Goal: Task Accomplishment & Management: Use online tool/utility

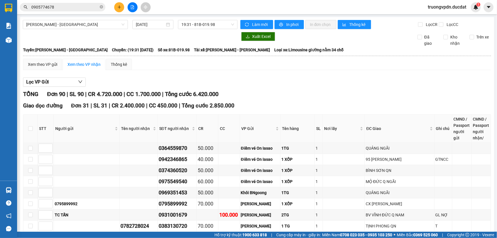
scroll to position [994, 0]
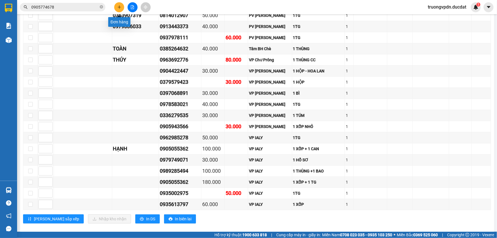
click at [122, 3] on button at bounding box center [119, 7] width 10 height 10
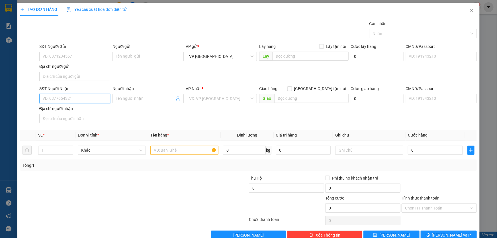
click at [69, 97] on input "SĐT Người Nhận" at bounding box center [74, 98] width 71 height 9
click at [69, 106] on div "0933121456 - HOÀNG CHÂN" at bounding box center [74, 109] width 70 height 9
type input "0933121456"
type input "HOÀNG CHÂN"
type input "0933121456"
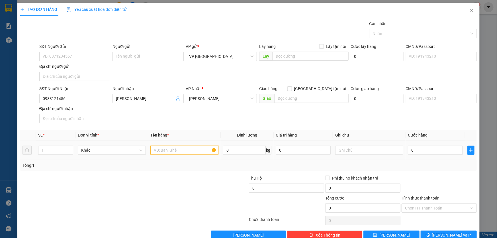
click at [190, 148] on input "text" at bounding box center [184, 149] width 68 height 9
type input "2 THÙNG GIẤY"
click at [378, 150] on input "text" at bounding box center [369, 149] width 68 height 9
type input "CC"
type input "1"
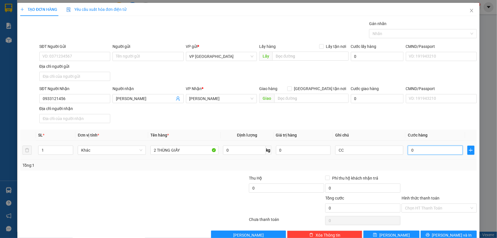
type input "1"
type input "10"
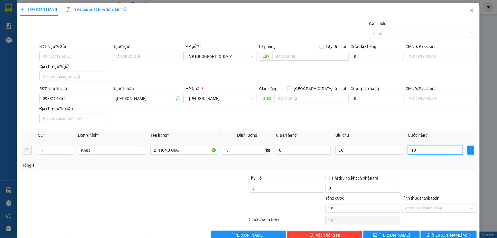
type input "100"
type input "1.000"
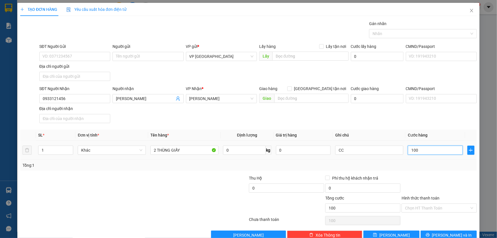
type input "1.000"
type input "10.000"
type input "100.000"
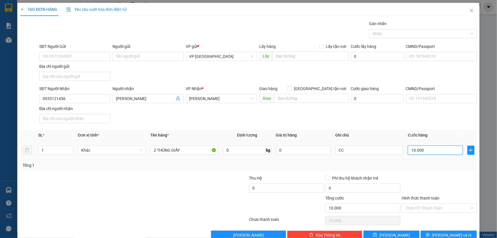
type input "100.000"
click at [447, 235] on span "[PERSON_NAME] và In" at bounding box center [452, 235] width 40 height 6
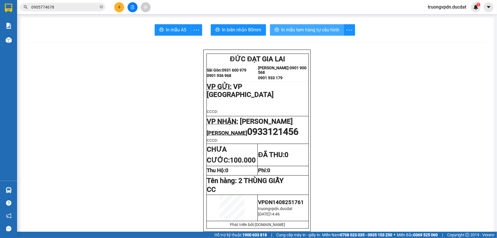
click at [311, 30] on span "In mẫu tem hàng tự cấu hình" at bounding box center [310, 29] width 58 height 7
click at [122, 7] on button at bounding box center [119, 7] width 10 height 10
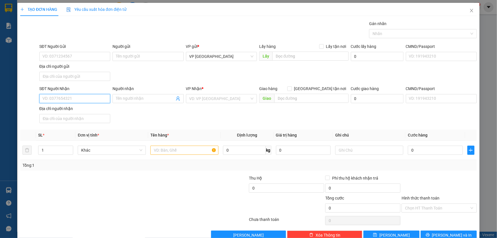
click at [63, 98] on input "SĐT Người Nhận" at bounding box center [74, 98] width 71 height 9
type input "0969169679"
click at [83, 113] on div "0969169679 - dũng" at bounding box center [74, 109] width 70 height 9
type input "dũng"
type input "0969169679"
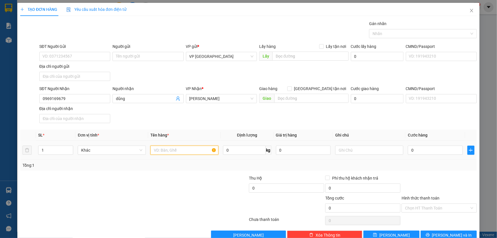
click at [184, 151] on input "text" at bounding box center [184, 149] width 68 height 9
click at [185, 150] on input "1 HỒ SƯ" at bounding box center [184, 149] width 68 height 9
type input "1 HỒ SƠ"
type input "C"
type input "3"
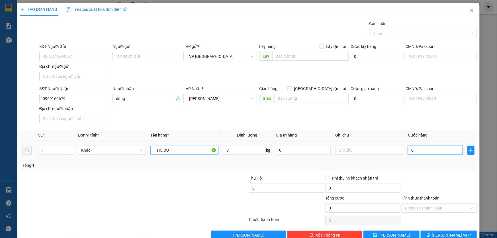
type input "3"
type input "30"
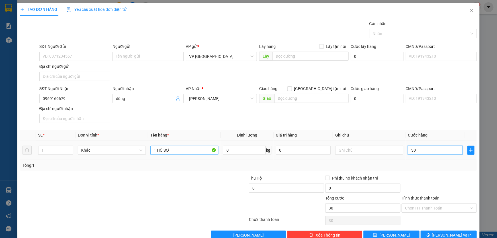
type input "300"
type input "3.000"
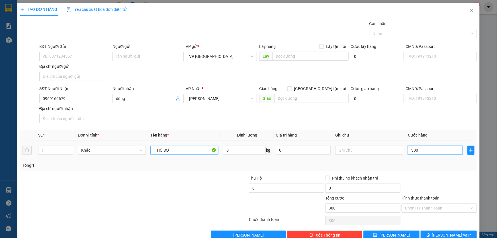
type input "3.000"
type input "30.000"
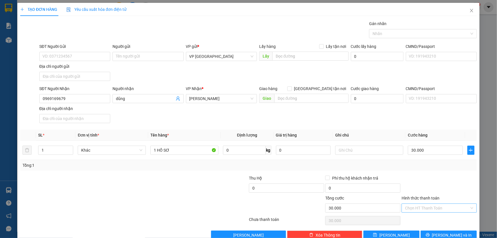
click at [437, 207] on input "Hình thức thanh toán" at bounding box center [437, 208] width 64 height 9
click at [421, 161] on div "Tại văn phòng" at bounding box center [436, 159] width 68 height 6
type input "0"
click at [456, 235] on span "[PERSON_NAME] và In" at bounding box center [452, 235] width 40 height 6
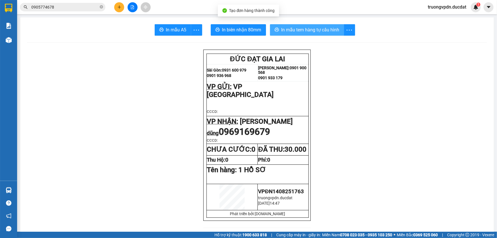
click at [301, 34] on button "In mẫu tem hàng tự cấu hình" at bounding box center [307, 29] width 74 height 11
click at [120, 7] on icon "plus" at bounding box center [119, 7] width 3 height 0
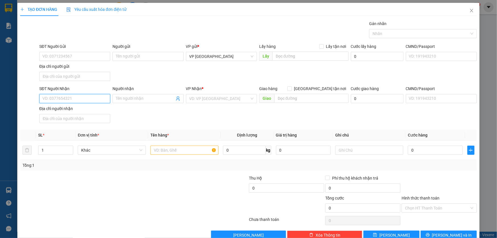
click at [59, 99] on input "SĐT Người Nhận" at bounding box center [74, 98] width 71 height 9
click at [65, 113] on div "0914780358 - XUÂN THIÊN" at bounding box center [74, 109] width 71 height 9
type input "0914780358"
type input "XUÂN THIÊN"
type input "0914780358"
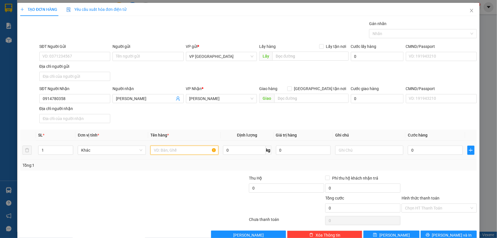
click at [183, 149] on input "text" at bounding box center [184, 149] width 68 height 9
type input "1 KIỆN"
type input "CC"
type input "3"
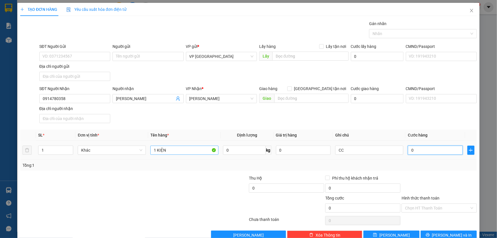
type input "3"
type input "30"
type input "300"
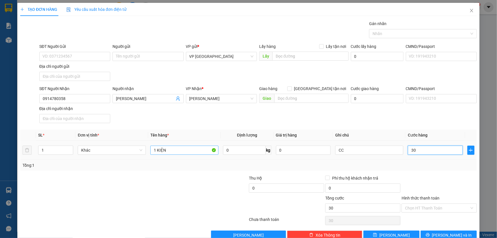
type input "300"
type input "3.000"
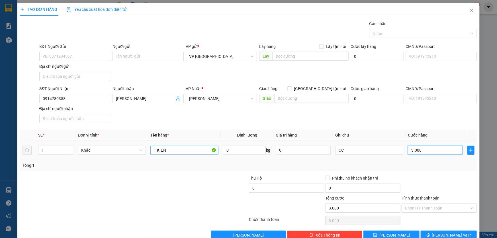
type input "30.000"
click at [441, 233] on span "[PERSON_NAME] và In" at bounding box center [452, 235] width 40 height 6
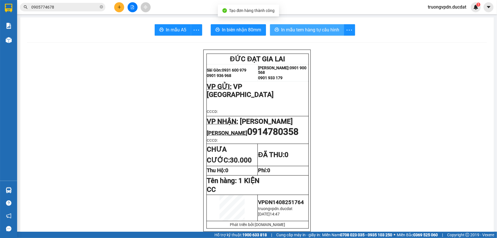
click at [312, 28] on span "In mẫu tem hàng tự cấu hình" at bounding box center [310, 29] width 58 height 7
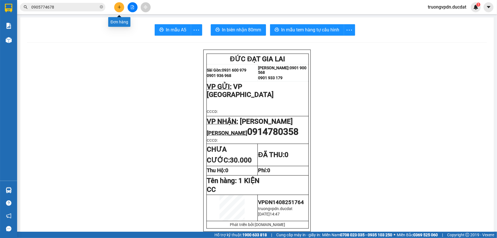
click at [119, 5] on icon "plus" at bounding box center [119, 7] width 4 height 4
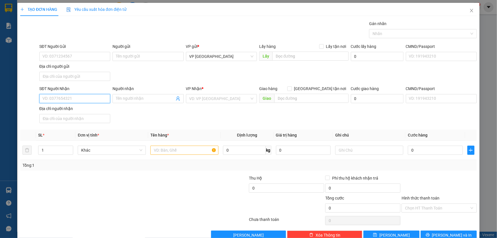
click at [65, 95] on input "SĐT Người Nhận" at bounding box center [74, 98] width 71 height 9
click at [92, 104] on div "0983225735 0983225735 - PHƯƠNG CÔ KỶ" at bounding box center [74, 109] width 70 height 11
click at [83, 98] on input "735" at bounding box center [74, 98] width 71 height 9
click at [84, 109] on div "0983225735 - PHƯƠNG CÔ KỶ" at bounding box center [73, 109] width 63 height 6
type input "0983225735"
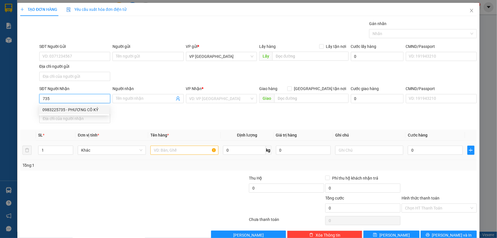
type input "PHƯƠNG CÔ KỶ"
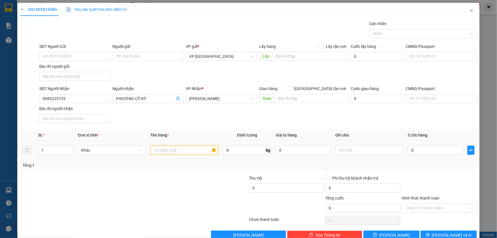
click at [172, 148] on input "text" at bounding box center [184, 149] width 68 height 9
type input "1 BAO XANH"
type input "CC"
type input "7"
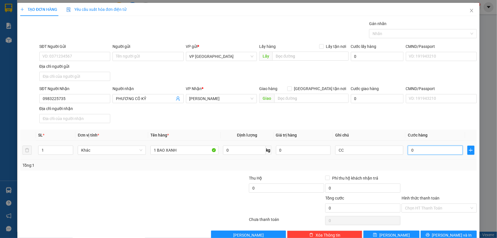
type input "7"
type input "70"
type input "700"
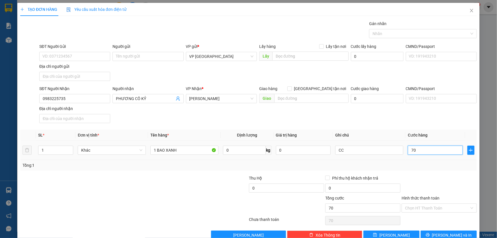
type input "700"
type input "7.000"
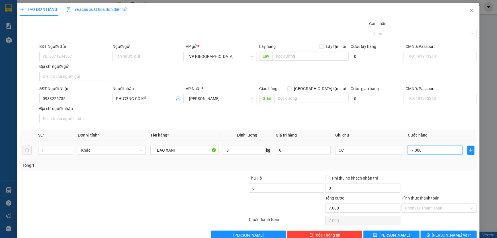
type input "70.000"
click at [428, 231] on button "[PERSON_NAME] và In" at bounding box center [448, 234] width 56 height 9
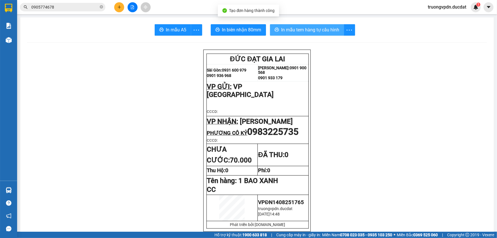
click at [281, 29] on span "In mẫu tem hàng tự cấu hình" at bounding box center [310, 29] width 58 height 7
click at [101, 6] on icon "close-circle" at bounding box center [101, 6] width 3 height 3
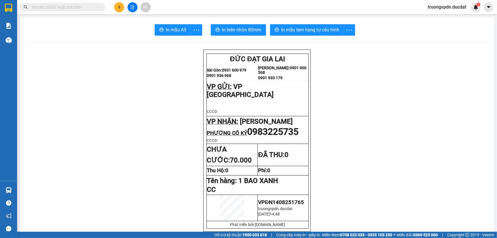
click at [109, 10] on div at bounding box center [55, 7] width 111 height 9
click at [115, 7] on button at bounding box center [119, 7] width 10 height 10
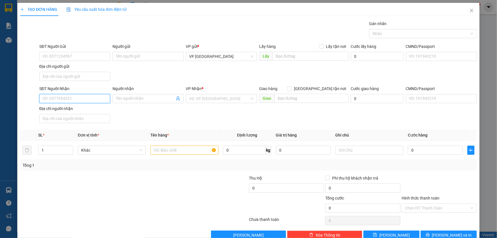
click at [74, 100] on input "SĐT Người Nhận" at bounding box center [74, 98] width 71 height 9
click at [65, 106] on div "0969588200" at bounding box center [73, 109] width 63 height 6
type input "0969588200"
type input "N3 BẦU CẠN"
type input "0969588200"
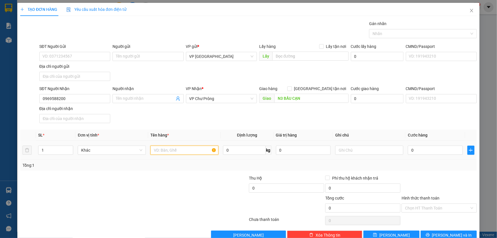
click at [188, 154] on input "text" at bounding box center [184, 149] width 68 height 9
type input "4 KIỆN"
type input "CC"
click at [74, 98] on input "0969588200" at bounding box center [74, 98] width 71 height 9
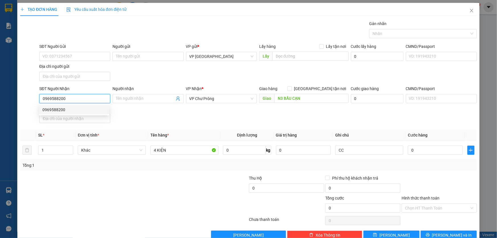
drag, startPoint x: 67, startPoint y: 99, endPoint x: 0, endPoint y: 101, distance: 66.3
click at [0, 100] on div "TẠO ĐƠN HÀNG Yêu cầu xuất hóa đơn điện tử Transit Pickup Surcharge Ids Transit …" at bounding box center [248, 119] width 497 height 238
click at [65, 119] on div "0915521449" at bounding box center [73, 119] width 63 height 6
type input "0915521449"
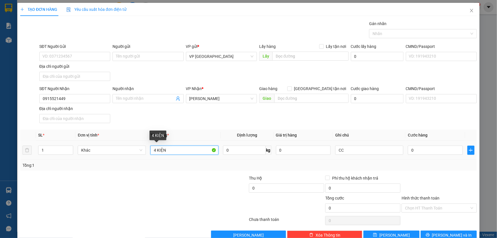
click at [180, 146] on input "4 KIỆN" at bounding box center [184, 149] width 68 height 9
drag, startPoint x: 139, startPoint y: 151, endPoint x: 86, endPoint y: 150, distance: 53.8
click at [86, 150] on tr "1 Khác 4 KIỆN 0 kg 0 CC 0" at bounding box center [248, 150] width 456 height 19
type input "1 XỐP"
type input "1"
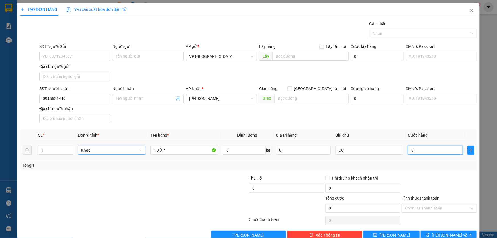
type input "1"
type input "10"
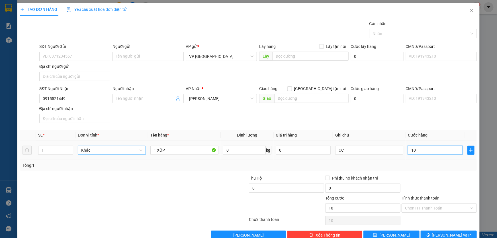
type input "100"
type input "1.000"
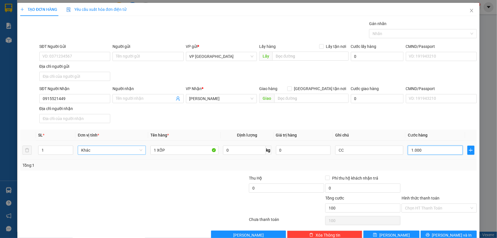
type input "1.000"
type input "10.000"
type input "100.000"
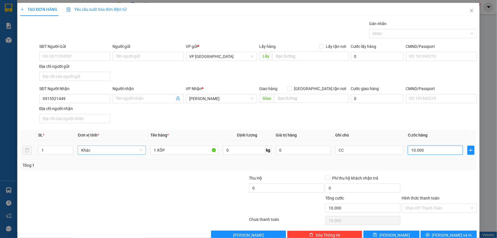
type input "100.000"
click at [443, 234] on span "[PERSON_NAME] và In" at bounding box center [452, 235] width 40 height 6
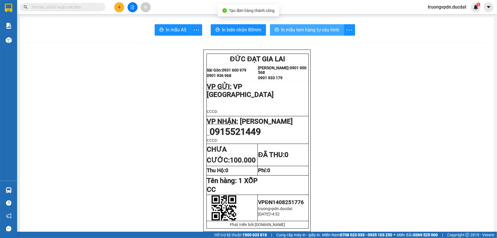
click at [313, 26] on button "In mẫu tem hàng tự cấu hình" at bounding box center [307, 29] width 74 height 11
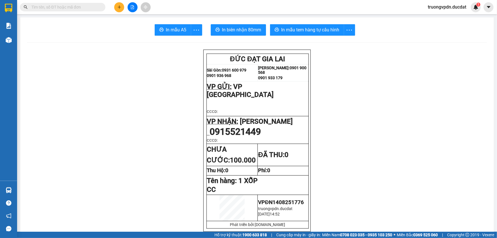
click at [117, 4] on button at bounding box center [119, 7] width 10 height 10
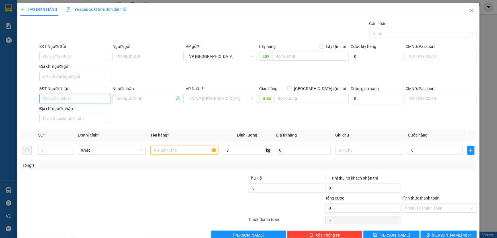
click at [71, 100] on input "SĐT Người Nhận" at bounding box center [74, 98] width 71 height 9
click at [59, 106] on div "0989486552" at bounding box center [73, 109] width 63 height 6
type input "0989486552"
click at [176, 154] on input "text" at bounding box center [184, 149] width 68 height 9
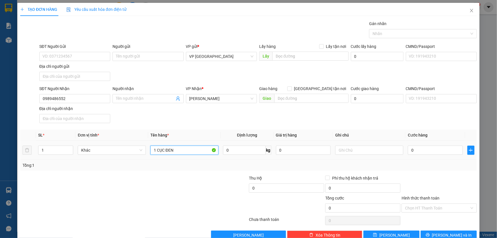
type input "1 CỤC ĐEN"
type input "CC"
type input "4"
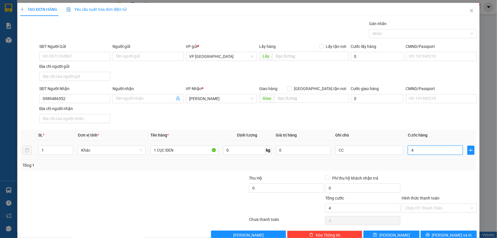
type input "40"
type input "400"
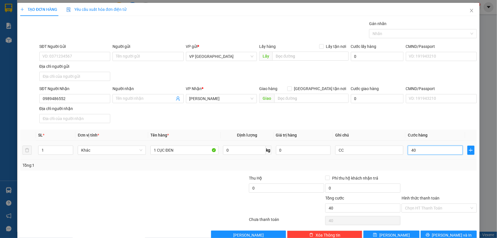
type input "400"
type input "4.000"
type input "40.000"
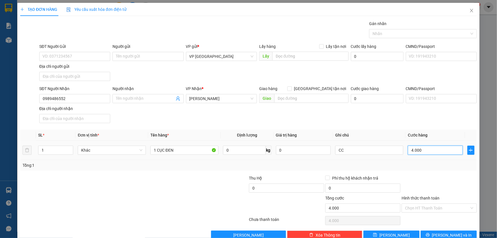
type input "40.000"
click at [442, 233] on span "[PERSON_NAME] và In" at bounding box center [452, 235] width 40 height 6
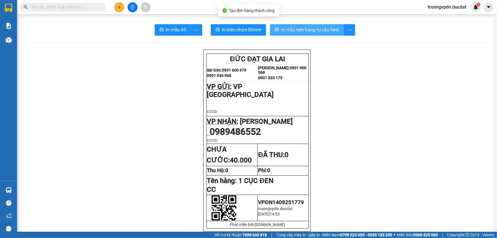
click at [318, 32] on span "In mẫu tem hàng tự cấu hình" at bounding box center [310, 29] width 58 height 7
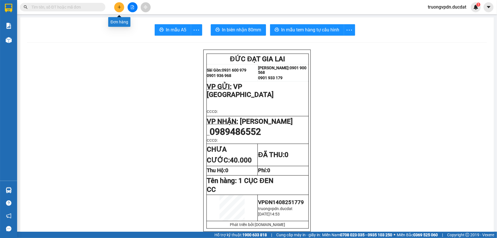
click at [116, 9] on button at bounding box center [119, 7] width 10 height 10
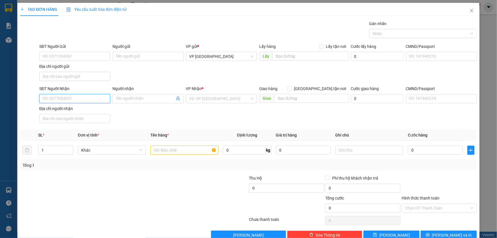
click at [75, 96] on input "SĐT Người Nhận" at bounding box center [74, 98] width 71 height 9
click at [89, 107] on div "0979706859 - PHƯƠNG TRINH" at bounding box center [73, 109] width 63 height 6
type input "0979706859"
type input "PHƯƠNG TRINH"
type input "0979706859"
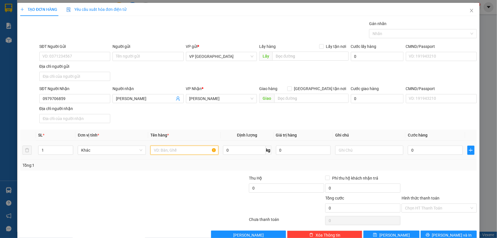
click at [161, 146] on input "text" at bounding box center [184, 149] width 68 height 9
type input "1 KIỆN"
type input "CC"
type input "3"
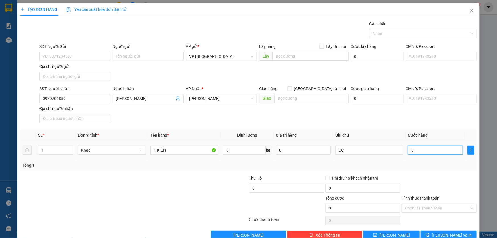
type input "3"
type input "30"
type input "300"
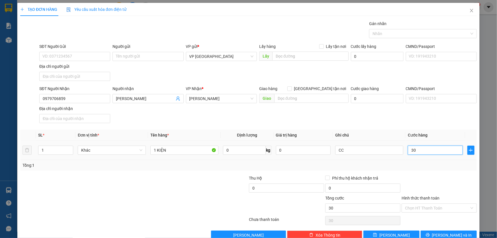
type input "300"
type input "3.000"
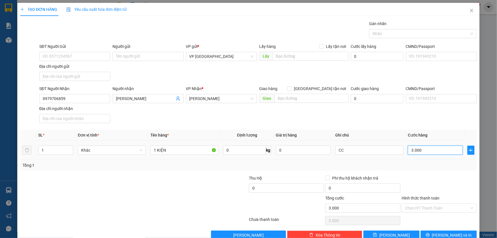
type input "30.000"
click at [442, 231] on button "[PERSON_NAME] và In" at bounding box center [448, 234] width 56 height 9
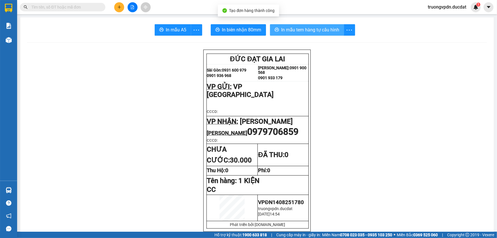
click at [301, 34] on button "In mẫu tem hàng tự cấu hình" at bounding box center [307, 29] width 74 height 11
click at [75, 9] on input "text" at bounding box center [64, 7] width 67 height 6
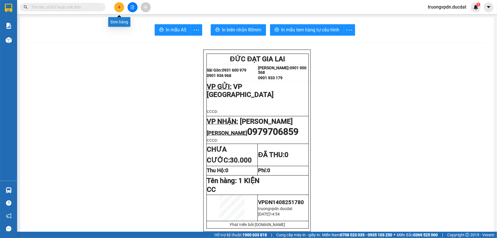
click at [121, 6] on button at bounding box center [119, 7] width 10 height 10
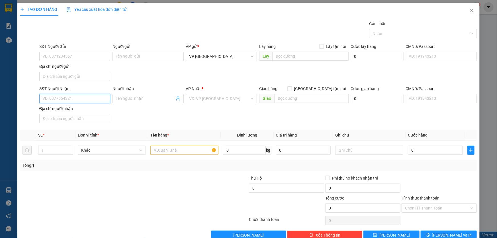
drag, startPoint x: 57, startPoint y: 99, endPoint x: 496, endPoint y: 90, distance: 439.6
click at [65, 99] on input "SĐT Người Nhận" at bounding box center [74, 98] width 71 height 9
type input "8200"
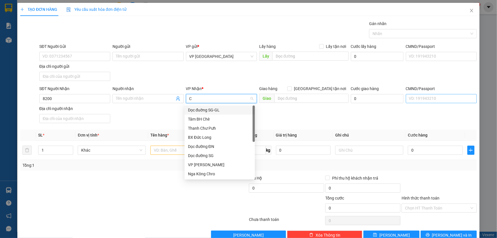
type input "CH"
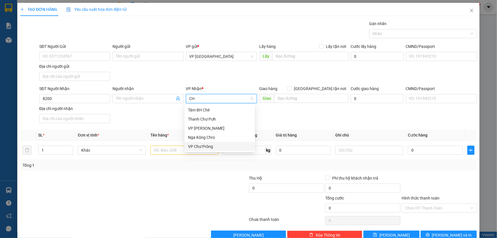
click at [200, 148] on div "VP Chư Prông" at bounding box center [219, 146] width 63 height 6
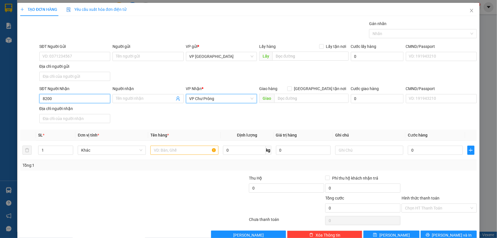
click at [70, 100] on input "8200" at bounding box center [74, 98] width 71 height 9
click at [69, 109] on div "0969588200" at bounding box center [73, 109] width 63 height 6
type input "0969588200"
type input "N3 BẦU CẠN"
click at [191, 151] on input "text" at bounding box center [184, 149] width 68 height 9
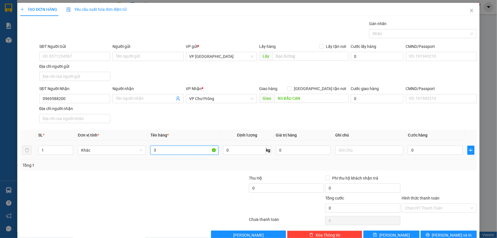
type input "3"
type input "4 KIỆN"
type input "CC"
type input "8"
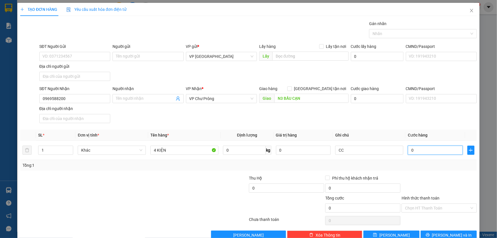
type input "8"
type input "80"
type input "800"
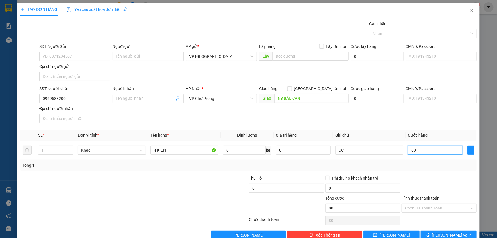
type input "800"
type input "8.000"
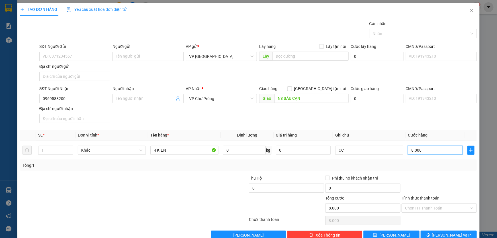
type input "80.000"
type input "800.000"
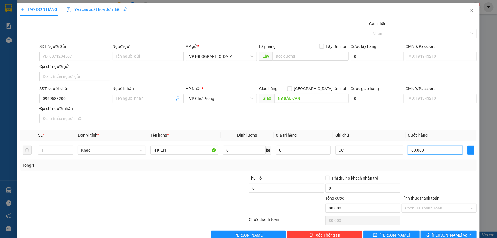
type input "800.000"
click at [453, 235] on span "[PERSON_NAME] và In" at bounding box center [452, 235] width 40 height 6
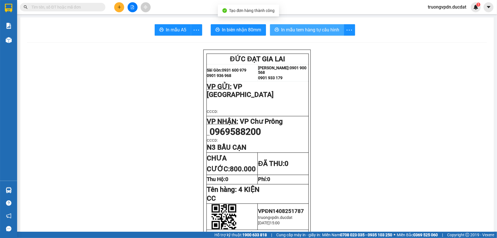
click at [307, 28] on span "In mẫu tem hàng tự cấu hình" at bounding box center [310, 29] width 58 height 7
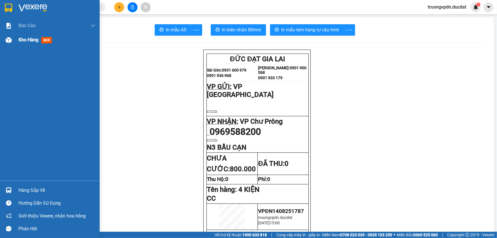
click at [22, 41] on span "Kho hàng" at bounding box center [29, 39] width 20 height 5
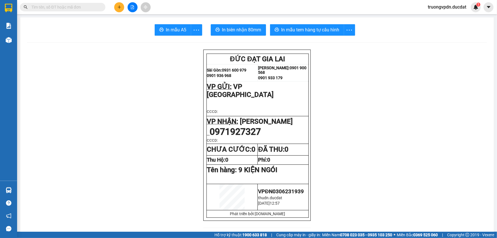
click at [125, 7] on div at bounding box center [132, 7] width 43 height 10
click at [119, 5] on icon "plus" at bounding box center [119, 7] width 4 height 4
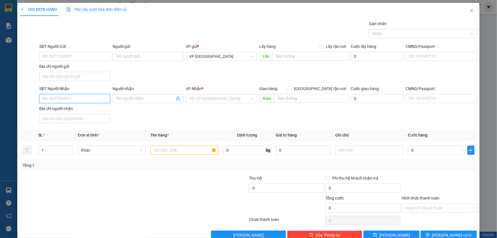
click at [64, 100] on input "SĐT Người Nhận" at bounding box center [74, 98] width 71 height 9
type input "0904293152"
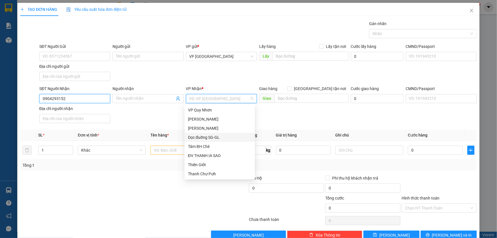
drag, startPoint x: 69, startPoint y: 95, endPoint x: 0, endPoint y: 101, distance: 68.9
click at [0, 101] on div "TẠO ĐƠN HÀNG Yêu cầu xuất hóa đơn điện tử Transit Pickup Surcharge Ids Transit …" at bounding box center [248, 119] width 497 height 238
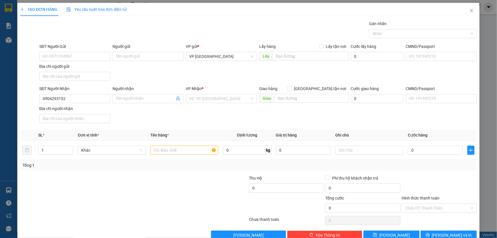
click at [60, 50] on div "SĐT Người Gửi" at bounding box center [74, 47] width 71 height 9
click at [63, 54] on input "SĐT Người Gửi" at bounding box center [74, 56] width 71 height 9
paste input "0904293152"
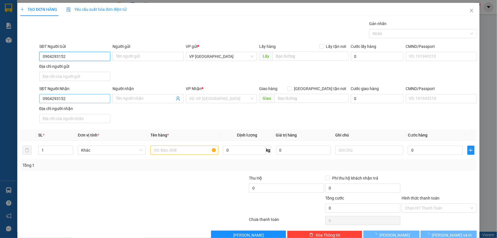
type input "0904293152"
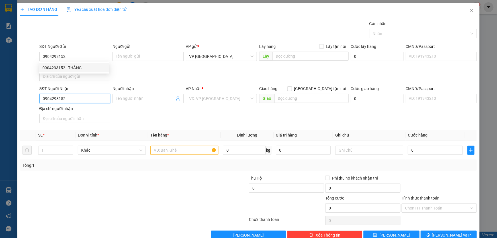
drag, startPoint x: 44, startPoint y: 98, endPoint x: 496, endPoint y: 85, distance: 452.5
click at [0, 124] on div "TẠO ĐƠN HÀNG Yêu cầu xuất hóa đơn điện tử Transit Pickup Surcharge Ids Transit …" at bounding box center [248, 119] width 497 height 238
click at [79, 107] on div "0989659828" at bounding box center [73, 109] width 63 height 6
type input "0989659828"
click at [161, 152] on input "text" at bounding box center [184, 149] width 68 height 9
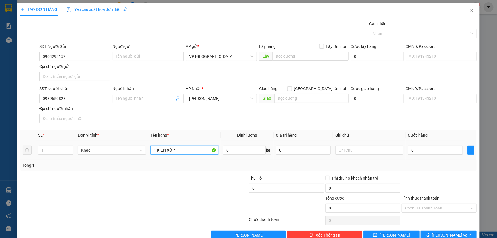
type input "1 KIỆN XỐP"
type input "5"
type input "50"
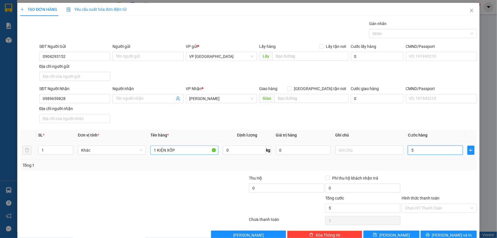
type input "50"
type input "500"
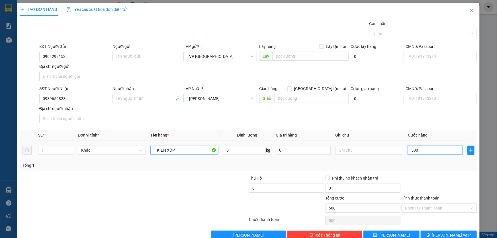
type input "5.000"
type input "50.000"
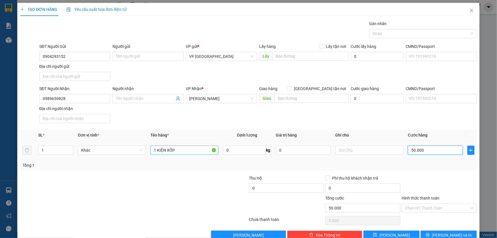
type input "50.000"
click at [423, 210] on input "Hình thức thanh toán" at bounding box center [437, 208] width 64 height 9
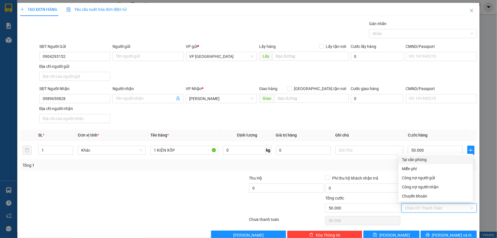
click at [418, 157] on div "Tại văn phòng" at bounding box center [436, 159] width 68 height 6
type input "0"
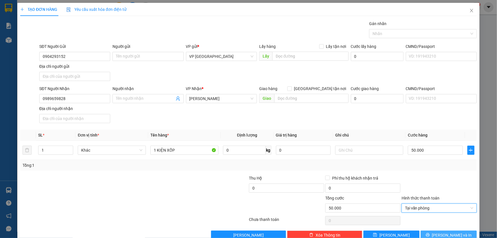
click at [456, 234] on button "[PERSON_NAME] và In" at bounding box center [448, 234] width 56 height 9
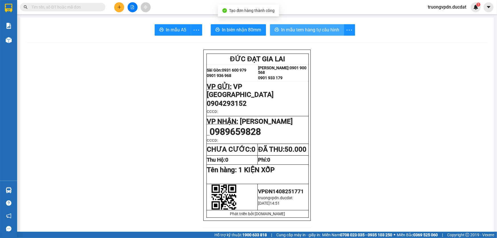
click at [317, 30] on span "In mẫu tem hàng tự cấu hình" at bounding box center [310, 29] width 58 height 7
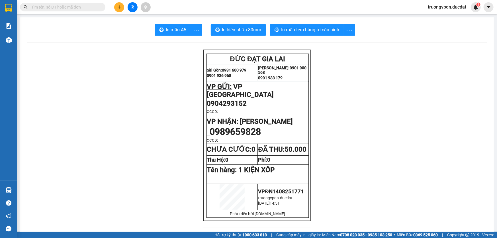
click at [122, 10] on button at bounding box center [119, 7] width 10 height 10
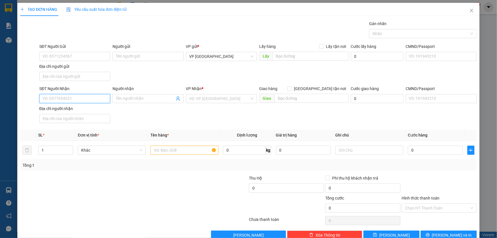
click at [79, 100] on input "SĐT Người Nhận" at bounding box center [74, 98] width 71 height 9
click at [63, 113] on div "0902205230" at bounding box center [74, 109] width 70 height 9
type input "0902205230"
click at [167, 152] on input "text" at bounding box center [184, 149] width 68 height 9
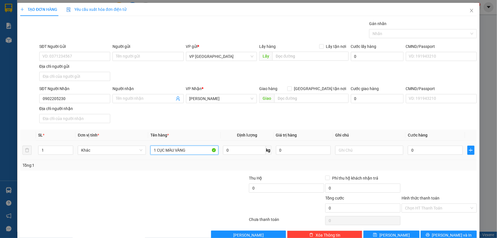
type input "1 CỤC MÀU VÀNG"
type input "CC"
type input "4"
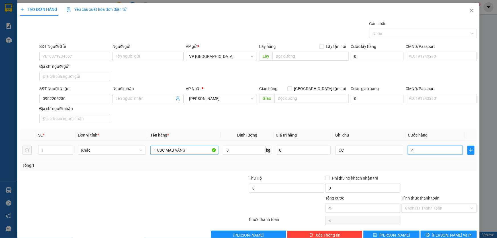
type input "40"
type input "400"
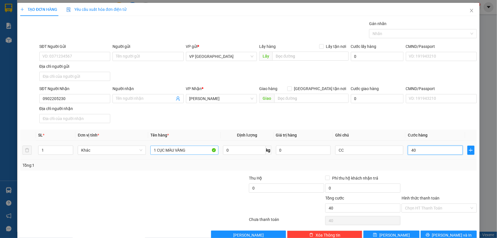
type input "400"
type input "4.000"
type input "40.000"
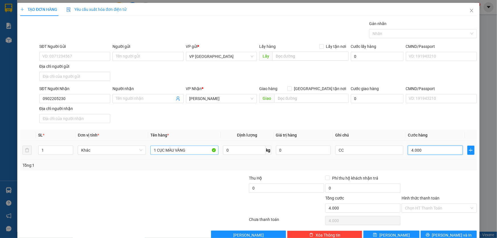
type input "40.000"
click at [459, 231] on button "[PERSON_NAME] và In" at bounding box center [448, 234] width 56 height 9
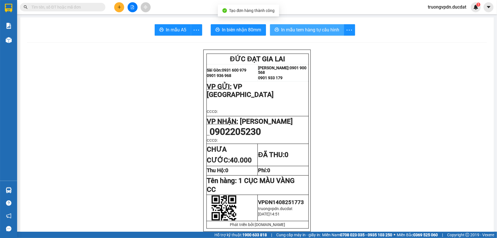
click at [293, 32] on span "In mẫu tem hàng tự cấu hình" at bounding box center [310, 29] width 58 height 7
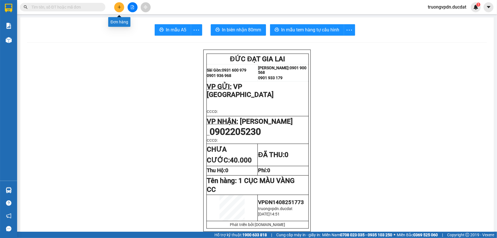
click at [116, 6] on button at bounding box center [119, 7] width 10 height 10
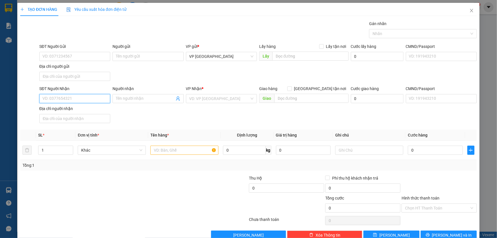
click at [69, 99] on input "SĐT Người Nhận" at bounding box center [74, 98] width 71 height 9
click at [82, 110] on div "0977865152" at bounding box center [73, 109] width 63 height 6
type input "0977865152"
click at [88, 55] on input "SĐT Người Gửi" at bounding box center [74, 56] width 71 height 9
click at [187, 152] on input "text" at bounding box center [184, 149] width 68 height 9
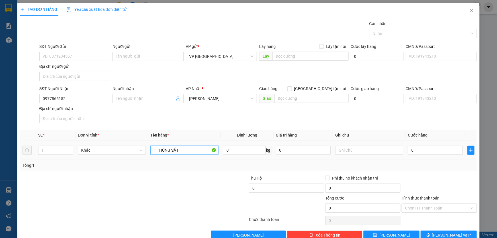
type input "1 THÙNG SẮT"
type input "CC"
type input "4"
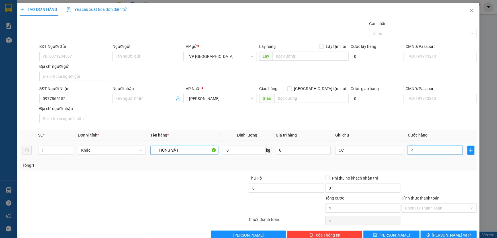
type input "40"
type input "400"
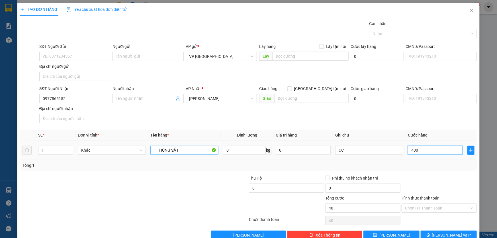
type input "400"
type input "4.000"
type input "40.000"
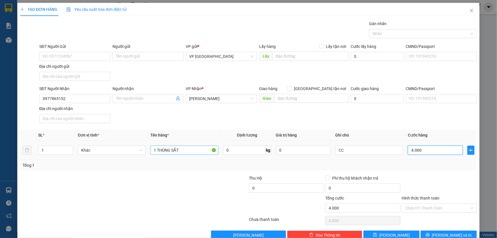
type input "40.000"
type input "400.000"
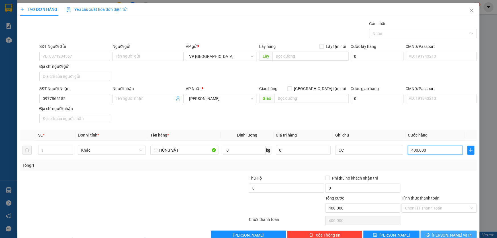
type input "400.000"
click at [440, 234] on button "[PERSON_NAME] và In" at bounding box center [448, 234] width 56 height 9
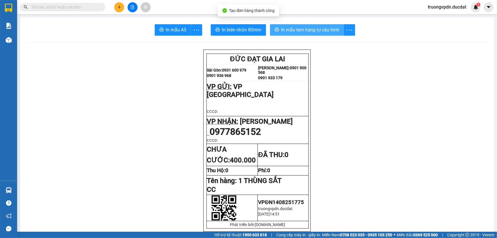
click at [327, 32] on span "In mẫu tem hàng tự cấu hình" at bounding box center [310, 29] width 58 height 7
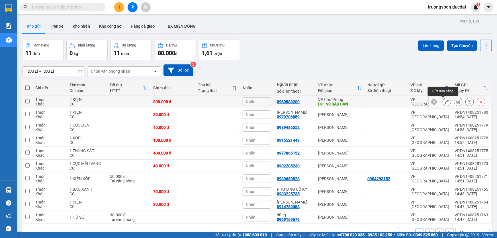
click at [445, 101] on icon at bounding box center [447, 102] width 4 height 4
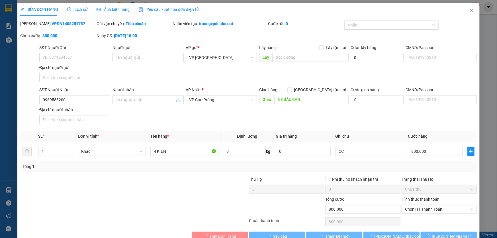
type input "0969588200"
type input "N3 BẦU CẠN"
type input "800.000"
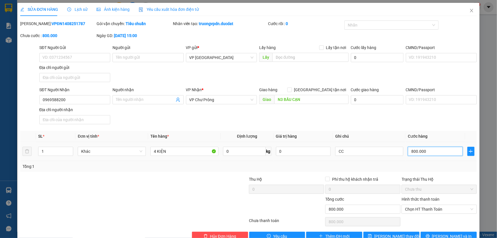
click at [425, 151] on input "800.000" at bounding box center [435, 151] width 55 height 9
type input "1"
type input "10"
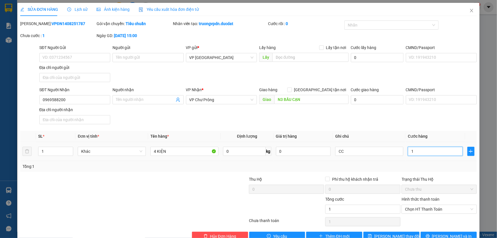
type input "10"
type input "100"
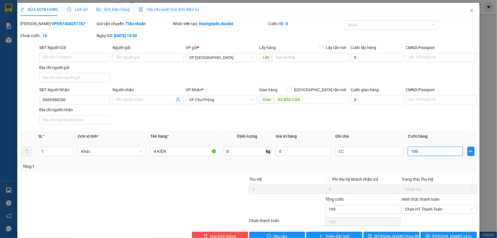
type input "1.000"
type input "10.000"
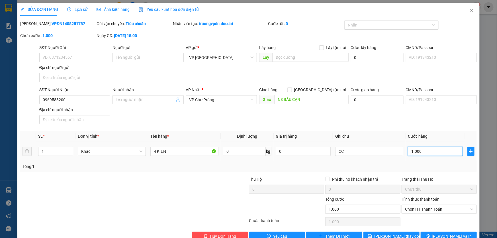
type input "10.000"
type input "100.000"
type input "1.000.000"
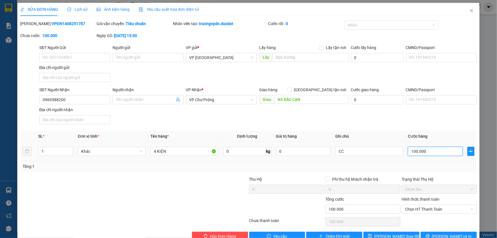
type input "1.000.000"
click at [430, 234] on button "[PERSON_NAME] và In" at bounding box center [448, 235] width 56 height 9
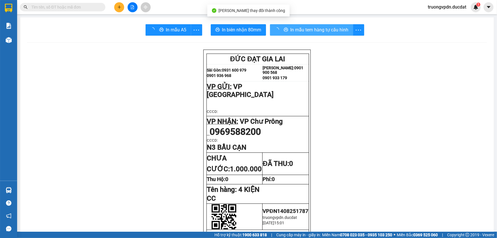
click at [307, 33] on span "In mẫu tem hàng tự cấu hình" at bounding box center [319, 29] width 58 height 7
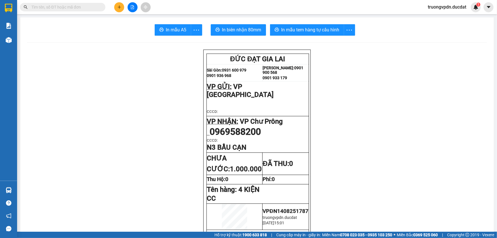
click at [120, 8] on icon "plus" at bounding box center [119, 7] width 4 height 4
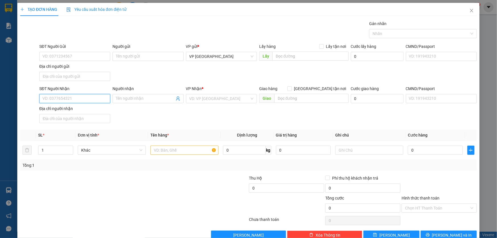
click at [60, 96] on input "SĐT Người Nhận" at bounding box center [74, 98] width 71 height 9
type input "0792999975"
click at [226, 99] on input "search" at bounding box center [219, 98] width 60 height 9
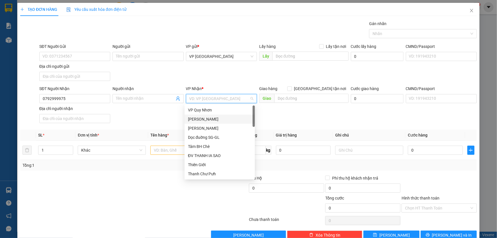
click at [208, 119] on div "[PERSON_NAME]" at bounding box center [219, 119] width 63 height 6
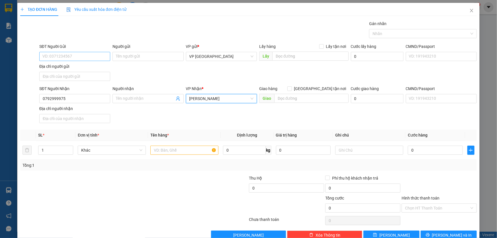
click at [83, 52] on div "SĐT Người Gửi VD: 0371234567" at bounding box center [74, 53] width 71 height 20
click at [81, 55] on input "SĐT Người Gửi" at bounding box center [74, 56] width 71 height 9
type input "0905192785"
click at [194, 148] on input "text" at bounding box center [184, 149] width 68 height 9
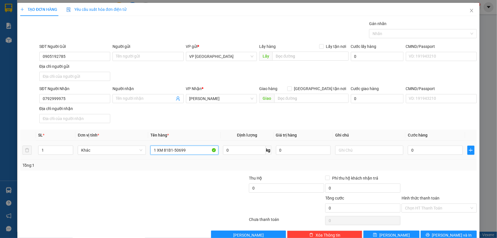
click at [197, 149] on input "1 XM 81B1-50699" at bounding box center [184, 149] width 68 height 9
click at [185, 149] on input "1 XM 81B1-50699 + CV KO CHÌA KHOÁ" at bounding box center [184, 149] width 68 height 9
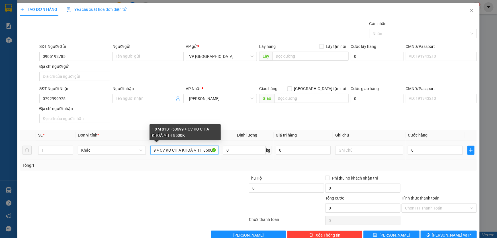
scroll to position [0, 32]
type input "1 XM 81B1-50699 + CV KO CHÌA KHOÁ // TH 8500K"
type input "CC"
type input "5"
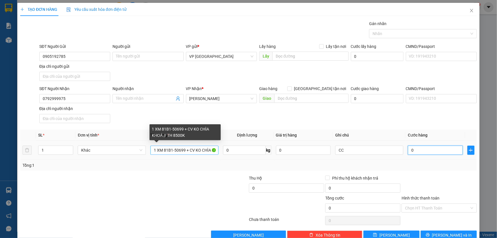
type input "5"
type input "50"
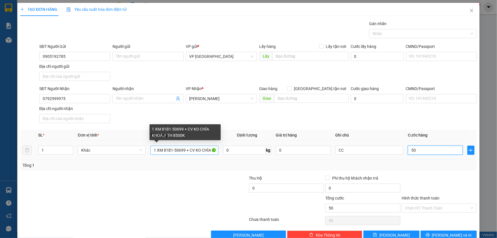
type input "500"
type input "5.000"
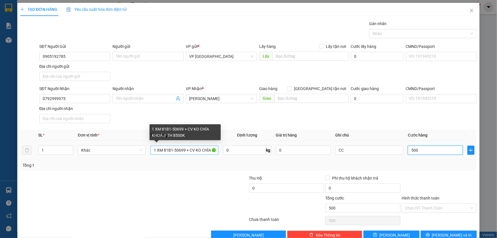
type input "5.000"
type input "50.000"
type input "500.000"
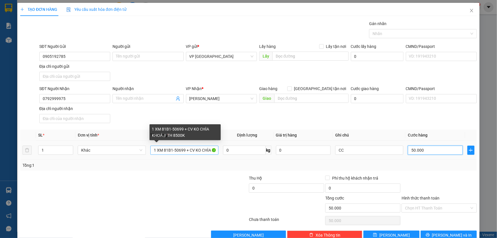
type input "500.000"
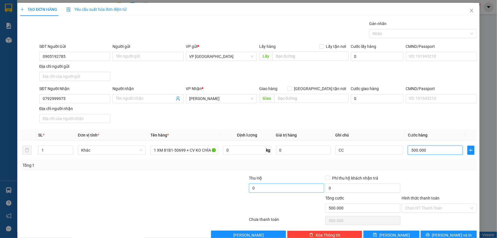
type input "500.000"
click at [275, 192] on input "0" at bounding box center [286, 187] width 75 height 9
type input "8.500.000"
click at [432, 229] on div "Transit Pickup Surcharge Ids Transit Deliver Surcharge Ids Transit Deliver Surc…" at bounding box center [248, 129] width 456 height 219
click at [430, 233] on button "[PERSON_NAME] và In" at bounding box center [448, 234] width 56 height 9
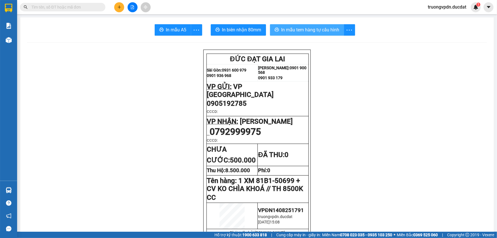
click at [304, 32] on span "In mẫu tem hàng tự cấu hình" at bounding box center [310, 29] width 58 height 7
drag, startPoint x: 204, startPoint y: 11, endPoint x: 194, endPoint y: 0, distance: 14.7
click at [204, 11] on div "Kết quả tìm kiếm ( 0 ) Bộ lọc No Data truongvpdn.ducdat 1" at bounding box center [248, 7] width 497 height 14
click at [125, 6] on div at bounding box center [132, 7] width 43 height 10
click at [123, 6] on button at bounding box center [119, 7] width 10 height 10
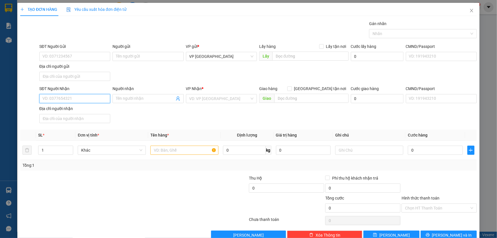
click at [68, 97] on input "SĐT Người Nhận" at bounding box center [74, 98] width 71 height 9
click at [196, 100] on input "search" at bounding box center [219, 98] width 60 height 9
click at [67, 100] on input "034872346" at bounding box center [74, 98] width 71 height 9
type input "0348723461"
click at [210, 100] on input "search" at bounding box center [219, 98] width 60 height 9
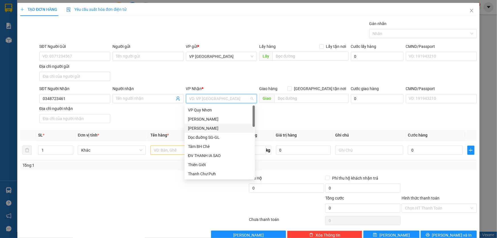
click at [207, 130] on div "[PERSON_NAME]" at bounding box center [219, 128] width 63 height 6
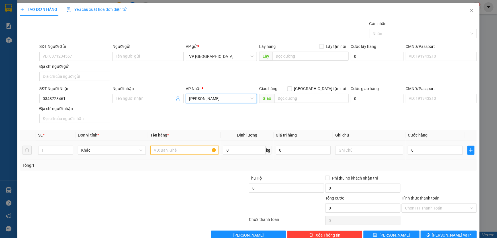
click at [171, 150] on input "text" at bounding box center [184, 149] width 68 height 9
type input "2 KIỆN TRẮNG"
type input "CC"
type input "1"
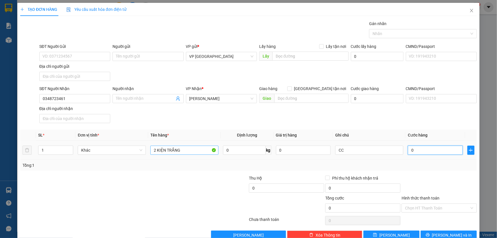
type input "1"
type input "14"
type input "140"
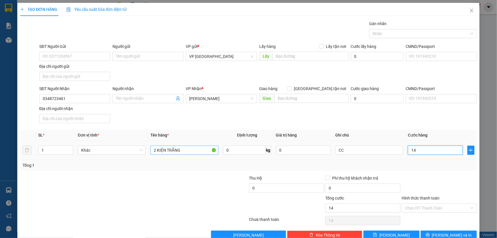
type input "140"
type input "1.400"
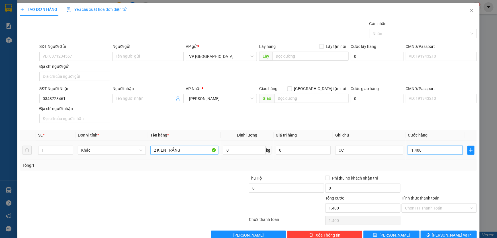
type input "14.000"
type input "140.000"
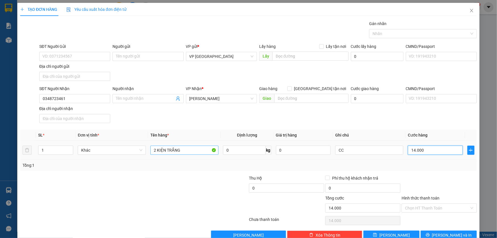
type input "140.000"
type input "1.400.000"
type input "140.000"
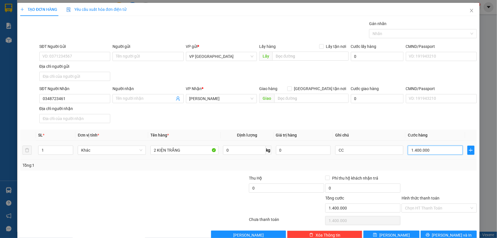
type input "140.000"
click at [456, 236] on button "[PERSON_NAME] và In" at bounding box center [448, 234] width 56 height 9
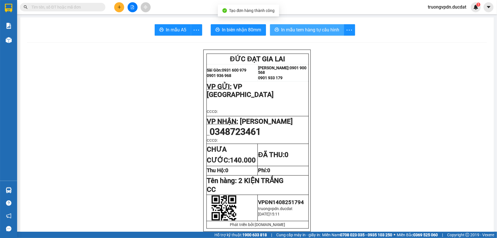
click at [314, 29] on span "In mẫu tem hàng tự cấu hình" at bounding box center [310, 29] width 58 height 7
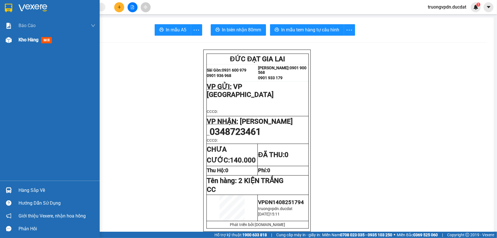
click at [13, 40] on div at bounding box center [9, 40] width 10 height 10
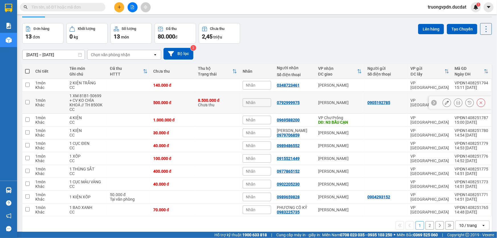
scroll to position [26, 0]
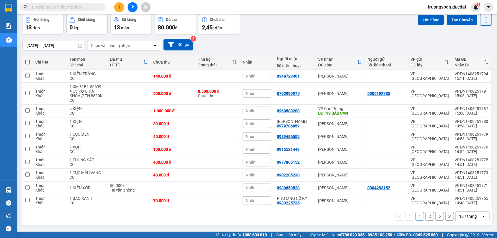
click at [425, 218] on button "2" at bounding box center [429, 216] width 9 height 9
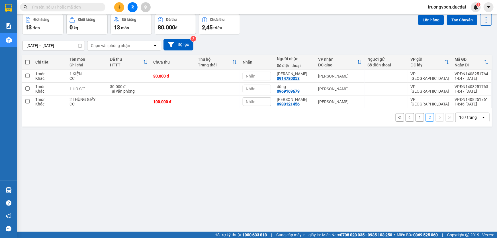
click at [415, 117] on button "1" at bounding box center [419, 117] width 9 height 9
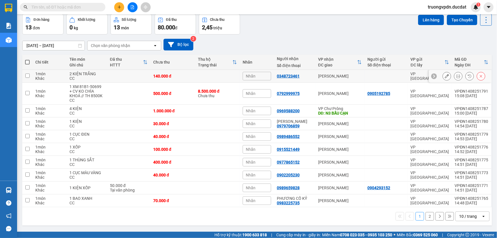
scroll to position [0, 0]
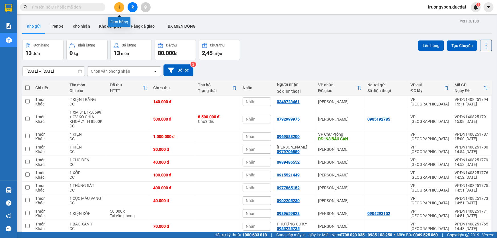
click at [120, 7] on icon "plus" at bounding box center [119, 7] width 3 height 0
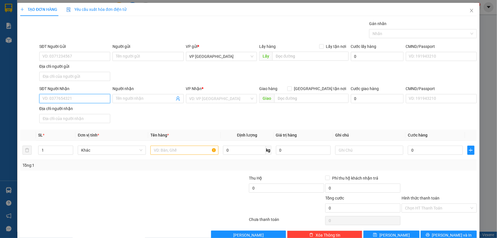
click at [77, 96] on input "SĐT Người Nhận" at bounding box center [74, 98] width 71 height 9
click at [58, 108] on div "0966430279" at bounding box center [73, 109] width 63 height 6
type input "0966430279"
click at [176, 146] on input "text" at bounding box center [184, 149] width 68 height 9
type input "1 THÙNG GIẤY"
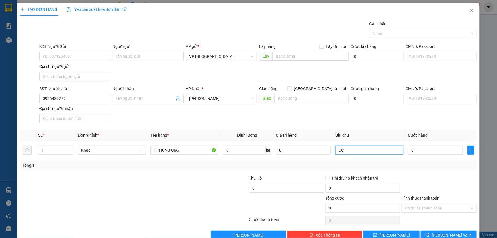
type input "CC"
type input "4"
type input "40"
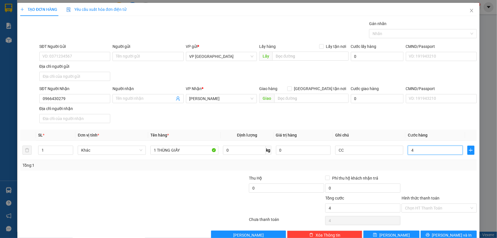
type input "40"
type input "400"
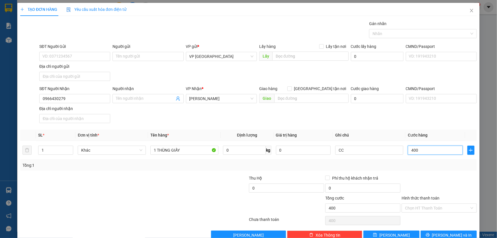
type input "4.000"
type input "40.000"
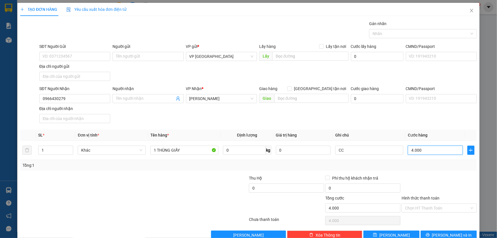
type input "40.000"
click at [430, 233] on icon "printer" at bounding box center [428, 235] width 4 height 4
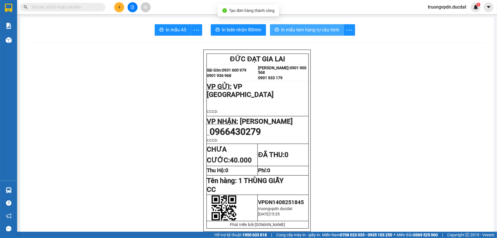
click at [328, 27] on span "In mẫu tem hàng tự cấu hình" at bounding box center [310, 29] width 58 height 7
click at [293, 32] on span "In mẫu tem hàng tự cấu hình" at bounding box center [310, 29] width 58 height 7
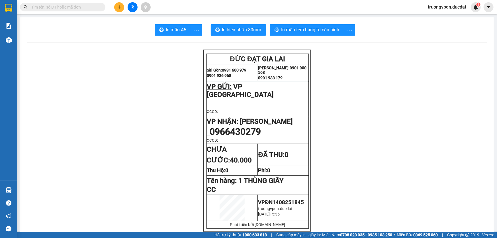
click at [117, 9] on button at bounding box center [119, 7] width 10 height 10
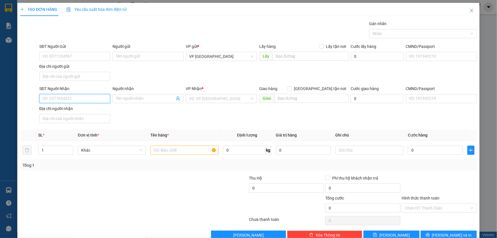
drag, startPoint x: 65, startPoint y: 98, endPoint x: 74, endPoint y: 98, distance: 8.3
click at [68, 98] on input "SĐT Người Nhận" at bounding box center [74, 98] width 71 height 9
click at [71, 110] on div "0969588200" at bounding box center [73, 109] width 63 height 6
type input "0969588200"
type input "N3 BẦU CẠN"
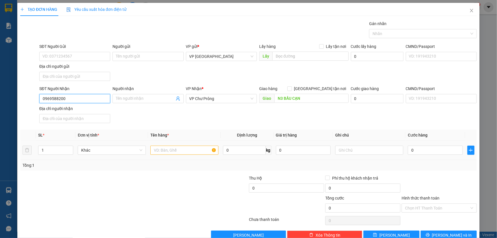
type input "0969588200"
click at [163, 151] on input "text" at bounding box center [184, 149] width 68 height 9
type input "1"
type input "2 KIỆN"
type input "CC"
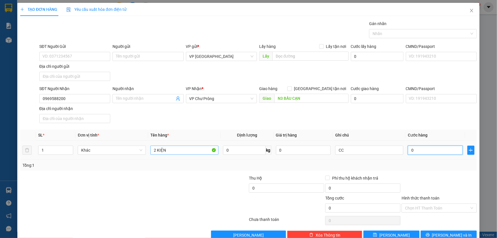
type input "1"
type input "14"
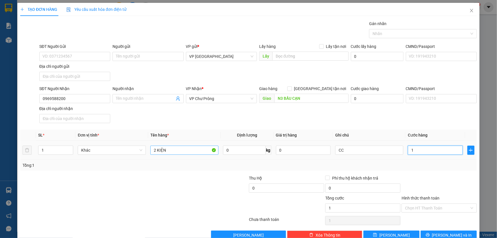
type input "14"
type input "140"
type input "1.400"
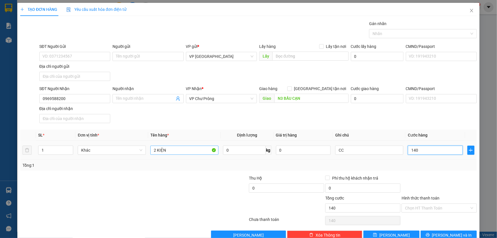
type input "1.400"
type input "14.000"
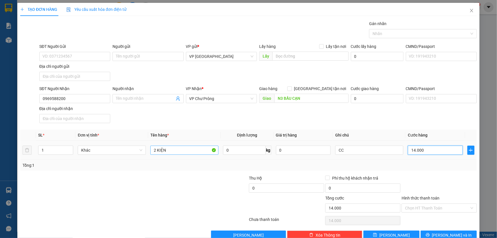
type input "140.000"
click at [428, 230] on button "[PERSON_NAME] và In" at bounding box center [448, 234] width 56 height 9
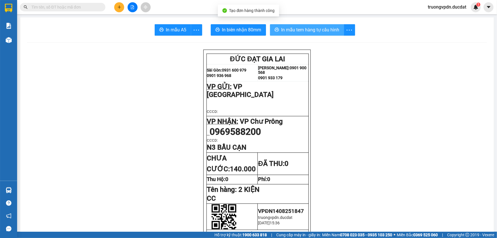
click at [316, 28] on span "In mẫu tem hàng tự cấu hình" at bounding box center [310, 29] width 58 height 7
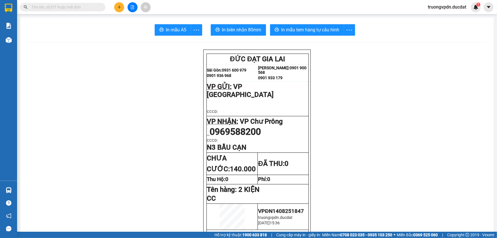
click at [119, 6] on icon "plus" at bounding box center [119, 6] width 0 height 3
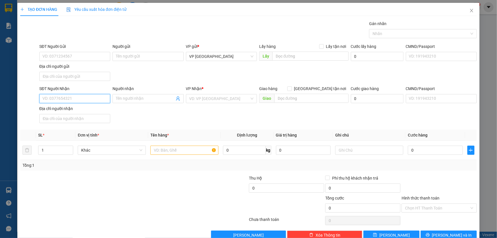
click at [46, 95] on input "SĐT Người Nhận" at bounding box center [74, 98] width 71 height 9
click at [74, 108] on div "0335237777 - TÂM" at bounding box center [73, 109] width 63 height 6
type input "0335237777"
type input "TÂM"
type input "0335237777"
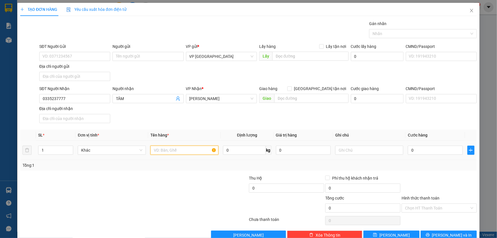
click at [200, 151] on input "text" at bounding box center [184, 149] width 68 height 9
click at [200, 151] on input "1 CỤC ĐEM" at bounding box center [184, 149] width 68 height 9
type input "1 CỤC ĐEN"
type input "CC"
type input "5"
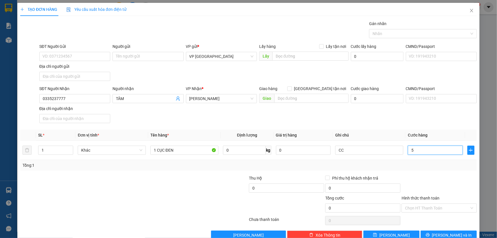
type input "5"
type input "50"
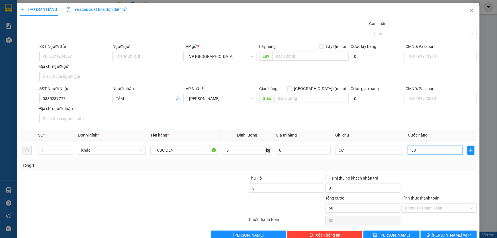
type input "500"
type input "5.000"
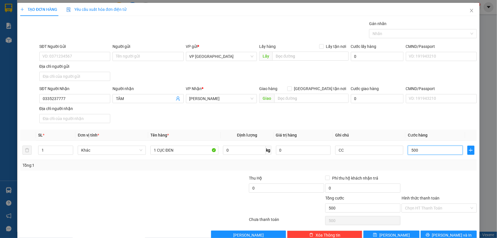
type input "5.000"
type input "50.000"
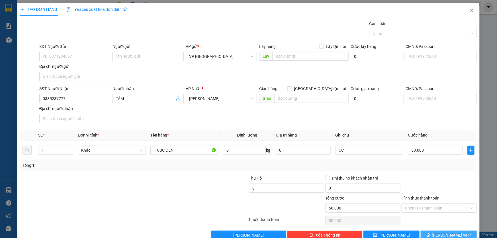
click at [446, 233] on span "[PERSON_NAME] và In" at bounding box center [452, 235] width 40 height 6
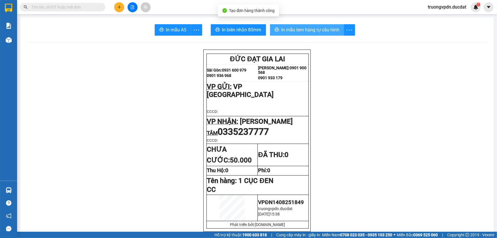
click at [301, 30] on span "In mẫu tem hàng tự cấu hình" at bounding box center [310, 29] width 58 height 7
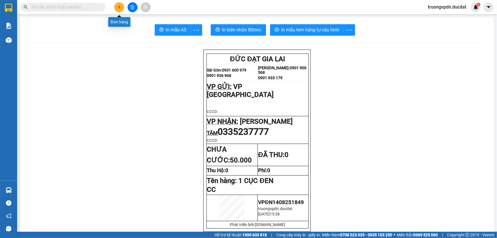
click at [118, 8] on icon "plus" at bounding box center [119, 7] width 4 height 4
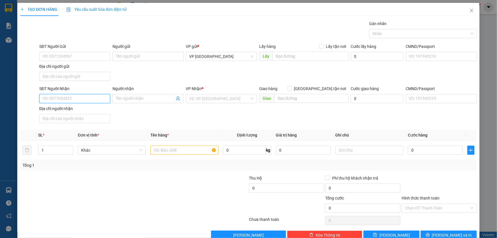
click at [71, 95] on input "SĐT Người Nhận" at bounding box center [74, 98] width 71 height 9
click at [45, 120] on div "0968698879" at bounding box center [73, 119] width 63 height 6
type input "0968698879"
click at [184, 149] on input "text" at bounding box center [184, 149] width 68 height 9
type input "1 XÔ SƠN"
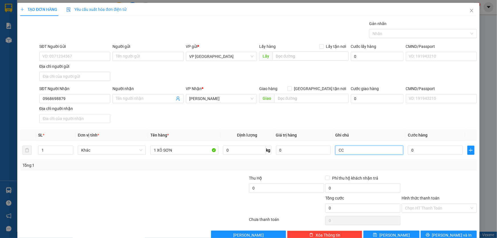
type input "CC"
type input "3"
type input "30"
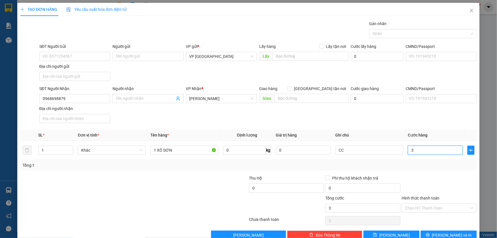
type input "30"
type input "300"
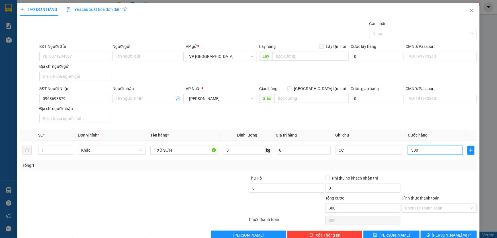
type input "3.000"
type input "30.000"
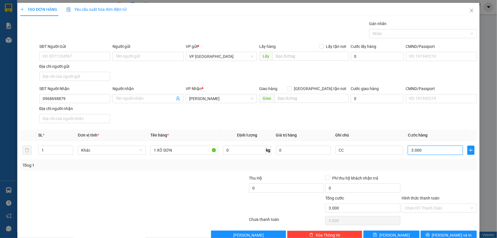
type input "30.000"
click at [439, 231] on button "[PERSON_NAME] và In" at bounding box center [448, 234] width 56 height 9
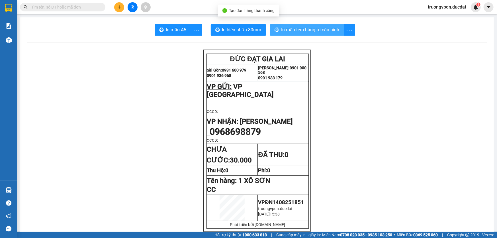
click at [309, 32] on span "In mẫu tem hàng tự cấu hình" at bounding box center [310, 29] width 58 height 7
click at [118, 8] on icon "plus" at bounding box center [119, 7] width 4 height 4
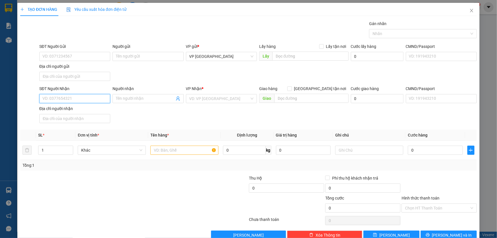
click at [83, 98] on input "SĐT Người Nhận" at bounding box center [74, 98] width 71 height 9
click at [59, 111] on div "0986783012" at bounding box center [73, 109] width 63 height 6
type input "0986783012"
click at [168, 149] on input "text" at bounding box center [184, 149] width 68 height 9
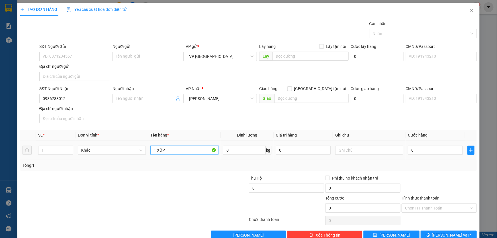
type input "1 XỐP"
type input "CC"
type input "5"
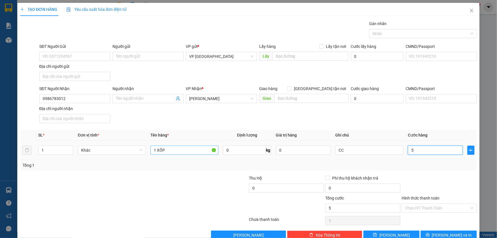
type input "50"
type input "500"
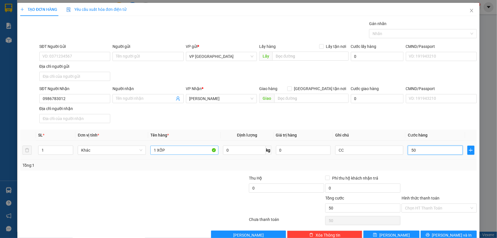
type input "500"
type input "5.000"
type input "50.000"
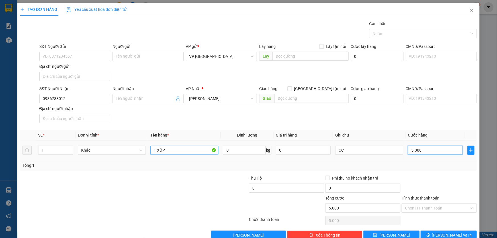
type input "50.000"
click at [438, 231] on button "[PERSON_NAME] và In" at bounding box center [448, 234] width 56 height 9
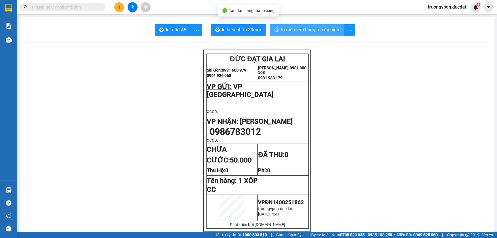
click at [311, 34] on button "In mẫu tem hàng tự cấu hình" at bounding box center [307, 29] width 74 height 11
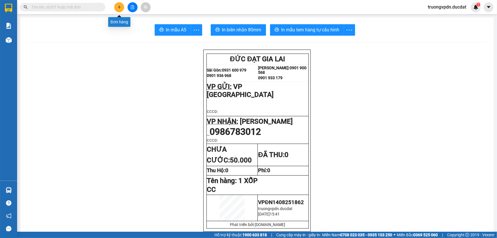
click at [119, 10] on button at bounding box center [119, 7] width 10 height 10
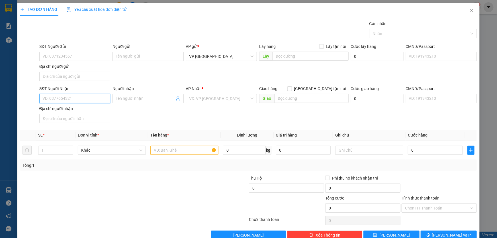
click at [92, 97] on input "SĐT Người Nhận" at bounding box center [74, 98] width 71 height 9
type input "0905990138"
click at [200, 97] on input "search" at bounding box center [219, 98] width 60 height 9
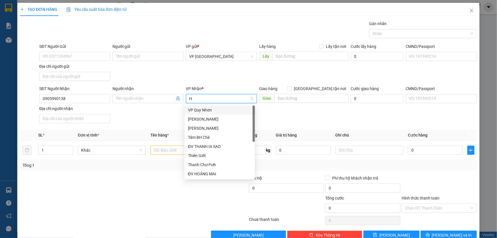
type input "HO"
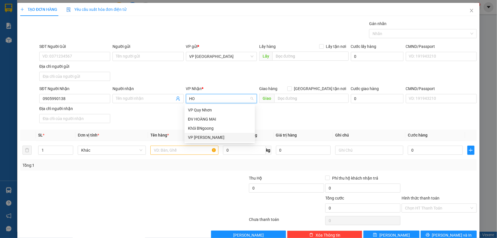
click at [206, 137] on div "VP Hòa Lệ Chí" at bounding box center [219, 137] width 63 height 6
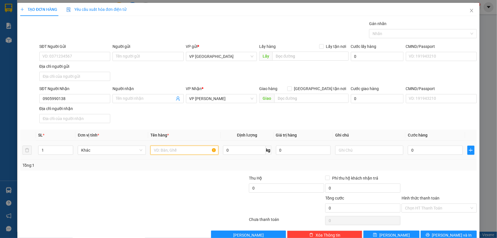
click at [168, 149] on input "text" at bounding box center [184, 149] width 68 height 9
type input "1 THÙNG XỐP"
type input "5"
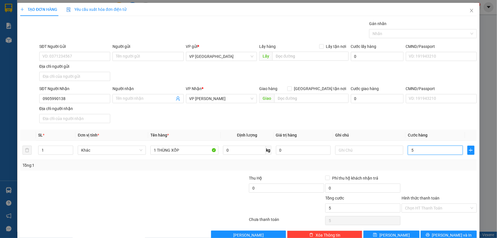
type input "50"
type input "500"
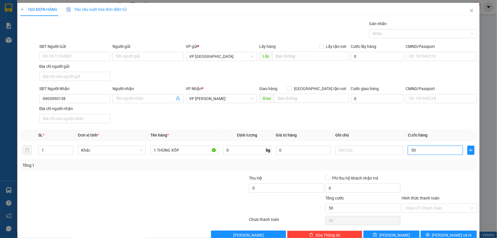
type input "500"
type input "5.000"
type input "50.000"
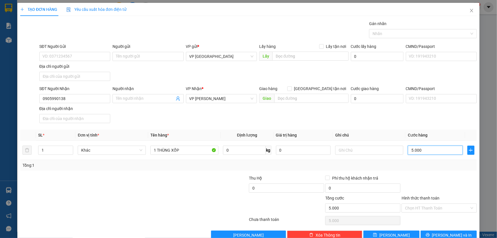
type input "50.000"
click at [438, 208] on input "Hình thức thanh toán" at bounding box center [437, 208] width 64 height 9
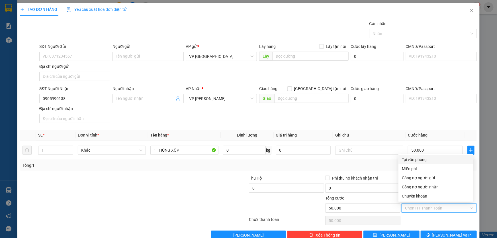
click at [412, 159] on div "Tại văn phòng" at bounding box center [436, 159] width 68 height 6
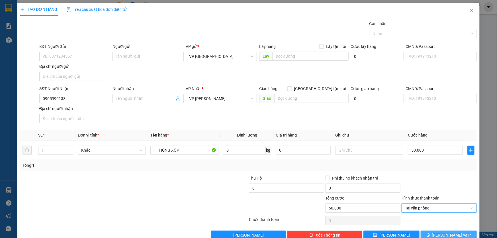
click at [451, 232] on span "[PERSON_NAME] và In" at bounding box center [452, 235] width 40 height 6
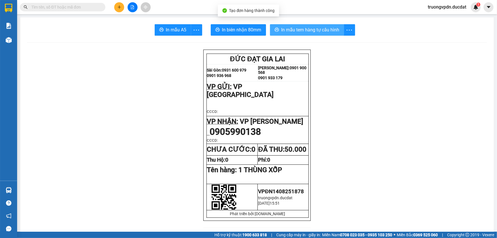
click at [312, 35] on button "In mẫu tem hàng tự cấu hình" at bounding box center [307, 29] width 74 height 11
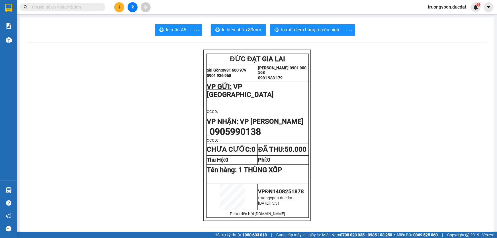
click at [118, 10] on button at bounding box center [119, 7] width 10 height 10
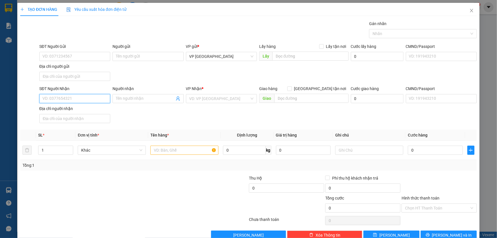
click at [84, 95] on input "SĐT Người Nhận" at bounding box center [74, 98] width 71 height 9
click at [148, 98] on input "Người nhận" at bounding box center [145, 98] width 58 height 6
click at [168, 100] on input "Người nhận" at bounding box center [145, 98] width 58 height 6
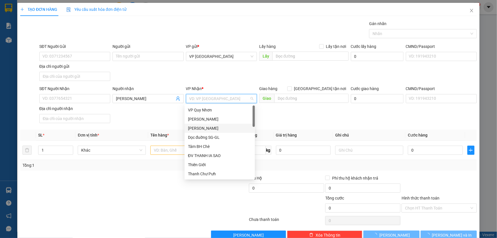
drag, startPoint x: 204, startPoint y: 128, endPoint x: 181, endPoint y: 139, distance: 25.3
click at [202, 128] on div "[PERSON_NAME]" at bounding box center [219, 128] width 63 height 6
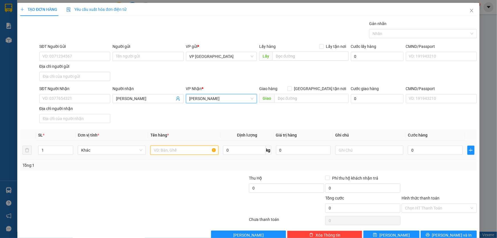
drag, startPoint x: 166, startPoint y: 147, endPoint x: 162, endPoint y: 147, distance: 3.4
click at [165, 147] on input "text" at bounding box center [184, 149] width 68 height 9
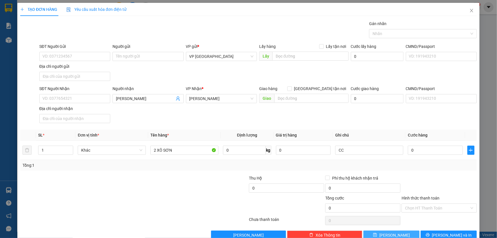
click at [394, 232] on span "[PERSON_NAME]" at bounding box center [394, 235] width 30 height 6
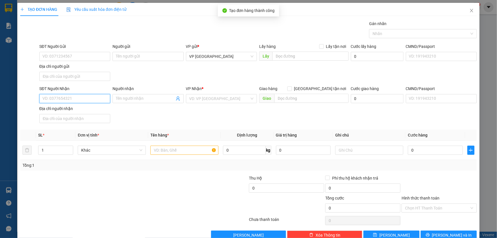
click at [78, 94] on input "SĐT Người Nhận" at bounding box center [74, 98] width 71 height 9
click at [96, 108] on div "0932505042" at bounding box center [73, 109] width 63 height 6
click at [176, 149] on input "text" at bounding box center [184, 149] width 68 height 9
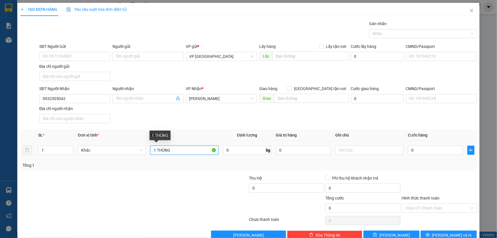
click at [188, 150] on input "1 THÙNG" at bounding box center [184, 149] width 68 height 9
click at [188, 150] on input "1 THÙNG GIẤY" at bounding box center [184, 149] width 68 height 9
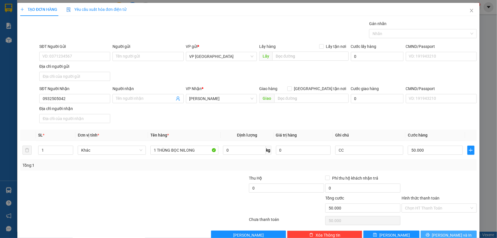
click at [452, 232] on span "[PERSON_NAME] và In" at bounding box center [452, 235] width 40 height 6
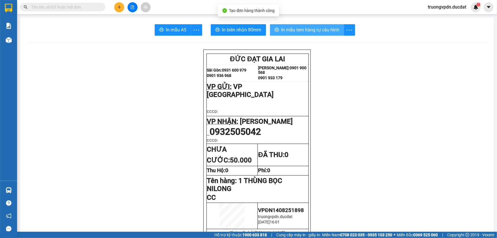
click at [284, 29] on span "In mẫu tem hàng tự cấu hình" at bounding box center [310, 29] width 58 height 7
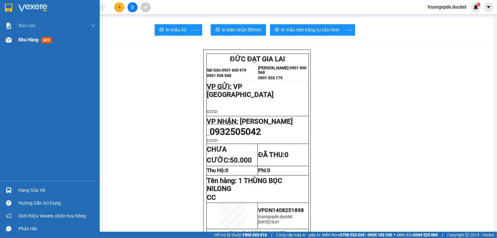
click at [25, 46] on div "Kho hàng mới" at bounding box center [57, 40] width 77 height 14
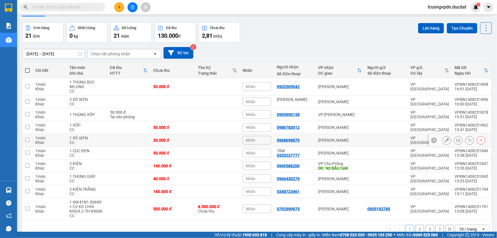
scroll to position [28, 0]
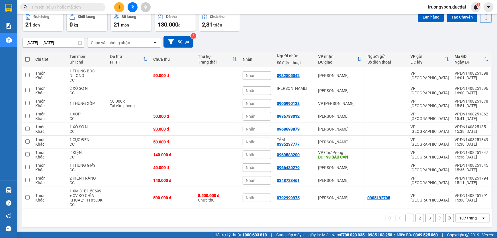
click at [117, 7] on icon "plus" at bounding box center [119, 7] width 4 height 4
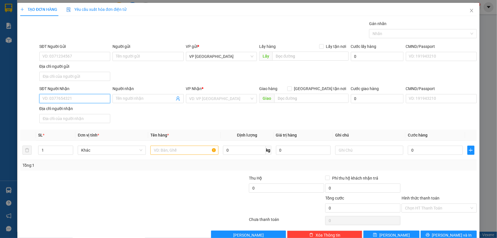
drag, startPoint x: 69, startPoint y: 95, endPoint x: 496, endPoint y: 194, distance: 438.3
click at [73, 95] on input "SĐT Người Nhận" at bounding box center [74, 98] width 71 height 9
click at [59, 109] on div "0964079777" at bounding box center [73, 109] width 63 height 6
click at [186, 149] on input "text" at bounding box center [184, 149] width 68 height 9
click at [415, 206] on input "Hình thức thanh toán" at bounding box center [437, 208] width 64 height 9
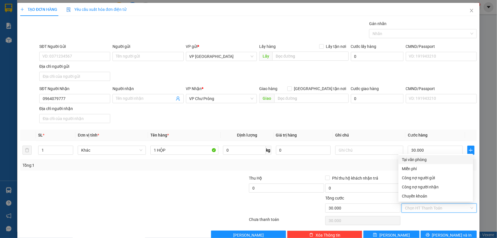
drag, startPoint x: 410, startPoint y: 160, endPoint x: 414, endPoint y: 222, distance: 61.9
click at [410, 160] on div "Tại văn phòng" at bounding box center [436, 159] width 68 height 6
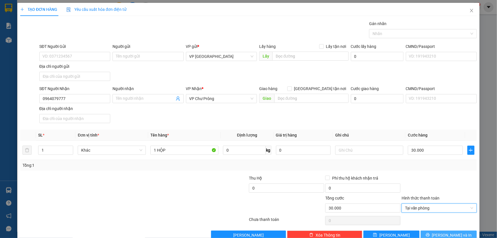
click at [420, 233] on button "[PERSON_NAME] và In" at bounding box center [448, 234] width 56 height 9
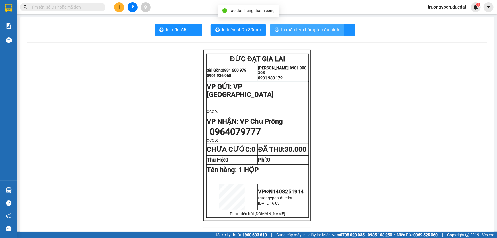
click at [283, 30] on span "In mẫu tem hàng tự cấu hình" at bounding box center [310, 29] width 58 height 7
click at [114, 8] on button at bounding box center [119, 7] width 10 height 10
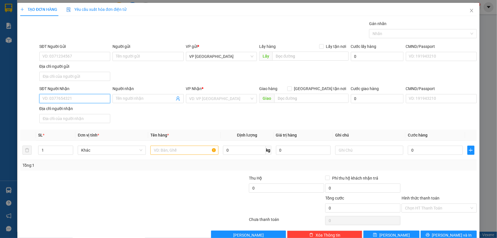
click at [61, 94] on input "SĐT Người Nhận" at bounding box center [74, 98] width 71 height 9
click at [60, 97] on input "SĐT Người Nhận" at bounding box center [74, 98] width 71 height 9
click at [211, 96] on input "search" at bounding box center [219, 98] width 60 height 9
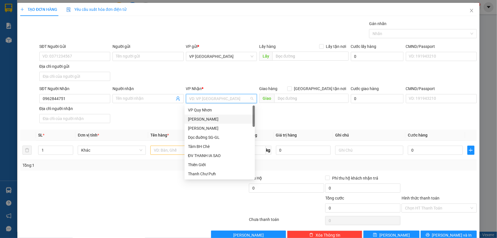
click at [209, 118] on div "[PERSON_NAME]" at bounding box center [219, 119] width 63 height 6
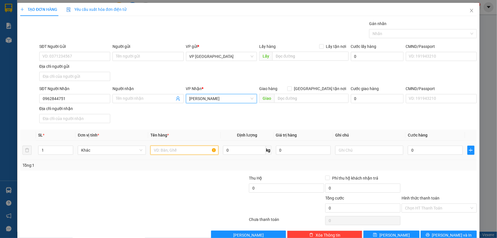
click at [174, 149] on input "text" at bounding box center [184, 149] width 68 height 9
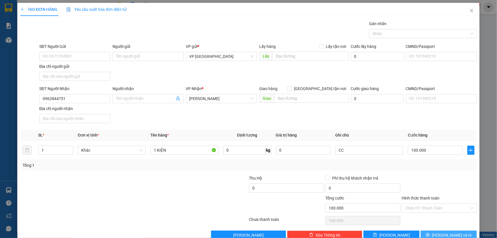
click at [447, 232] on span "[PERSON_NAME] và In" at bounding box center [452, 235] width 40 height 6
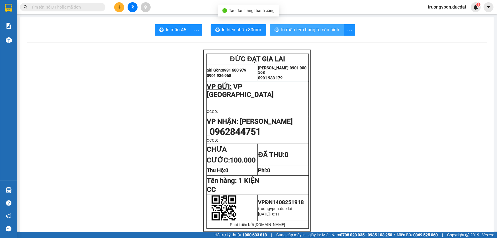
click at [283, 29] on span "In mẫu tem hàng tự cấu hình" at bounding box center [310, 29] width 58 height 7
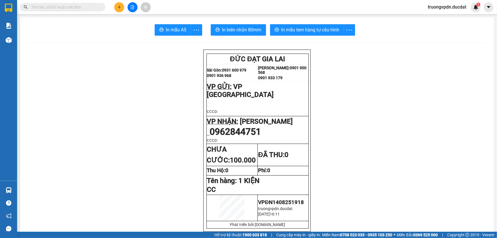
click at [113, 9] on div at bounding box center [132, 7] width 43 height 10
click at [116, 9] on button at bounding box center [119, 7] width 10 height 10
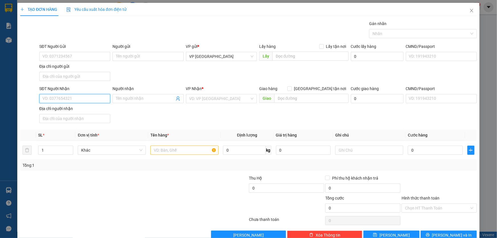
click at [54, 101] on input "SĐT Người Nhận" at bounding box center [74, 98] width 71 height 9
drag, startPoint x: 68, startPoint y: 117, endPoint x: 207, endPoint y: 154, distance: 144.2
click at [68, 117] on div "0794643151 - TRUNG" at bounding box center [73, 119] width 63 height 6
click at [194, 149] on input "text" at bounding box center [184, 149] width 68 height 9
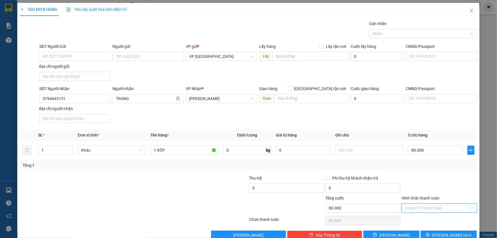
click at [437, 209] on input "Hình thức thanh toán" at bounding box center [437, 208] width 64 height 9
click at [416, 160] on div "Tại văn phòng" at bounding box center [436, 159] width 68 height 6
click at [456, 235] on button "[PERSON_NAME] và In" at bounding box center [448, 234] width 56 height 9
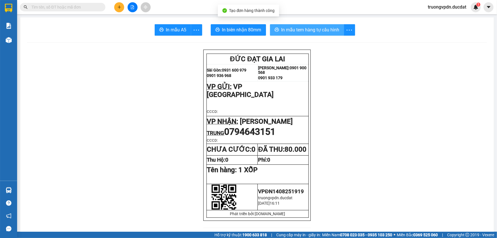
click at [289, 25] on button "In mẫu tem hàng tự cấu hình" at bounding box center [307, 29] width 74 height 11
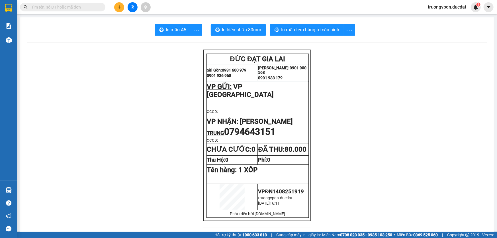
click at [118, 5] on button at bounding box center [119, 7] width 10 height 10
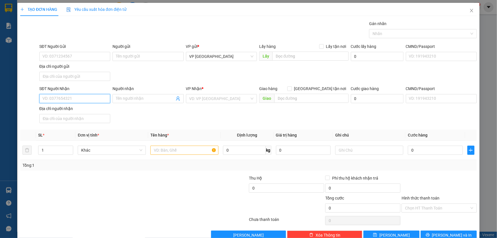
click at [89, 95] on input "SĐT Người Nhận" at bounding box center [74, 98] width 71 height 9
click at [75, 106] on div "0944723455" at bounding box center [73, 109] width 63 height 6
click at [170, 146] on input "text" at bounding box center [184, 149] width 68 height 9
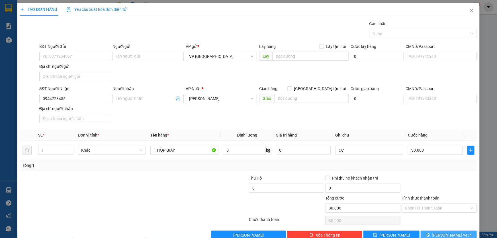
click at [447, 233] on span "[PERSON_NAME] và In" at bounding box center [452, 235] width 40 height 6
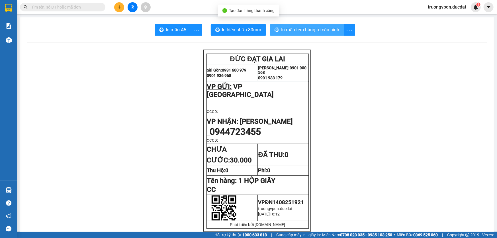
click at [316, 29] on span "In mẫu tem hàng tự cấu hình" at bounding box center [310, 29] width 58 height 7
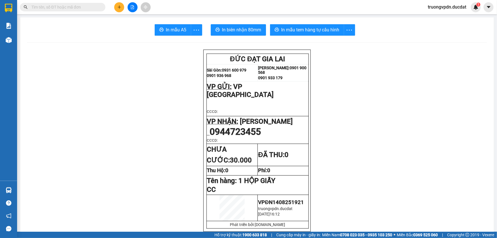
click at [114, 5] on button at bounding box center [119, 7] width 10 height 10
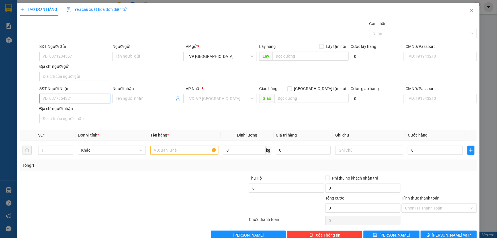
click at [65, 99] on input "SĐT Người Nhận" at bounding box center [74, 98] width 71 height 9
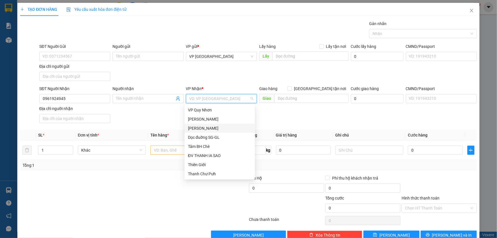
click at [198, 131] on div "[PERSON_NAME]" at bounding box center [219, 128] width 63 height 6
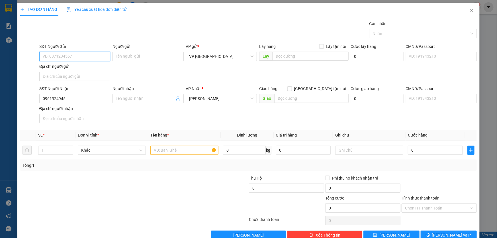
click at [62, 57] on input "SĐT Người Gửi" at bounding box center [74, 56] width 71 height 9
click at [185, 150] on input "text" at bounding box center [184, 149] width 68 height 9
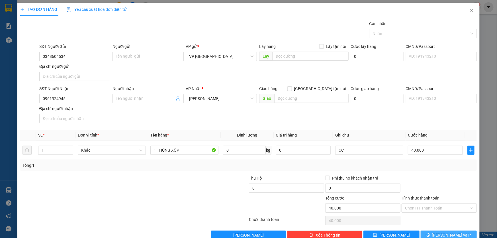
click at [445, 232] on span "[PERSON_NAME] và In" at bounding box center [452, 235] width 40 height 6
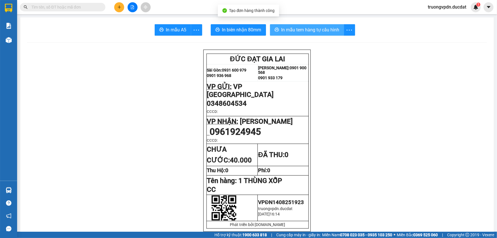
click at [289, 32] on span "In mẫu tem hàng tự cấu hình" at bounding box center [310, 29] width 58 height 7
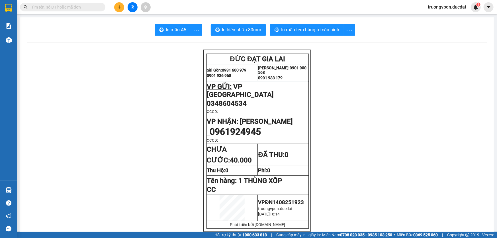
click at [122, 4] on button at bounding box center [119, 7] width 10 height 10
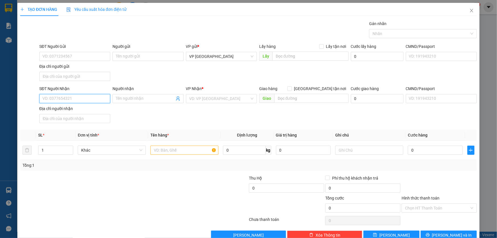
click at [59, 95] on input "SĐT Người Nhận" at bounding box center [74, 98] width 71 height 9
click at [76, 114] on div "0965999452 0965999452" at bounding box center [74, 109] width 70 height 11
click at [92, 100] on input "0965999" at bounding box center [74, 98] width 71 height 9
click at [69, 111] on div "0965999452" at bounding box center [73, 109] width 63 height 6
click at [162, 149] on input "text" at bounding box center [184, 149] width 68 height 9
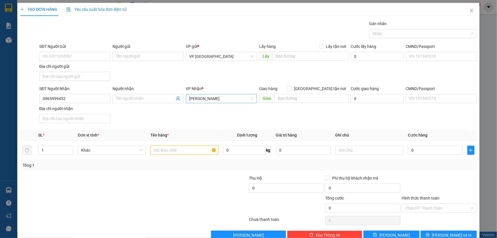
click at [245, 100] on span "[PERSON_NAME]" at bounding box center [221, 98] width 64 height 9
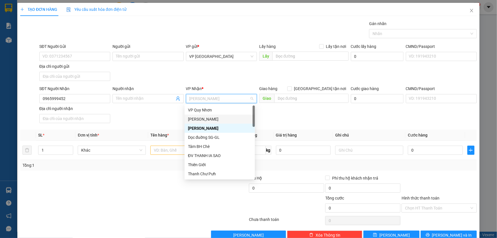
click at [210, 116] on div "[PERSON_NAME]" at bounding box center [219, 119] width 63 height 6
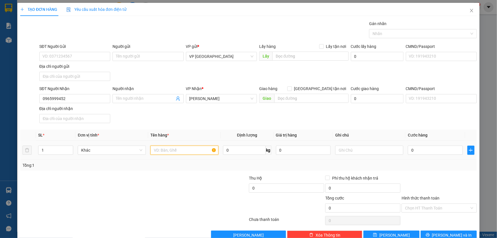
click at [174, 146] on input "text" at bounding box center [184, 149] width 68 height 9
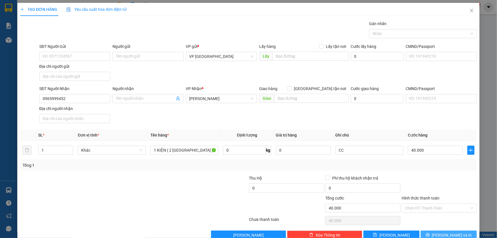
click at [459, 235] on button "[PERSON_NAME] và In" at bounding box center [448, 234] width 56 height 9
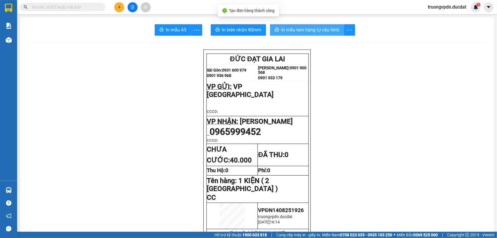
click at [327, 34] on button "In mẫu tem hàng tự cấu hình" at bounding box center [307, 29] width 74 height 11
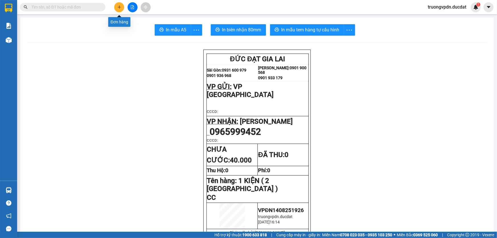
click at [122, 6] on button at bounding box center [119, 7] width 10 height 10
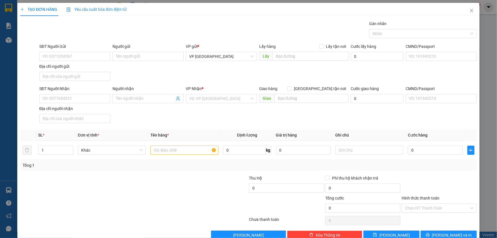
click at [69, 104] on div "SĐT Người Nhận VD: 0377654321" at bounding box center [74, 95] width 71 height 20
click at [69, 100] on input "SĐT Người Nhận" at bounding box center [74, 98] width 71 height 9
click at [94, 105] on div "0389858004 - PHONG" at bounding box center [74, 109] width 70 height 9
click at [189, 152] on input "text" at bounding box center [184, 149] width 68 height 9
click at [431, 232] on button "[PERSON_NAME] và In" at bounding box center [448, 234] width 56 height 9
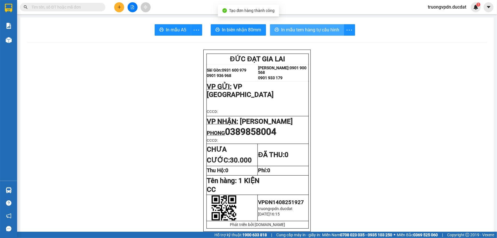
click at [309, 27] on span "In mẫu tem hàng tự cấu hình" at bounding box center [310, 29] width 58 height 7
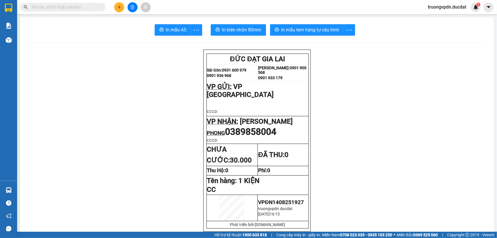
click at [118, 8] on icon "plus" at bounding box center [119, 7] width 4 height 4
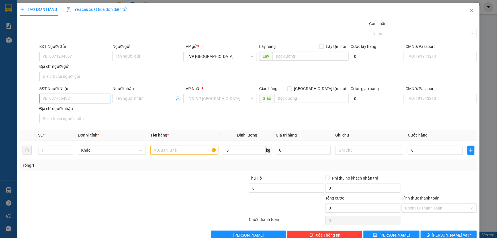
click at [80, 94] on input "SĐT Người Nhận" at bounding box center [74, 98] width 71 height 9
click at [74, 110] on div "0988323728 - KHẢI" at bounding box center [73, 109] width 63 height 6
click at [188, 151] on input "text" at bounding box center [184, 149] width 68 height 9
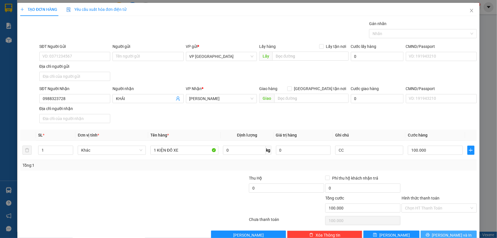
click at [440, 232] on span "[PERSON_NAME] và In" at bounding box center [452, 235] width 40 height 6
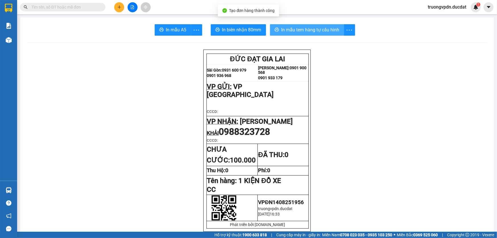
click at [285, 27] on span "In mẫu tem hàng tự cấu hình" at bounding box center [310, 29] width 58 height 7
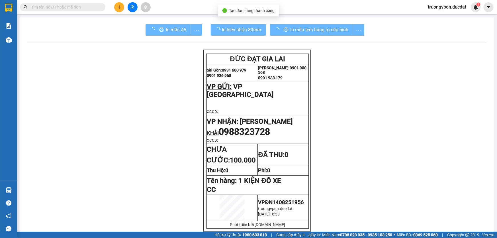
click at [121, 7] on icon "plus" at bounding box center [119, 7] width 4 height 4
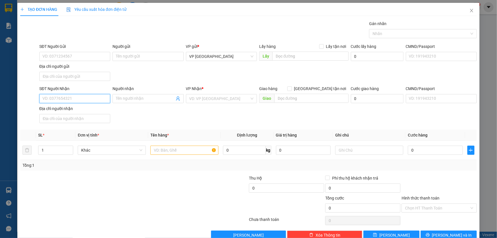
click at [83, 100] on input "SĐT Người Nhận" at bounding box center [74, 98] width 71 height 9
click at [224, 94] on input "search" at bounding box center [219, 98] width 60 height 9
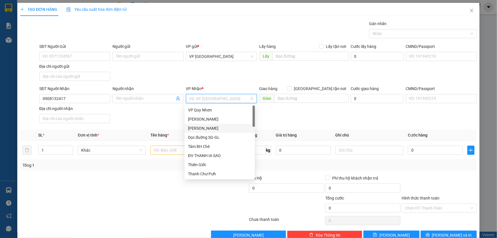
click at [212, 128] on div "[PERSON_NAME]" at bounding box center [219, 128] width 63 height 6
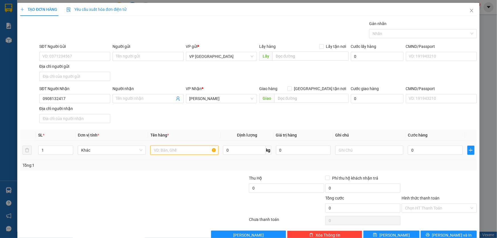
click at [161, 151] on input "text" at bounding box center [184, 149] width 68 height 9
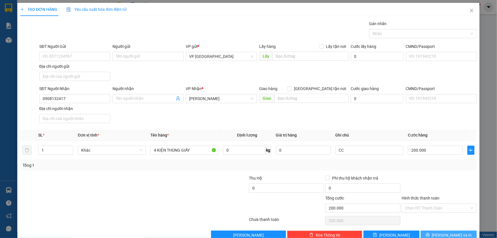
click at [434, 231] on button "[PERSON_NAME] và In" at bounding box center [448, 234] width 56 height 9
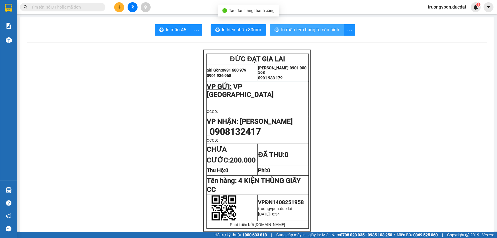
click at [313, 26] on span "In mẫu tem hàng tự cấu hình" at bounding box center [310, 29] width 58 height 7
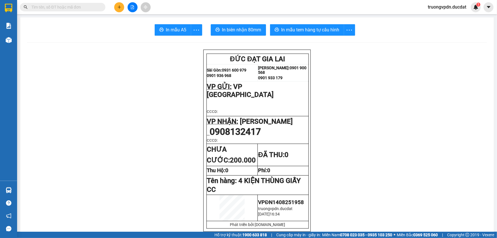
click at [120, 7] on icon "plus" at bounding box center [119, 7] width 3 height 0
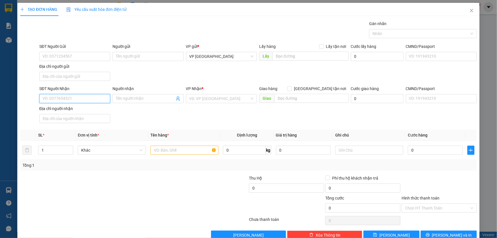
click at [79, 95] on input "SĐT Người Nhận" at bounding box center [74, 98] width 71 height 9
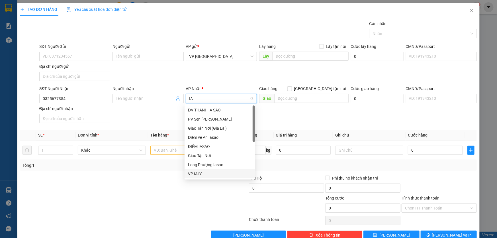
click at [196, 171] on div "VP IALY" at bounding box center [219, 174] width 63 height 6
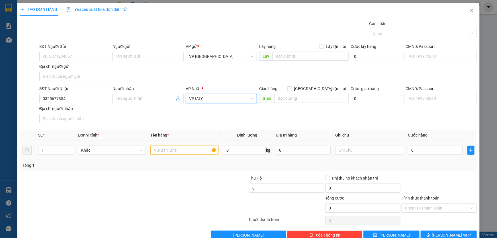
click at [170, 151] on input "text" at bounding box center [184, 149] width 68 height 9
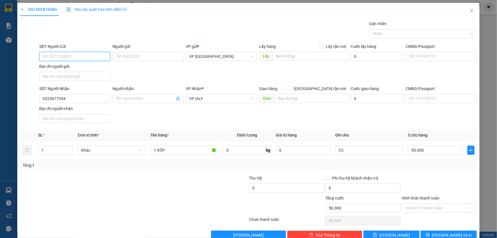
drag, startPoint x: 76, startPoint y: 57, endPoint x: 281, endPoint y: 22, distance: 207.4
click at [78, 55] on input "SĐT Người Gửi" at bounding box center [74, 56] width 71 height 9
click at [434, 230] on button "[PERSON_NAME] và In" at bounding box center [448, 234] width 56 height 9
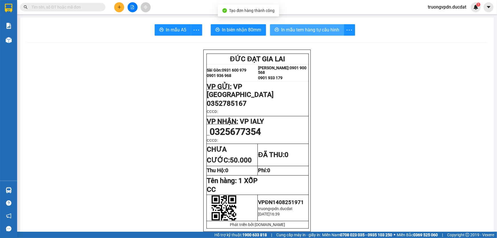
click at [310, 31] on span "In mẫu tem hàng tự cấu hình" at bounding box center [310, 29] width 58 height 7
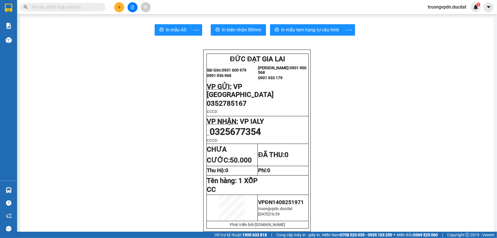
click at [120, 7] on icon "plus" at bounding box center [119, 7] width 3 height 0
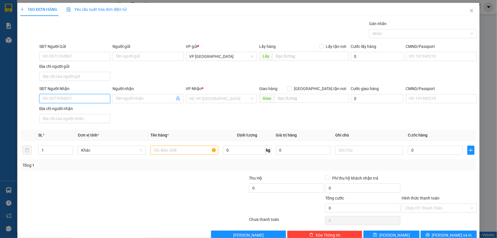
drag, startPoint x: 71, startPoint y: 98, endPoint x: 84, endPoint y: 98, distance: 12.8
click at [84, 98] on input "SĐT Người Nhận" at bounding box center [74, 98] width 71 height 9
click at [61, 119] on div "0918588123" at bounding box center [73, 119] width 63 height 6
click at [170, 148] on input "text" at bounding box center [184, 149] width 68 height 9
click at [448, 207] on input "Hình thức thanh toán" at bounding box center [437, 208] width 64 height 9
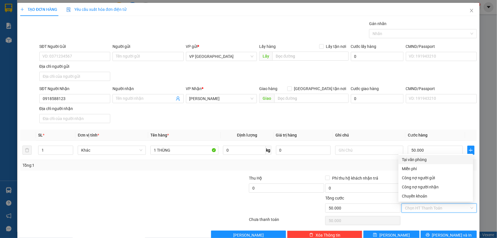
click at [427, 159] on div "Tại văn phòng" at bounding box center [436, 159] width 68 height 6
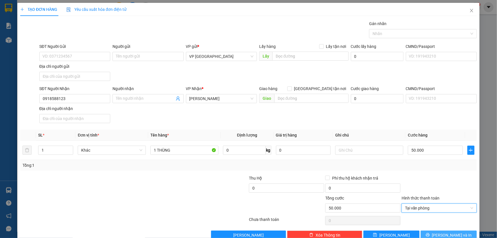
click at [443, 233] on span "[PERSON_NAME] và In" at bounding box center [452, 235] width 40 height 6
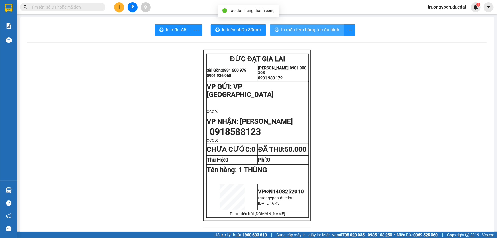
click at [309, 32] on span "In mẫu tem hàng tự cấu hình" at bounding box center [310, 29] width 58 height 7
click at [120, 9] on icon "plus" at bounding box center [119, 7] width 4 height 4
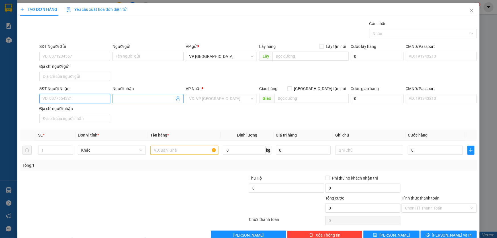
drag, startPoint x: 58, startPoint y: 96, endPoint x: 155, endPoint y: 96, distance: 96.5
click at [62, 96] on input "SĐT Người Nhận" at bounding box center [74, 98] width 71 height 9
click at [49, 106] on div "0971111923 - OANH" at bounding box center [74, 109] width 70 height 9
click at [178, 148] on input "text" at bounding box center [184, 149] width 68 height 9
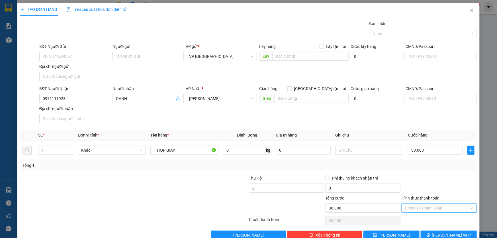
click at [421, 205] on input "Hình thức thanh toán" at bounding box center [437, 208] width 64 height 9
click at [412, 159] on div "Tại văn phòng" at bounding box center [436, 159] width 68 height 6
click at [439, 233] on button "[PERSON_NAME] và In" at bounding box center [448, 234] width 56 height 9
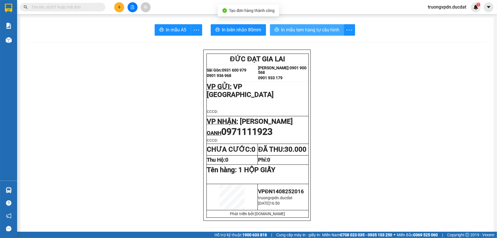
click at [293, 29] on span "In mẫu tem hàng tự cấu hình" at bounding box center [310, 29] width 58 height 7
click at [119, 7] on icon "plus" at bounding box center [119, 7] width 3 height 0
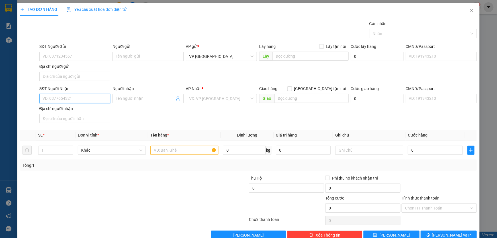
drag, startPoint x: 70, startPoint y: 100, endPoint x: 85, endPoint y: 97, distance: 14.7
click at [85, 97] on input "SĐT Người Nhận" at bounding box center [74, 98] width 71 height 9
drag, startPoint x: 0, startPoint y: 98, endPoint x: 0, endPoint y: 114, distance: 16.2
click at [0, 108] on div "TẠO ĐƠN HÀNG Yêu cầu xuất hóa đơn điện tử Transit Pickup Surcharge Ids Transit …" at bounding box center [248, 119] width 497 height 238
drag, startPoint x: 61, startPoint y: 108, endPoint x: 141, endPoint y: 118, distance: 80.3
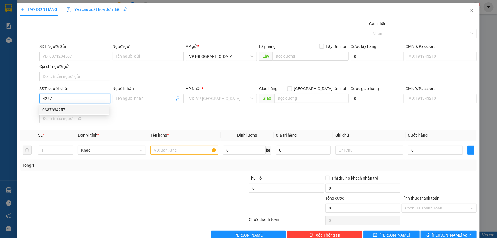
click at [67, 108] on div "0387634257" at bounding box center [73, 109] width 63 height 6
click at [184, 149] on input "text" at bounding box center [184, 149] width 68 height 9
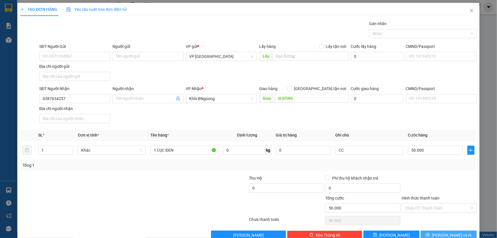
click at [445, 233] on span "[PERSON_NAME] và In" at bounding box center [452, 235] width 40 height 6
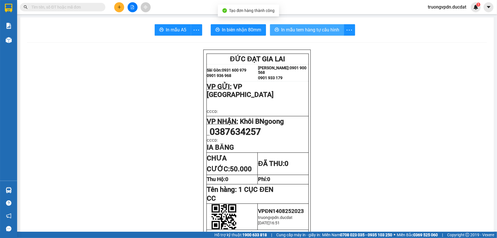
click at [330, 32] on span "In mẫu tem hàng tự cấu hình" at bounding box center [310, 29] width 58 height 7
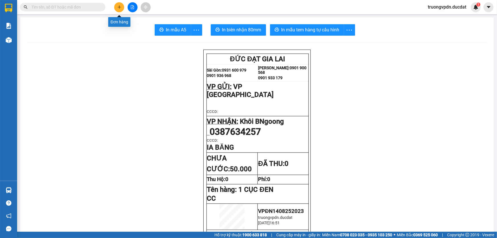
click at [122, 7] on button at bounding box center [119, 7] width 10 height 10
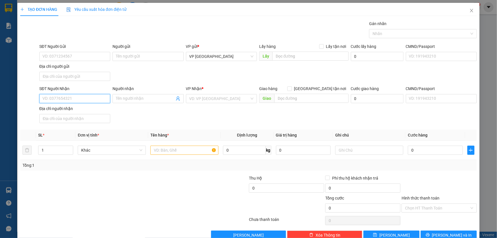
click at [77, 100] on input "SĐT Người Nhận" at bounding box center [74, 98] width 71 height 9
click at [86, 109] on div "0982868222" at bounding box center [73, 109] width 63 height 6
click at [170, 150] on input "text" at bounding box center [184, 149] width 68 height 9
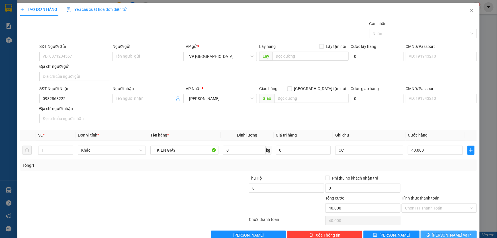
click at [433, 231] on button "[PERSON_NAME] và In" at bounding box center [448, 234] width 56 height 9
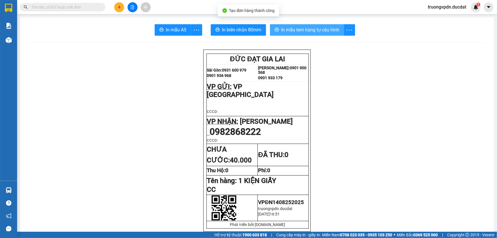
click at [309, 29] on span "In mẫu tem hàng tự cấu hình" at bounding box center [310, 29] width 58 height 7
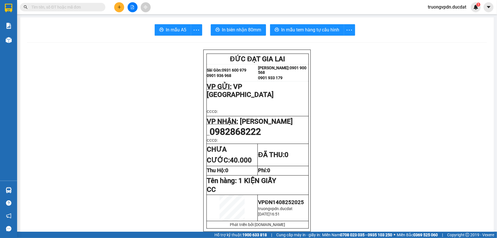
click at [120, 10] on button at bounding box center [119, 7] width 10 height 10
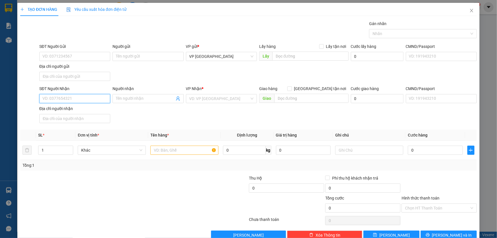
click at [65, 98] on input "SĐT Người Nhận" at bounding box center [74, 98] width 71 height 9
click at [62, 110] on div "0358351234 - THÔNG" at bounding box center [73, 109] width 63 height 6
click at [191, 147] on input "text" at bounding box center [184, 149] width 68 height 9
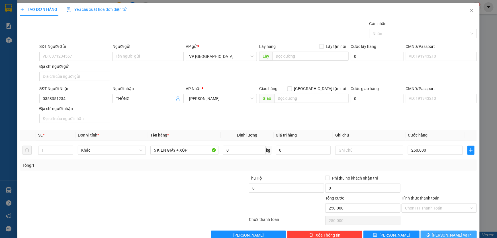
click at [461, 231] on button "[PERSON_NAME] và In" at bounding box center [448, 234] width 56 height 9
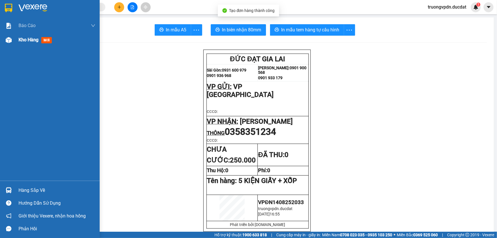
click at [32, 41] on span "Kho hàng" at bounding box center [29, 39] width 20 height 5
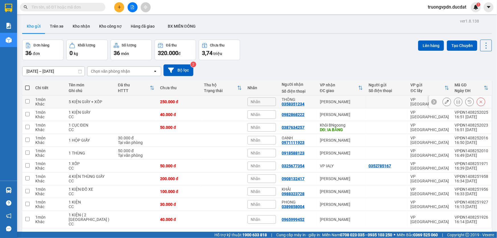
click at [445, 102] on icon at bounding box center [447, 102] width 4 height 4
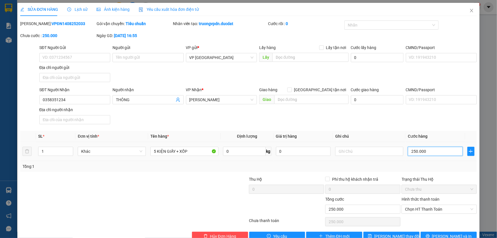
click at [429, 153] on input "250.000" at bounding box center [435, 151] width 55 height 9
click at [434, 211] on span "Chọn HT Thanh Toán" at bounding box center [439, 209] width 68 height 9
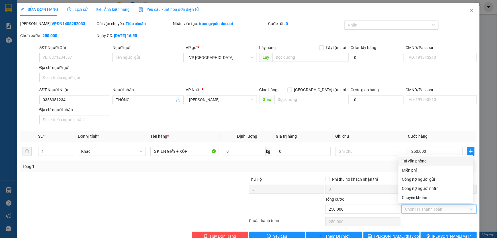
drag, startPoint x: 413, startPoint y: 161, endPoint x: 431, endPoint y: 167, distance: 18.9
click at [413, 161] on div "Tại văn phòng" at bounding box center [436, 161] width 68 height 6
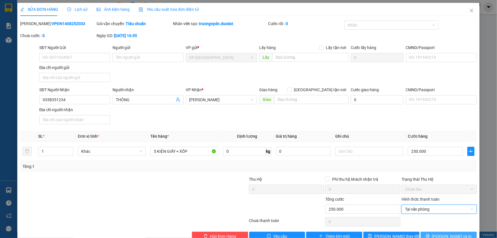
click at [451, 234] on span "[PERSON_NAME] và In" at bounding box center [452, 236] width 40 height 6
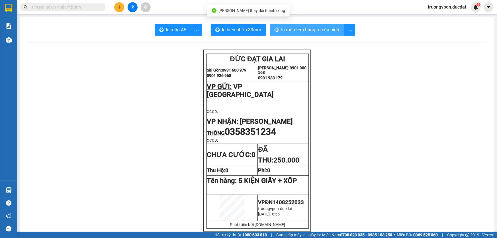
click at [296, 27] on span "In mẫu tem hàng tự cấu hình" at bounding box center [310, 29] width 58 height 7
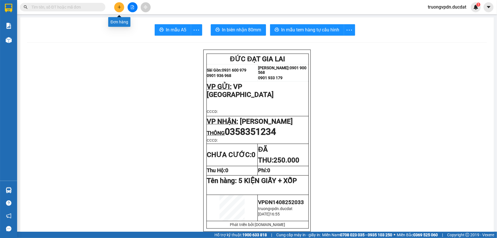
click at [120, 10] on button at bounding box center [119, 7] width 10 height 10
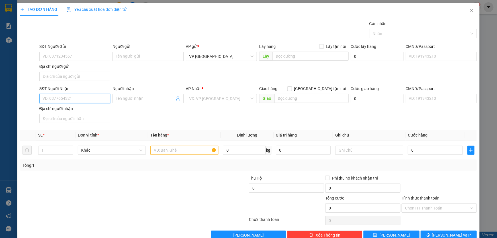
drag, startPoint x: 57, startPoint y: 98, endPoint x: 357, endPoint y: 88, distance: 299.9
click at [59, 97] on input "SĐT Người Nhận" at bounding box center [74, 98] width 71 height 9
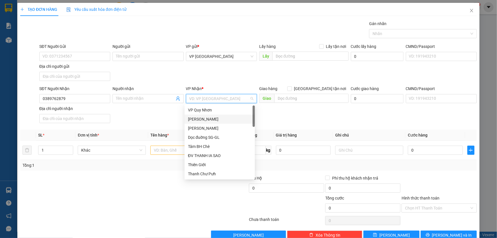
click at [198, 120] on div "[PERSON_NAME]" at bounding box center [219, 119] width 63 height 6
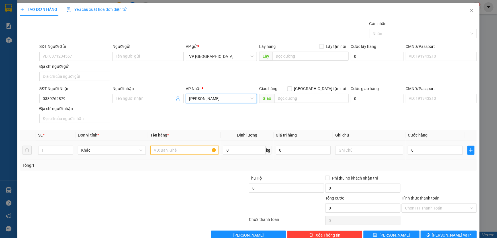
click at [168, 147] on input "text" at bounding box center [184, 149] width 68 height 9
click at [432, 152] on input "0" at bounding box center [435, 149] width 55 height 9
click at [361, 151] on input "text" at bounding box center [369, 149] width 68 height 9
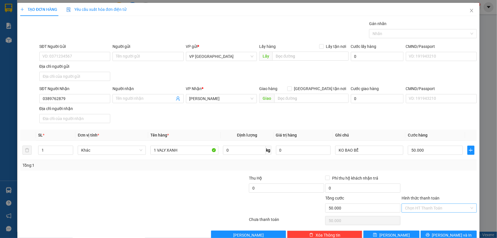
drag, startPoint x: 443, startPoint y: 207, endPoint x: 438, endPoint y: 203, distance: 6.2
click at [442, 206] on input "Hình thức thanh toán" at bounding box center [437, 208] width 64 height 9
click at [418, 160] on div "Tại văn phòng" at bounding box center [436, 159] width 68 height 6
click at [435, 232] on button "[PERSON_NAME] và In" at bounding box center [448, 234] width 56 height 9
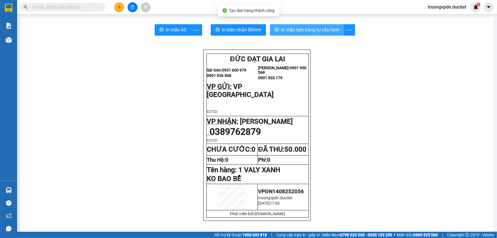
click at [315, 31] on span "In mẫu tem hàng tự cấu hình" at bounding box center [310, 29] width 58 height 7
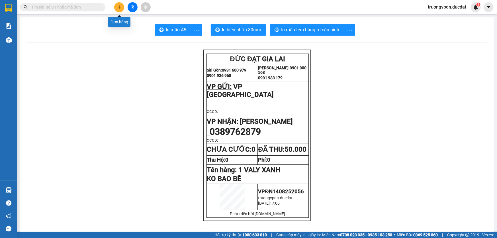
click at [119, 4] on button at bounding box center [119, 7] width 10 height 10
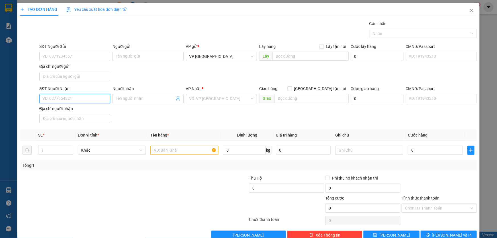
drag, startPoint x: 71, startPoint y: 99, endPoint x: 406, endPoint y: 92, distance: 335.1
click at [77, 96] on input "SĐT Người Nhận" at bounding box center [74, 98] width 71 height 9
drag, startPoint x: 85, startPoint y: 112, endPoint x: 86, endPoint y: 107, distance: 4.9
click at [85, 112] on div "0382145046 - ANH KHOA" at bounding box center [73, 109] width 63 height 6
click at [187, 151] on input "text" at bounding box center [184, 149] width 68 height 9
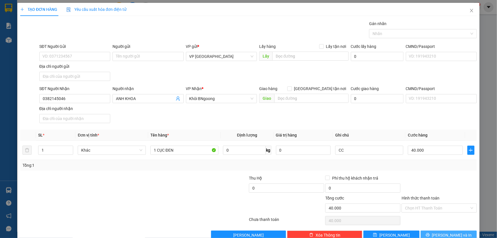
click at [433, 232] on button "[PERSON_NAME] và In" at bounding box center [448, 234] width 56 height 9
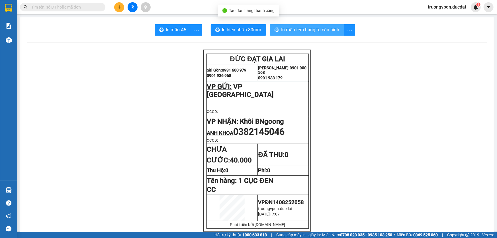
click at [300, 31] on span "In mẫu tem hàng tự cấu hình" at bounding box center [310, 29] width 58 height 7
click at [121, 8] on icon "plus" at bounding box center [119, 7] width 4 height 4
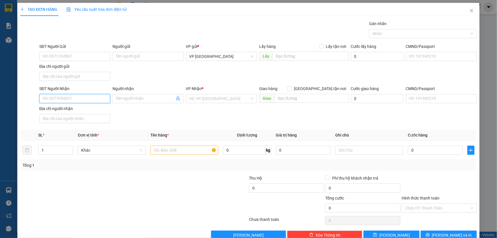
click at [77, 98] on input "SĐT Người Nhận" at bounding box center [74, 98] width 71 height 9
drag, startPoint x: 87, startPoint y: 109, endPoint x: 110, endPoint y: 108, distance: 23.1
click at [87, 109] on div "0345125556" at bounding box center [73, 109] width 63 height 6
drag, startPoint x: 176, startPoint y: 146, endPoint x: 174, endPoint y: 142, distance: 4.2
click at [176, 146] on input "text" at bounding box center [184, 149] width 68 height 9
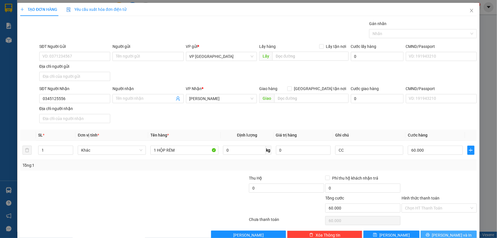
click at [465, 234] on button "[PERSON_NAME] và In" at bounding box center [448, 234] width 56 height 9
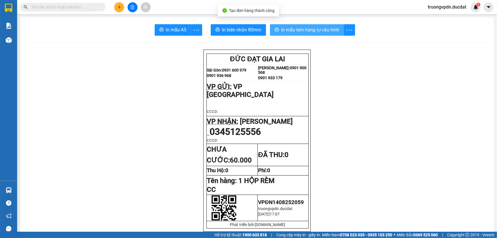
click at [327, 29] on span "In mẫu tem hàng tự cấu hình" at bounding box center [310, 29] width 58 height 7
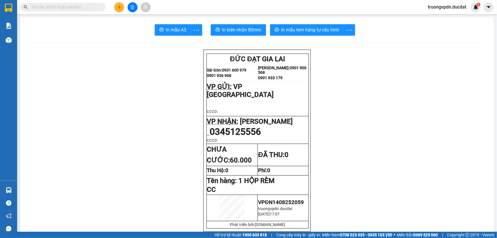
click at [117, 3] on div "Kết quả tìm kiếm ( 0 ) Bộ lọc No Data truongvpdn.ducdat 1" at bounding box center [248, 7] width 497 height 14
click at [119, 5] on icon "plus" at bounding box center [119, 7] width 4 height 4
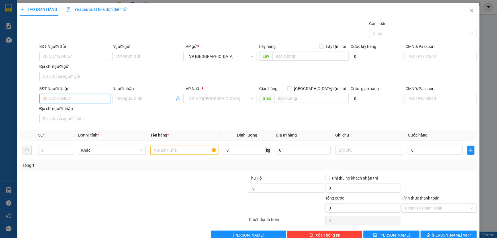
drag, startPoint x: 67, startPoint y: 97, endPoint x: 427, endPoint y: 78, distance: 360.0
click at [67, 96] on input "SĐT Người Nhận" at bounding box center [74, 98] width 71 height 9
drag, startPoint x: 71, startPoint y: 109, endPoint x: 250, endPoint y: 138, distance: 181.1
click at [75, 107] on div "0963094039 - THANH" at bounding box center [73, 109] width 63 height 6
click at [197, 151] on input "text" at bounding box center [184, 149] width 68 height 9
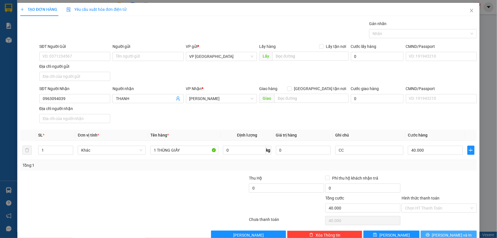
click at [447, 230] on button "[PERSON_NAME] và In" at bounding box center [448, 234] width 56 height 9
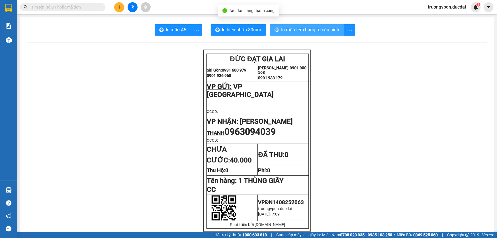
click at [288, 30] on span "In mẫu tem hàng tự cấu hình" at bounding box center [310, 29] width 58 height 7
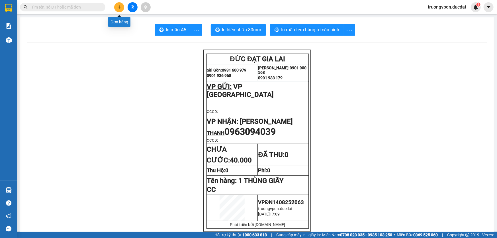
click at [120, 6] on icon "plus" at bounding box center [119, 7] width 4 height 4
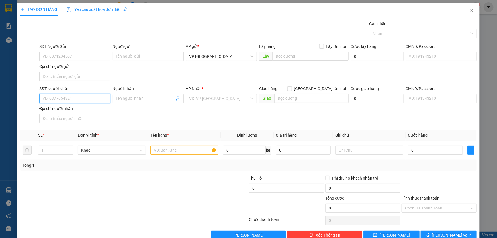
drag, startPoint x: 69, startPoint y: 96, endPoint x: 496, endPoint y: 140, distance: 429.2
click at [77, 95] on input "SĐT Người Nhận" at bounding box center [74, 98] width 71 height 9
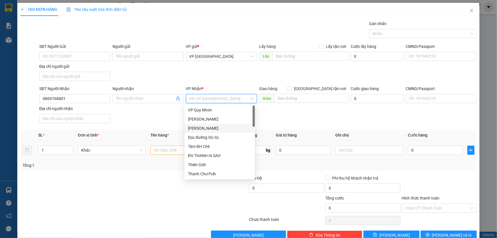
drag, startPoint x: 213, startPoint y: 130, endPoint x: 174, endPoint y: 142, distance: 40.2
click at [212, 129] on div "[PERSON_NAME]" at bounding box center [219, 128] width 63 height 6
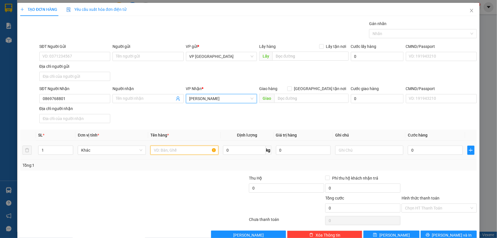
click at [172, 146] on input "text" at bounding box center [184, 149] width 68 height 9
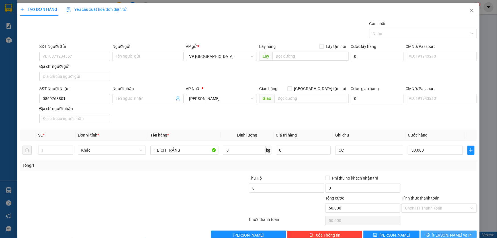
click at [455, 231] on button "[PERSON_NAME] và In" at bounding box center [448, 234] width 56 height 9
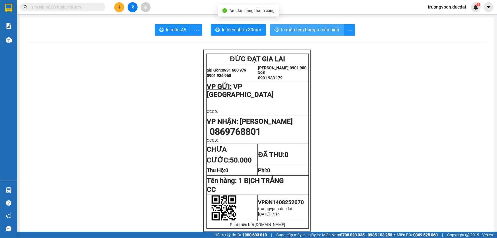
click at [307, 32] on span "In mẫu tem hàng tự cấu hình" at bounding box center [310, 29] width 58 height 7
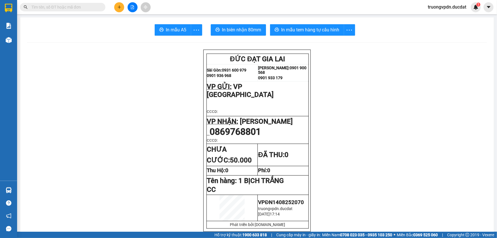
click at [121, 1] on div "Kết quả tìm kiếm ( 0 ) Bộ lọc No Data truongvpdn.ducdat 1" at bounding box center [248, 7] width 497 height 14
click at [122, 6] on button at bounding box center [119, 7] width 10 height 10
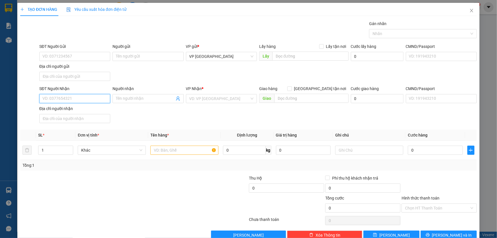
click at [77, 96] on input "SĐT Người Nhận" at bounding box center [74, 98] width 71 height 9
click at [72, 108] on div "0979113502 - LÝ" at bounding box center [73, 109] width 63 height 6
click at [196, 147] on input "text" at bounding box center [184, 149] width 68 height 9
click at [452, 235] on span "[PERSON_NAME] và In" at bounding box center [452, 235] width 40 height 6
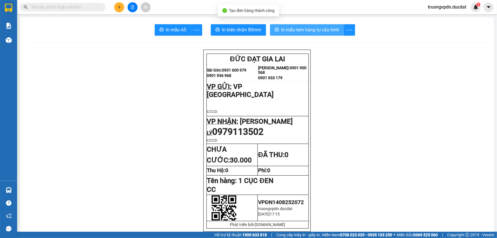
click at [297, 25] on button "In mẫu tem hàng tự cấu hình" at bounding box center [307, 29] width 74 height 11
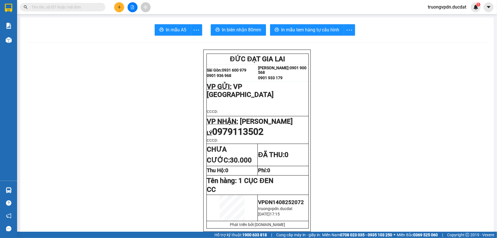
click at [120, 7] on icon "plus" at bounding box center [119, 7] width 3 height 0
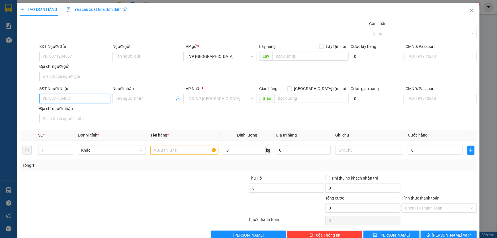
click at [66, 96] on input "SĐT Người Nhận" at bounding box center [74, 98] width 71 height 9
click at [55, 109] on div "0965803231" at bounding box center [73, 109] width 63 height 6
click at [180, 145] on input "text" at bounding box center [184, 149] width 68 height 9
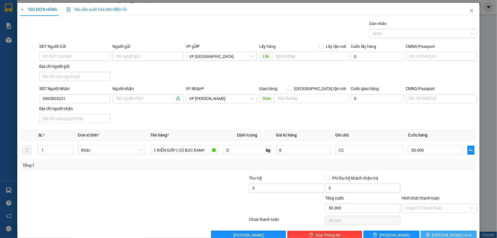
click at [430, 233] on icon "printer" at bounding box center [428, 235] width 4 height 4
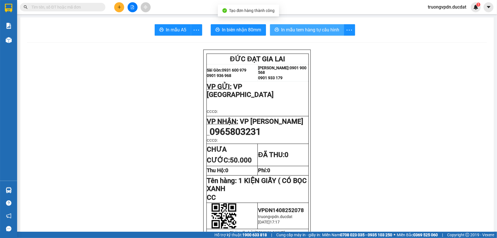
click at [314, 30] on span "In mẫu tem hàng tự cấu hình" at bounding box center [310, 29] width 58 height 7
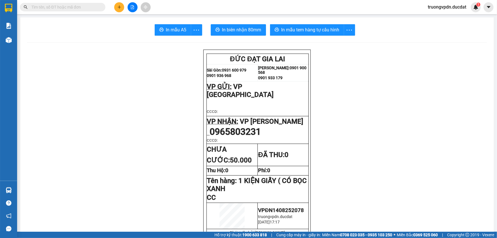
click at [121, 11] on button at bounding box center [119, 7] width 10 height 10
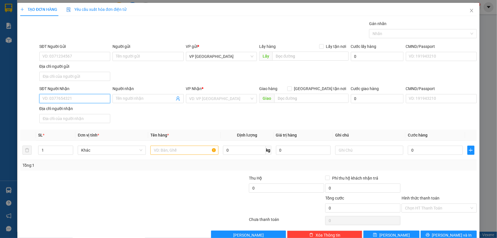
click at [78, 96] on input "SĐT Người Nhận" at bounding box center [74, 98] width 71 height 9
click at [59, 109] on div "0974213449" at bounding box center [73, 109] width 63 height 6
click at [182, 152] on input "text" at bounding box center [184, 149] width 68 height 9
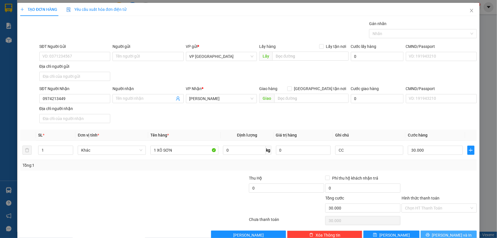
click at [433, 232] on button "[PERSON_NAME] và In" at bounding box center [448, 234] width 56 height 9
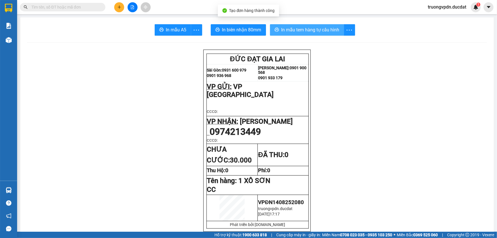
click at [299, 25] on button "In mẫu tem hàng tự cấu hình" at bounding box center [307, 29] width 74 height 11
click at [116, 7] on button at bounding box center [119, 7] width 10 height 10
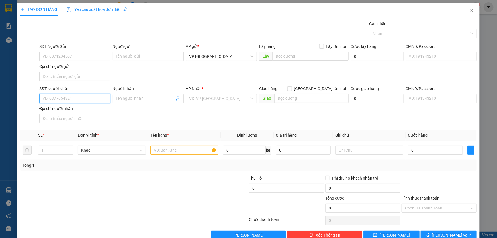
click at [85, 100] on input "SĐT Người Nhận" at bounding box center [74, 98] width 71 height 9
drag, startPoint x: 71, startPoint y: 108, endPoint x: 213, endPoint y: 129, distance: 143.4
click at [71, 108] on div "0984082910" at bounding box center [73, 109] width 63 height 6
click at [182, 149] on input "text" at bounding box center [184, 149] width 68 height 9
click at [435, 205] on input "Hình thức thanh toán" at bounding box center [437, 208] width 64 height 9
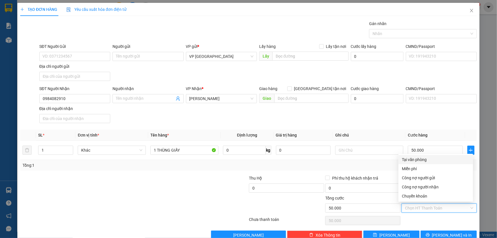
click at [418, 158] on div "Tại văn phòng" at bounding box center [436, 159] width 68 height 6
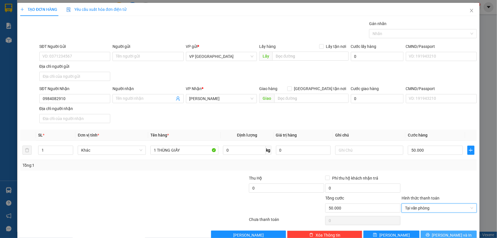
click at [429, 233] on icon "printer" at bounding box center [428, 235] width 4 height 4
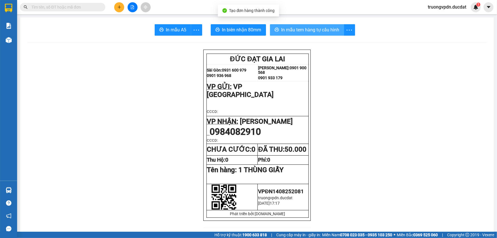
click at [295, 32] on span "In mẫu tem hàng tự cấu hình" at bounding box center [310, 29] width 58 height 7
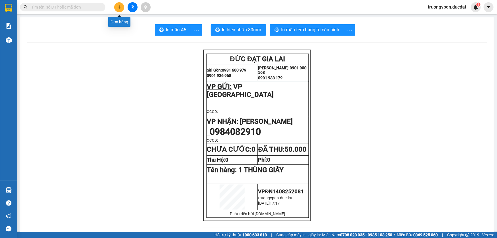
click at [120, 10] on button at bounding box center [119, 7] width 10 height 10
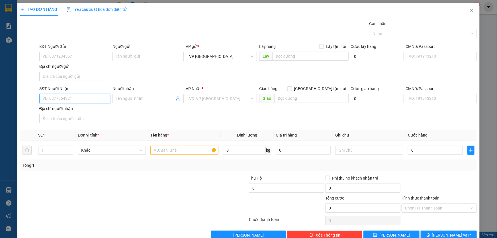
click at [57, 97] on input "SĐT Người Nhận" at bounding box center [74, 98] width 71 height 9
click at [200, 97] on input "search" at bounding box center [219, 98] width 60 height 9
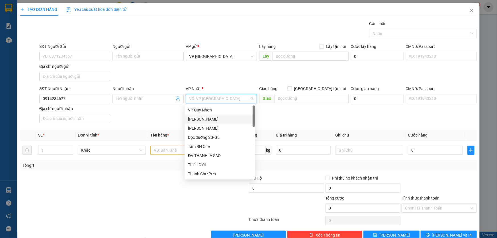
click at [209, 122] on div "[PERSON_NAME]" at bounding box center [219, 119] width 63 height 6
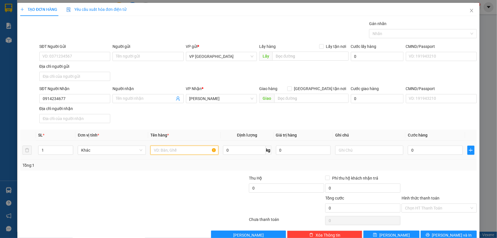
click at [176, 150] on input "text" at bounding box center [184, 149] width 68 height 9
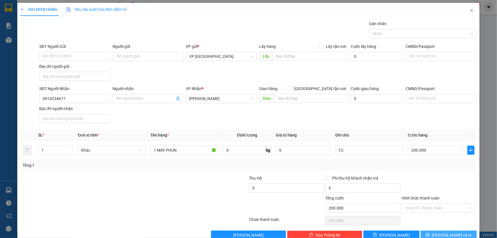
click at [438, 231] on button "[PERSON_NAME] và In" at bounding box center [448, 234] width 56 height 9
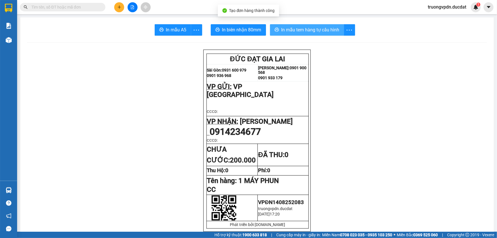
click at [310, 31] on span "In mẫu tem hàng tự cấu hình" at bounding box center [310, 29] width 58 height 7
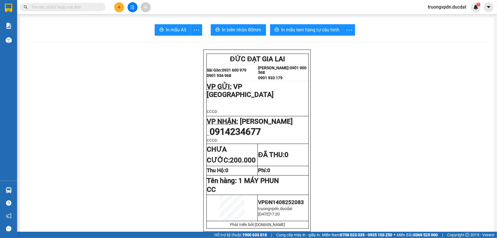
click at [118, 8] on icon "plus" at bounding box center [119, 7] width 4 height 4
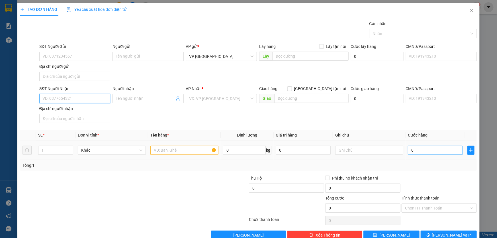
drag, startPoint x: 68, startPoint y: 100, endPoint x: 446, endPoint y: 154, distance: 382.5
click at [70, 100] on input "SĐT Người Nhận" at bounding box center [74, 98] width 71 height 9
click at [67, 109] on div "0935746355" at bounding box center [73, 109] width 63 height 6
click at [185, 150] on input "text" at bounding box center [184, 149] width 68 height 9
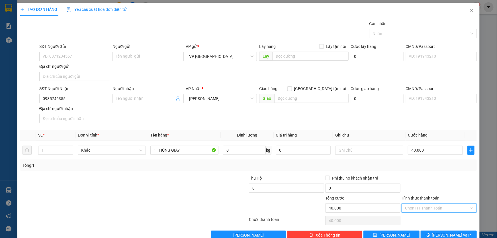
click at [437, 204] on input "Hình thức thanh toán" at bounding box center [437, 208] width 64 height 9
click at [416, 159] on div "Tại văn phòng" at bounding box center [436, 159] width 68 height 6
click at [439, 234] on button "[PERSON_NAME] và In" at bounding box center [448, 234] width 56 height 9
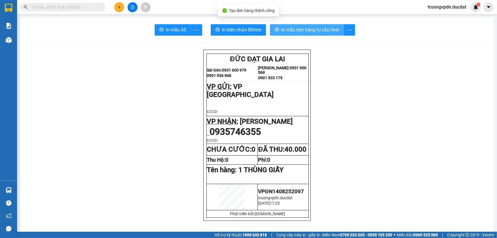
click at [284, 27] on span "In mẫu tem hàng tự cấu hình" at bounding box center [310, 29] width 58 height 7
click at [117, 6] on icon "plus" at bounding box center [119, 7] width 4 height 4
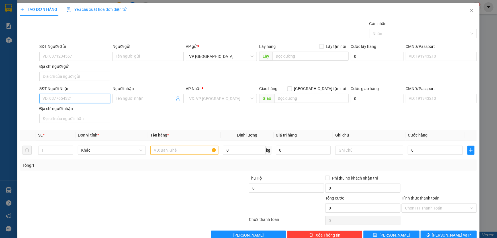
click at [53, 100] on input "SĐT Người Nhận" at bounding box center [74, 98] width 71 height 9
click at [200, 98] on input "search" at bounding box center [219, 98] width 60 height 9
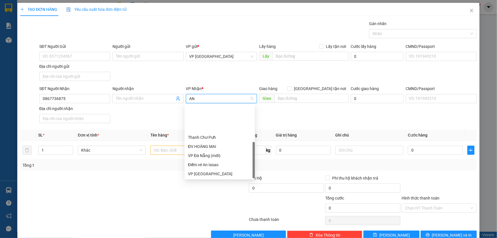
drag, startPoint x: 200, startPoint y: 157, endPoint x: 244, endPoint y: 129, distance: 52.4
click at [200, 189] on div "VP An Khê" at bounding box center [219, 192] width 63 height 6
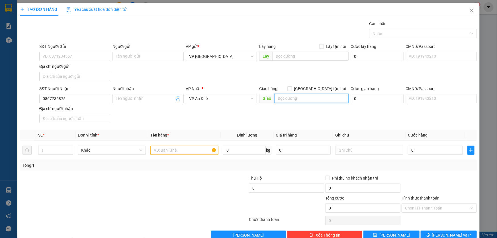
click at [284, 99] on input "text" at bounding box center [311, 98] width 74 height 9
click at [199, 147] on input "text" at bounding box center [184, 149] width 68 height 9
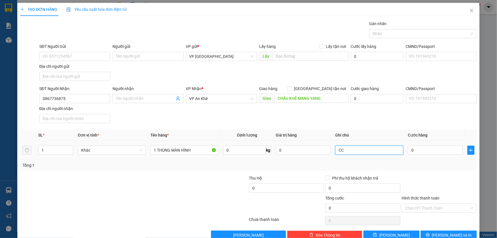
click at [361, 151] on input "CC" at bounding box center [369, 149] width 68 height 9
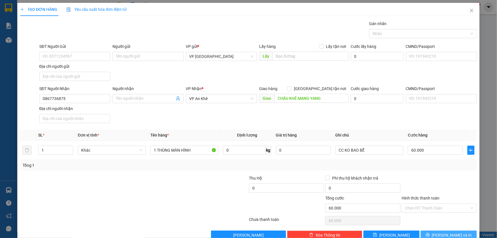
click at [457, 234] on button "[PERSON_NAME] và In" at bounding box center [448, 234] width 56 height 9
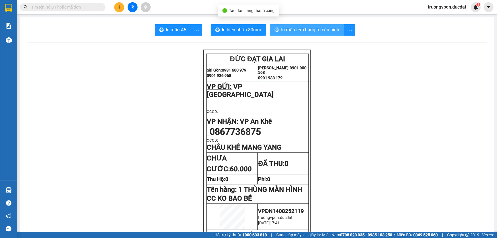
click at [293, 31] on span "In mẫu tem hàng tự cấu hình" at bounding box center [310, 29] width 58 height 7
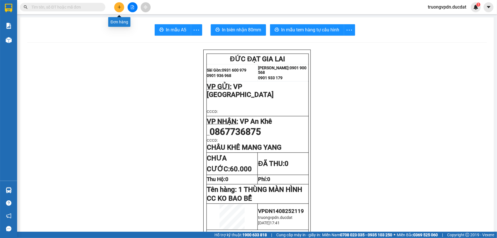
click at [121, 7] on icon "plus" at bounding box center [119, 7] width 4 height 4
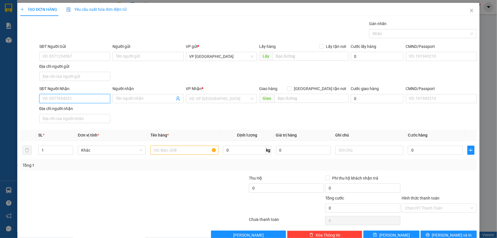
click at [51, 100] on input "SĐT Người Nhận" at bounding box center [74, 98] width 71 height 9
click at [84, 106] on div "0369876599 - HAPPY SMILE" at bounding box center [73, 109] width 63 height 6
click at [196, 147] on input "text" at bounding box center [184, 149] width 68 height 9
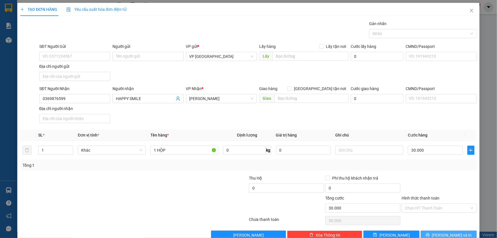
click at [442, 232] on span "[PERSON_NAME] và In" at bounding box center [452, 235] width 40 height 6
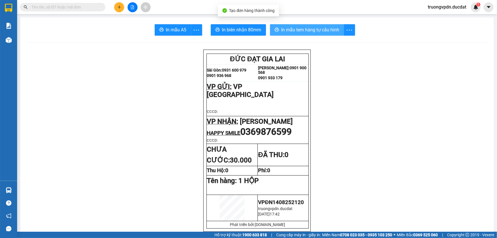
click at [306, 30] on span "In mẫu tem hàng tự cấu hình" at bounding box center [310, 29] width 58 height 7
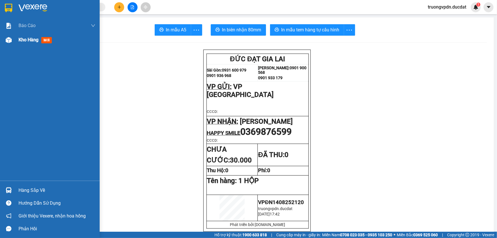
click at [28, 41] on span "Kho hàng" at bounding box center [29, 39] width 20 height 5
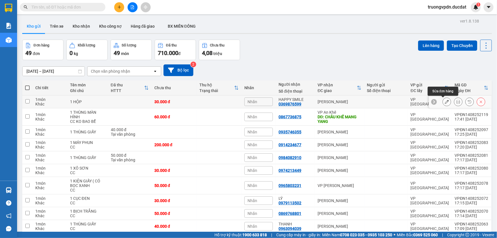
click at [445, 103] on icon at bounding box center [447, 102] width 4 height 4
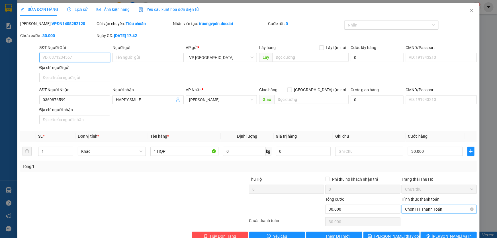
drag, startPoint x: 443, startPoint y: 207, endPoint x: 441, endPoint y: 196, distance: 10.9
click at [442, 207] on span "Chọn HT Thanh Toán" at bounding box center [439, 209] width 68 height 9
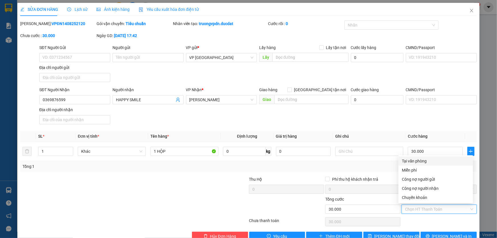
click at [417, 160] on div "Tại văn phòng" at bounding box center [436, 161] width 68 height 6
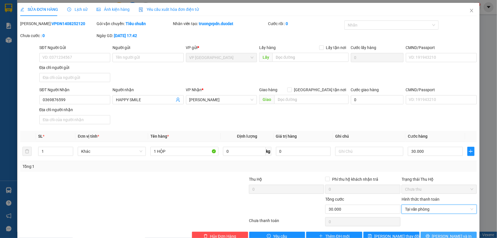
click at [460, 233] on button "[PERSON_NAME] và In" at bounding box center [448, 235] width 56 height 9
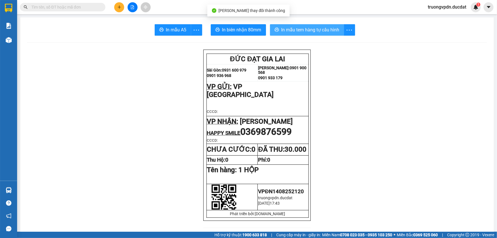
click at [319, 33] on span "In mẫu tem hàng tự cấu hình" at bounding box center [310, 29] width 58 height 7
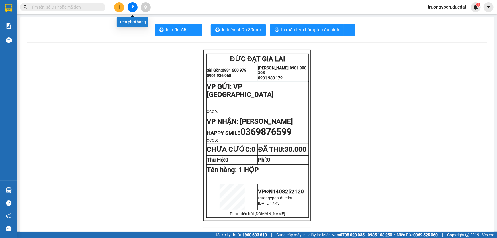
click at [123, 6] on button at bounding box center [119, 7] width 10 height 10
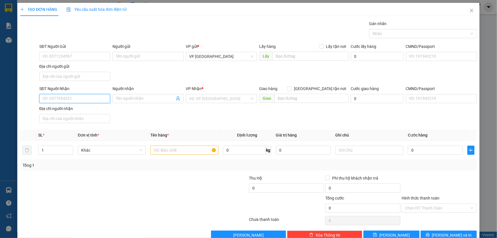
click at [67, 102] on input "SĐT Người Nhận" at bounding box center [74, 98] width 71 height 9
click at [57, 109] on div "0988203136 - THƯ" at bounding box center [73, 109] width 63 height 6
click at [161, 147] on input "text" at bounding box center [184, 149] width 68 height 9
click at [457, 207] on input "Hình thức thanh toán" at bounding box center [437, 208] width 64 height 9
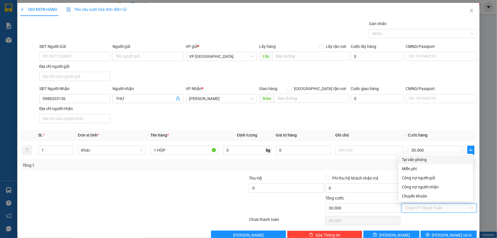
click at [414, 159] on div "Tại văn phòng" at bounding box center [436, 159] width 68 height 6
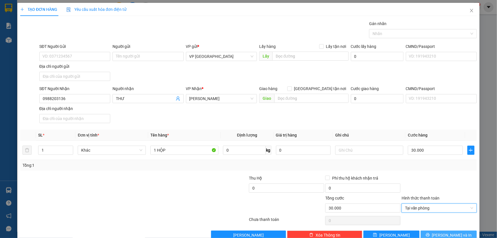
click at [454, 233] on span "[PERSON_NAME] và In" at bounding box center [452, 235] width 40 height 6
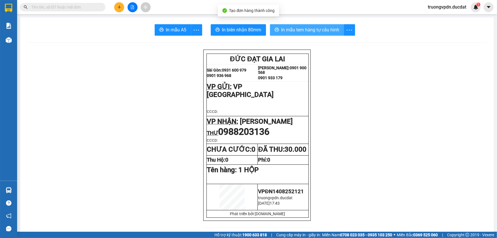
click at [305, 26] on button "In mẫu tem hàng tự cấu hình" at bounding box center [307, 29] width 74 height 11
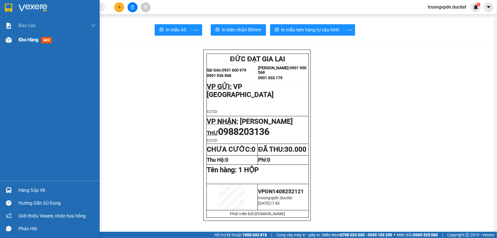
click at [17, 41] on div "Kho hàng mới" at bounding box center [50, 40] width 100 height 14
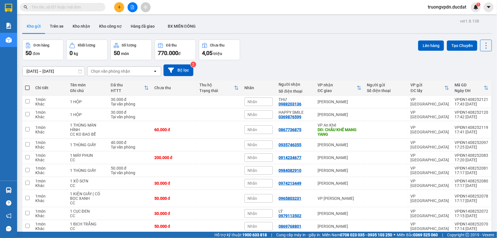
click at [399, 237] on button "2" at bounding box center [399, 241] width 9 height 9
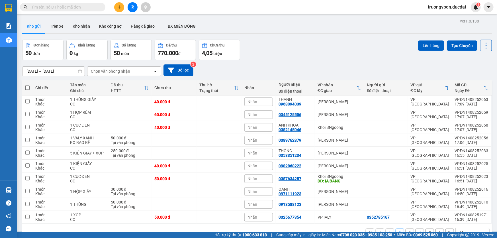
click at [405, 228] on button "3" at bounding box center [409, 232] width 9 height 9
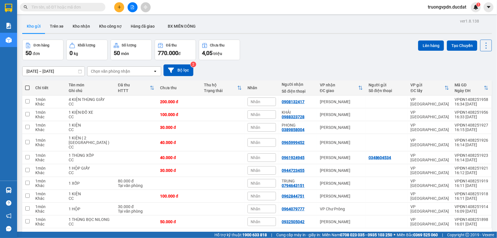
click at [415, 233] on button "4" at bounding box center [419, 237] width 9 height 9
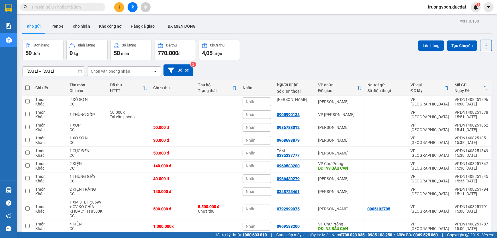
click at [425, 237] on button "5" at bounding box center [429, 241] width 9 height 9
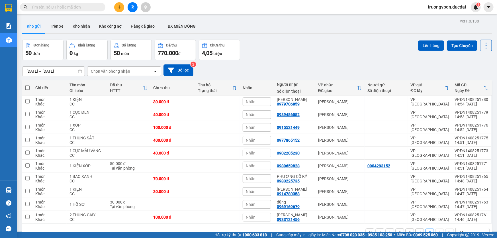
click at [387, 228] on button "1" at bounding box center [389, 232] width 9 height 9
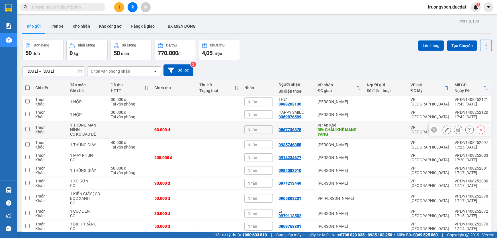
click at [334, 127] on div "DĐ: CHÂU KHÊ MANG YANG" at bounding box center [339, 131] width 44 height 9
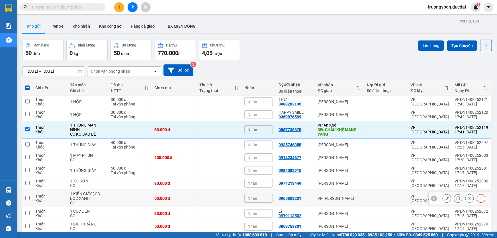
click at [326, 196] on div "VP Hòa Lệ Chí" at bounding box center [339, 198] width 44 height 5
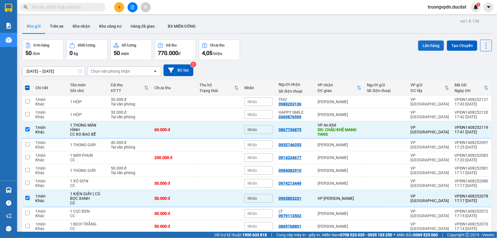
click at [420, 40] on button "Lên hàng" at bounding box center [431, 45] width 26 height 10
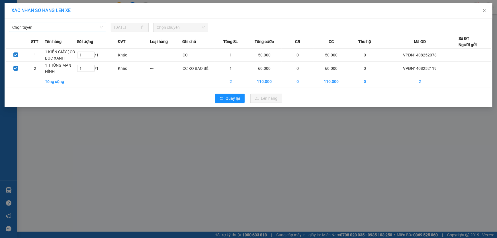
click at [69, 26] on span "Chọn tuyến" at bounding box center [57, 27] width 91 height 9
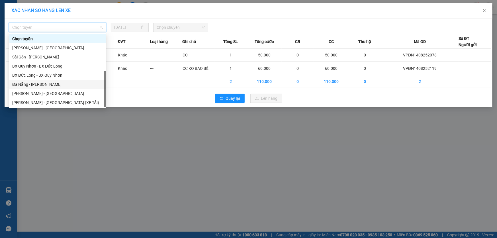
click at [35, 81] on div "Đà Nẵng - Gia Lai" at bounding box center [57, 84] width 91 height 6
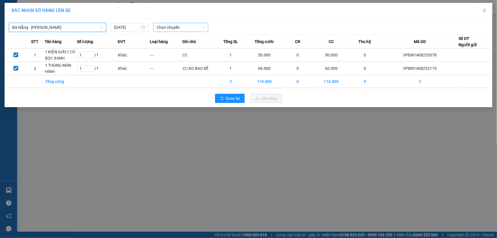
click at [163, 26] on span "Chọn chuyến" at bounding box center [181, 27] width 48 height 9
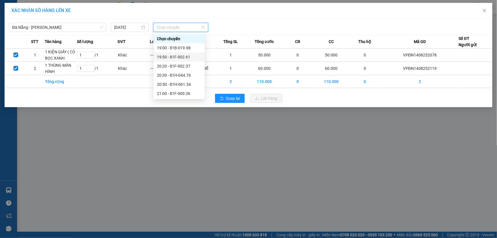
click at [185, 54] on div "19:50 - 81F-002.61" at bounding box center [179, 57] width 44 height 6
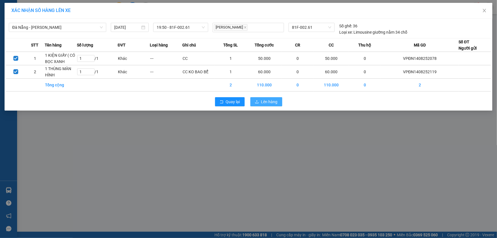
click at [262, 99] on span "Lên hàng" at bounding box center [269, 101] width 17 height 6
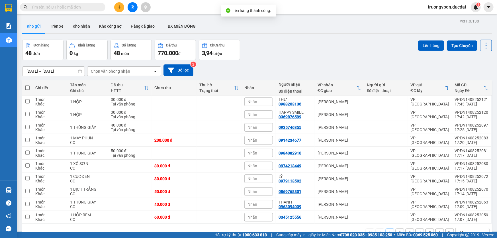
click at [397, 228] on button "2" at bounding box center [399, 232] width 9 height 9
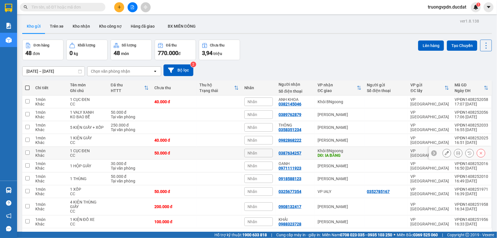
click at [343, 148] on div "Khôi BNgoong" at bounding box center [339, 150] width 44 height 5
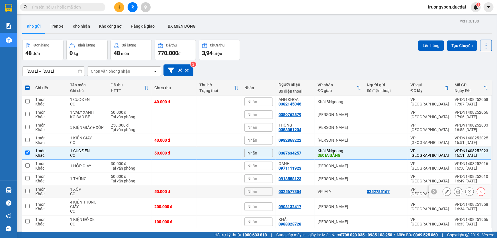
click at [326, 189] on div "VP IALY" at bounding box center [339, 191] width 44 height 5
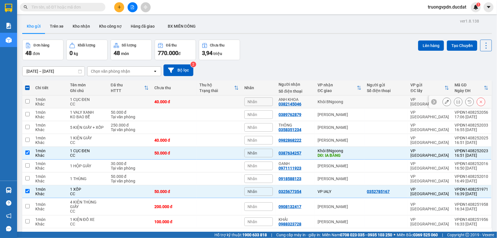
click at [336, 99] on div "Khôi BNgoong" at bounding box center [339, 101] width 44 height 5
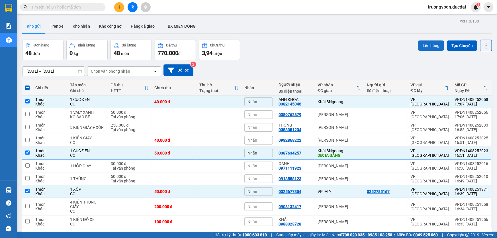
click at [419, 40] on button "Lên hàng" at bounding box center [431, 45] width 26 height 10
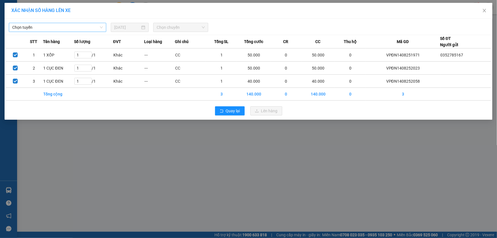
click at [38, 27] on span "Chọn tuyến" at bounding box center [57, 27] width 91 height 9
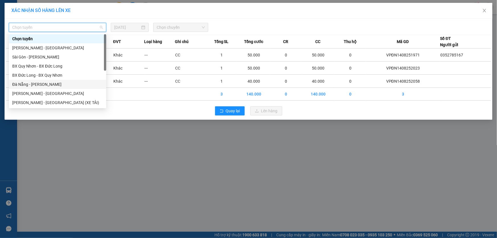
click at [33, 82] on div "Đà Nẵng - Gia Lai" at bounding box center [57, 84] width 91 height 6
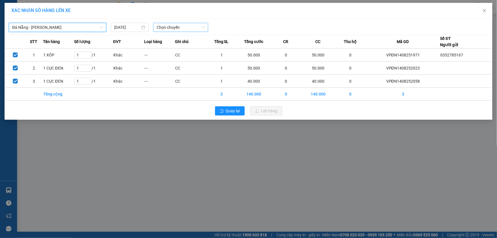
click at [182, 29] on span "Chọn chuyến" at bounding box center [181, 27] width 48 height 9
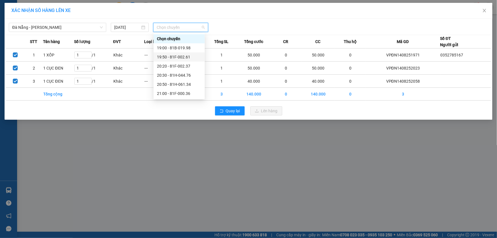
click at [181, 56] on div "19:50 - 81F-002.61" at bounding box center [179, 57] width 44 height 6
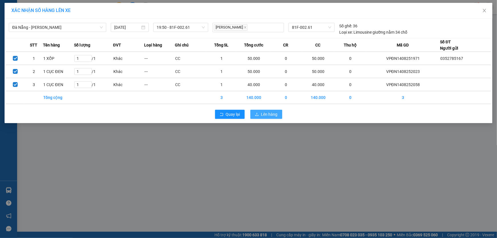
click at [274, 111] on span "Lên hàng" at bounding box center [269, 114] width 17 height 6
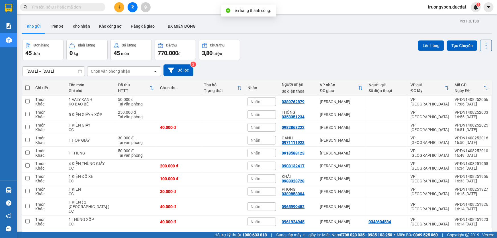
click at [407, 233] on button "3" at bounding box center [409, 237] width 9 height 9
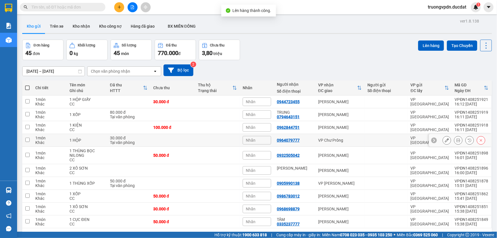
click at [339, 138] on div "VP Chư Prông" at bounding box center [340, 140] width 44 height 5
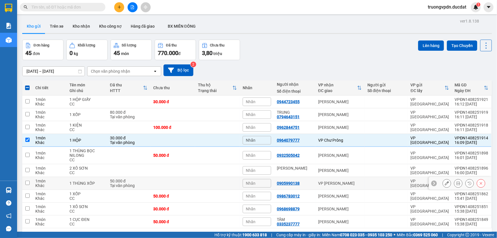
click at [334, 181] on div "VP Hòa Lệ Chí" at bounding box center [340, 183] width 44 height 5
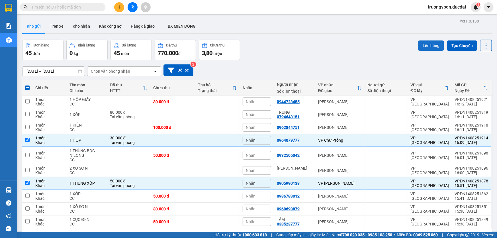
click at [422, 40] on button "Lên hàng" at bounding box center [431, 45] width 26 height 10
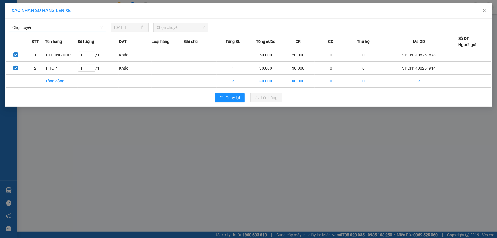
click at [51, 24] on span "Chọn tuyến" at bounding box center [57, 27] width 91 height 9
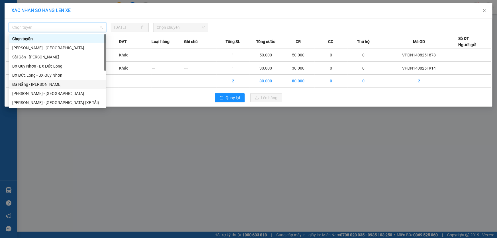
click at [33, 83] on div "Đà Nẵng - Gia Lai" at bounding box center [57, 84] width 91 height 6
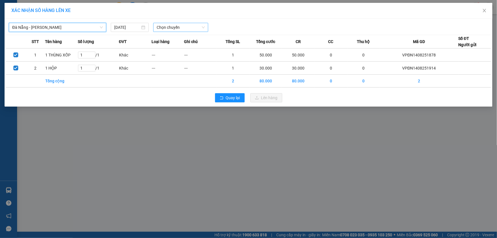
click at [172, 28] on span "Chọn chuyến" at bounding box center [181, 27] width 48 height 9
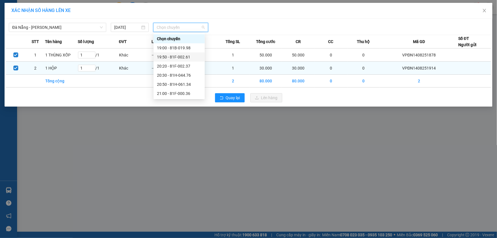
drag, startPoint x: 186, startPoint y: 58, endPoint x: 208, endPoint y: 68, distance: 23.8
click at [186, 58] on div "19:50 - 81F-002.61" at bounding box center [179, 57] width 44 height 6
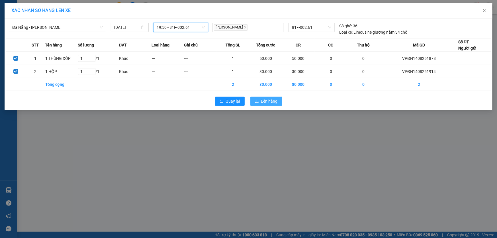
click at [268, 102] on span "Lên hàng" at bounding box center [269, 101] width 17 height 6
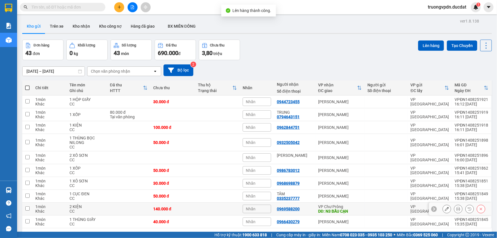
drag, startPoint x: 337, startPoint y: 182, endPoint x: 341, endPoint y: 123, distance: 59.3
click at [336, 209] on div "DĐ: N3 BẦU CẠN" at bounding box center [340, 211] width 44 height 5
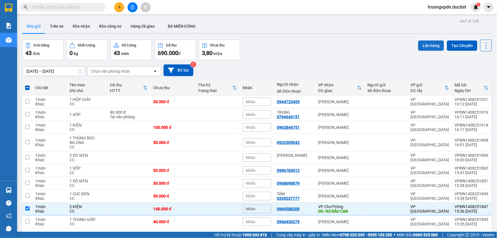
click at [418, 40] on button "Lên hàng" at bounding box center [431, 45] width 26 height 10
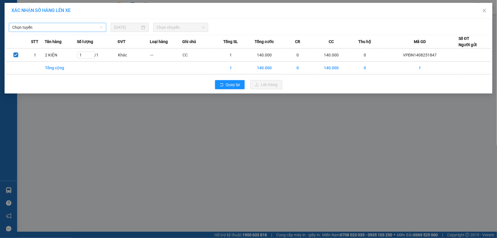
click at [57, 28] on span "Chọn tuyến" at bounding box center [57, 27] width 91 height 9
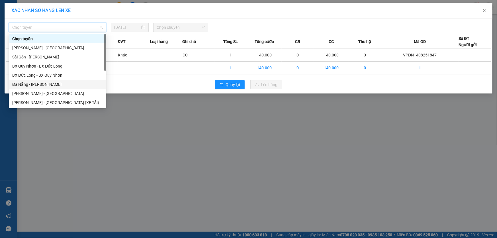
drag, startPoint x: 27, startPoint y: 87, endPoint x: 87, endPoint y: 54, distance: 68.2
click at [27, 86] on div "Đà Nẵng - Gia Lai" at bounding box center [57, 84] width 91 height 6
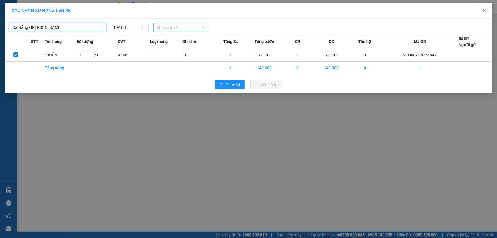
click at [191, 24] on span "Chọn chuyến" at bounding box center [181, 27] width 48 height 9
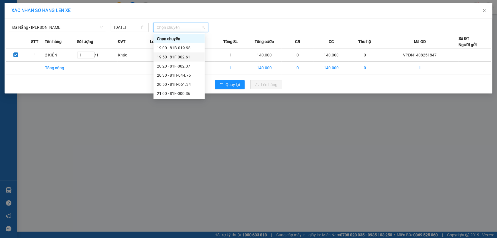
drag, startPoint x: 179, startPoint y: 58, endPoint x: 199, endPoint y: 56, distance: 20.0
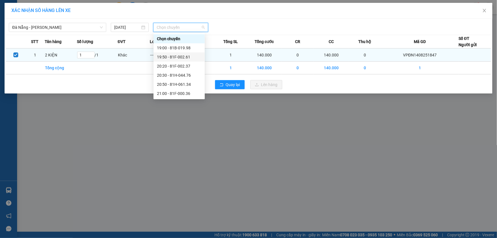
click at [179, 57] on div "19:50 - 81F-002.61" at bounding box center [179, 57] width 44 height 6
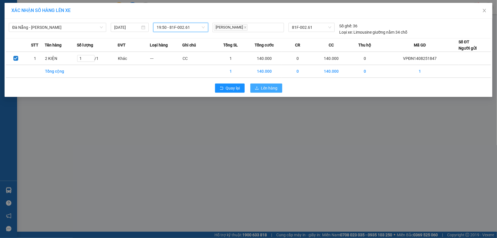
click at [273, 92] on button "Lên hàng" at bounding box center [266, 87] width 32 height 9
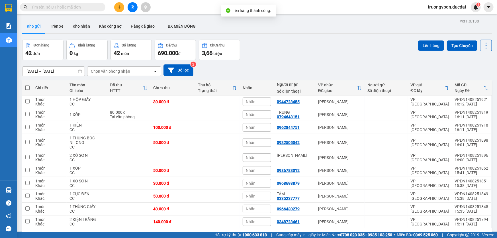
click at [415, 233] on button "4" at bounding box center [419, 237] width 9 height 9
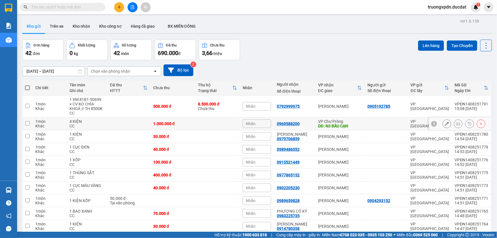
click at [332, 119] on div "VP Chư Prông" at bounding box center [340, 121] width 44 height 5
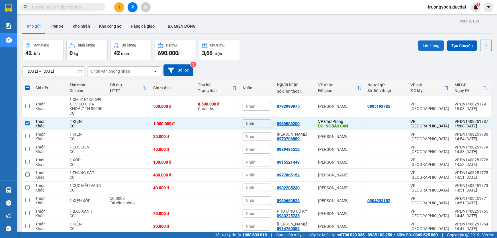
click at [420, 40] on button "Lên hàng" at bounding box center [431, 45] width 26 height 10
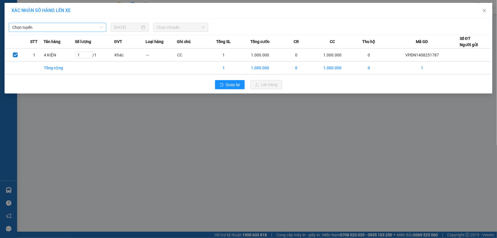
click at [65, 25] on span "Chọn tuyến" at bounding box center [57, 27] width 91 height 9
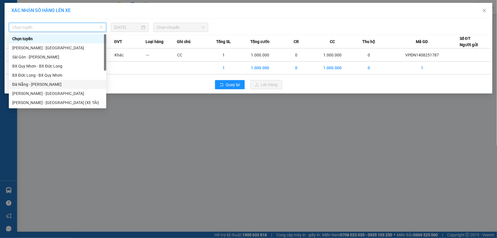
drag, startPoint x: 33, startPoint y: 84, endPoint x: 199, endPoint y: 29, distance: 174.7
click at [33, 84] on div "Đà Nẵng - Gia Lai" at bounding box center [57, 84] width 91 height 6
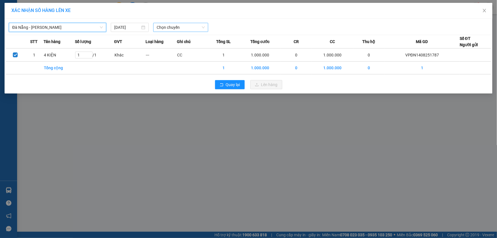
click at [188, 27] on span "Chọn chuyến" at bounding box center [181, 27] width 48 height 9
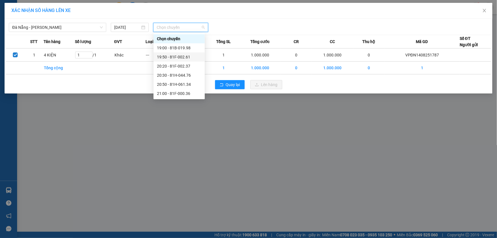
click at [182, 58] on div "19:50 - 81F-002.61" at bounding box center [179, 57] width 44 height 6
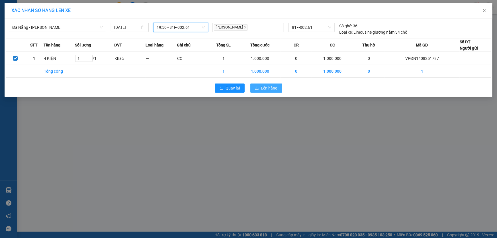
click at [256, 83] on button "Lên hàng" at bounding box center [266, 87] width 32 height 9
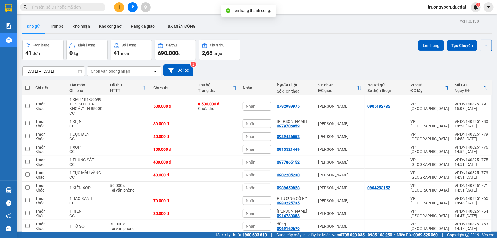
click at [425, 237] on button "5" at bounding box center [429, 241] width 9 height 9
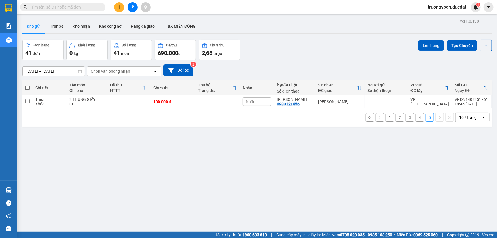
click at [385, 113] on button "1" at bounding box center [389, 117] width 9 height 9
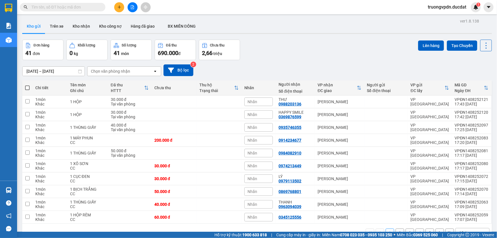
click at [28, 85] on span at bounding box center [27, 87] width 5 height 5
click at [27, 85] on input "checkbox" at bounding box center [27, 85] width 0 height 0
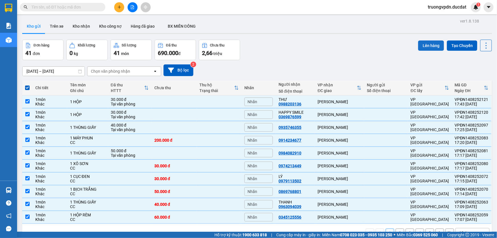
click at [420, 40] on button "Lên hàng" at bounding box center [431, 45] width 26 height 10
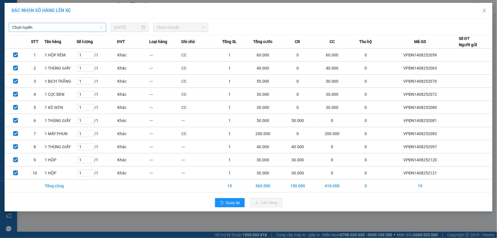
click at [76, 27] on span "Chọn tuyến" at bounding box center [57, 27] width 91 height 9
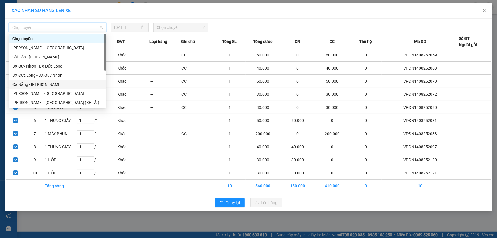
drag, startPoint x: 31, startPoint y: 84, endPoint x: 221, endPoint y: 41, distance: 194.5
click at [31, 84] on div "Đà Nẵng - Gia Lai" at bounding box center [57, 84] width 91 height 6
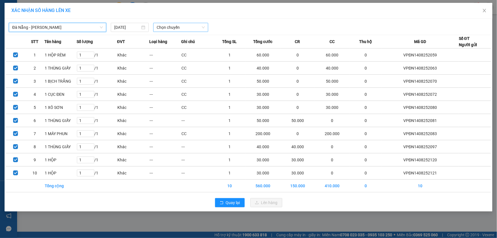
click at [204, 26] on span "Chọn chuyến" at bounding box center [181, 27] width 48 height 9
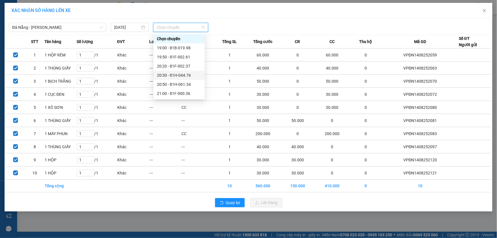
click at [188, 75] on div "20:30 - 81H-044.76" at bounding box center [179, 75] width 44 height 6
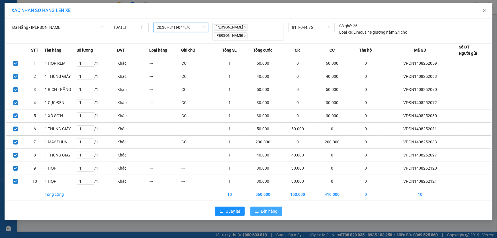
click at [261, 208] on span "Lên hàng" at bounding box center [269, 211] width 17 height 6
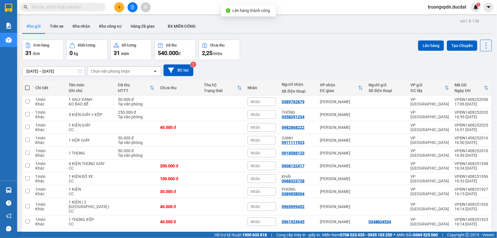
click at [25, 85] on span at bounding box center [27, 87] width 5 height 5
click at [27, 85] on input "checkbox" at bounding box center [27, 85] width 0 height 0
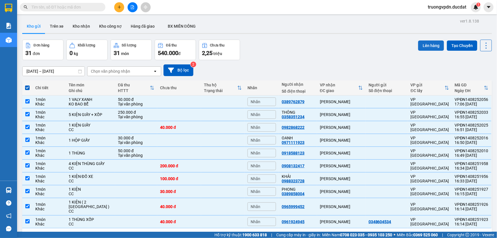
click at [422, 40] on button "Lên hàng" at bounding box center [431, 45] width 26 height 10
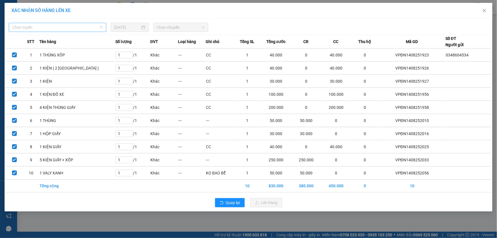
click at [68, 30] on span "Chọn tuyến" at bounding box center [57, 27] width 91 height 9
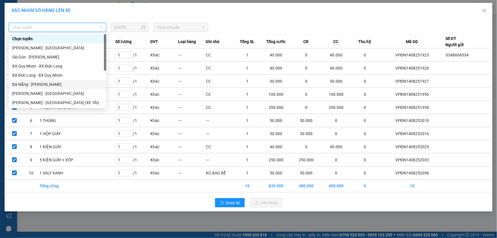
click at [39, 83] on div "Đà Nẵng - Gia Lai" at bounding box center [57, 84] width 91 height 6
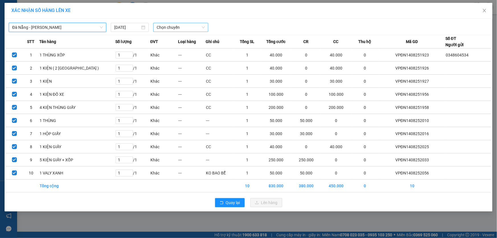
click at [190, 28] on span "Chọn chuyến" at bounding box center [181, 27] width 48 height 9
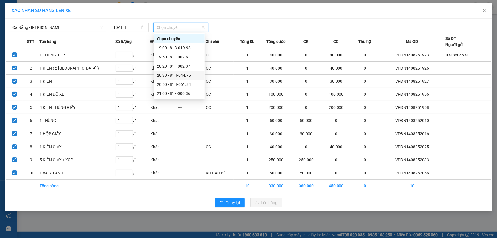
click at [185, 74] on div "20:30 - 81H-044.76" at bounding box center [179, 75] width 44 height 6
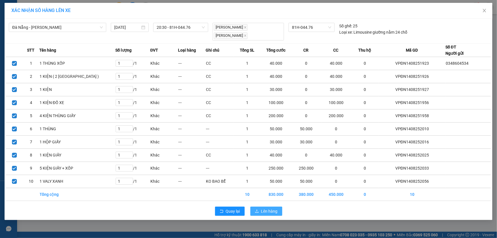
click at [266, 209] on span "Lên hàng" at bounding box center [269, 211] width 17 height 6
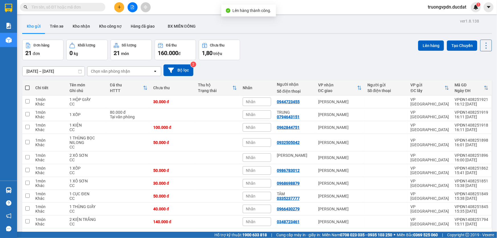
drag, startPoint x: 26, startPoint y: 63, endPoint x: 23, endPoint y: 63, distance: 3.4
click at [26, 85] on span at bounding box center [27, 87] width 5 height 5
click at [27, 85] on input "checkbox" at bounding box center [27, 85] width 0 height 0
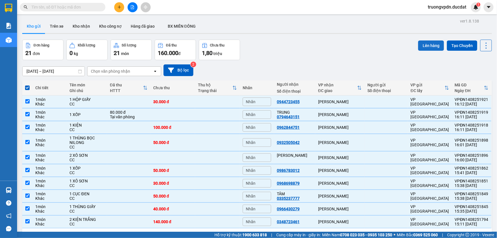
click at [422, 40] on button "Lên hàng" at bounding box center [431, 45] width 26 height 10
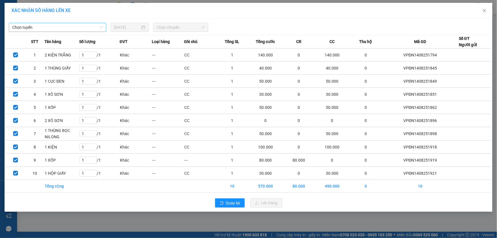
click at [42, 29] on span "Chọn tuyến" at bounding box center [57, 27] width 91 height 9
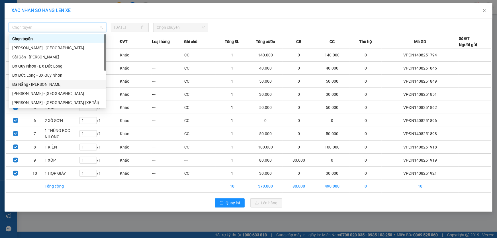
click at [32, 83] on div "Đà Nẵng - Gia Lai" at bounding box center [57, 84] width 91 height 6
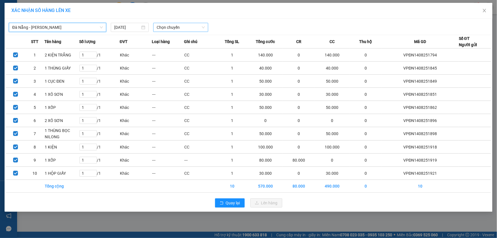
click at [167, 29] on span "Chọn chuyến" at bounding box center [181, 27] width 48 height 9
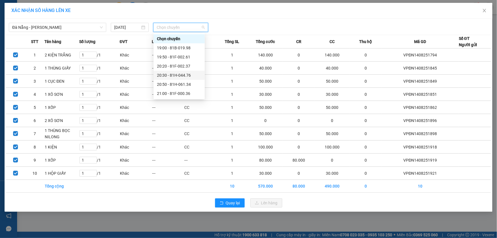
click at [179, 75] on div "20:30 - 81H-044.76" at bounding box center [179, 75] width 44 height 6
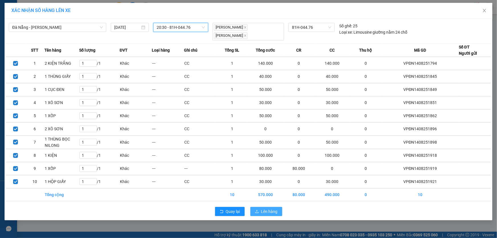
click at [271, 212] on span "Lên hàng" at bounding box center [269, 211] width 17 height 6
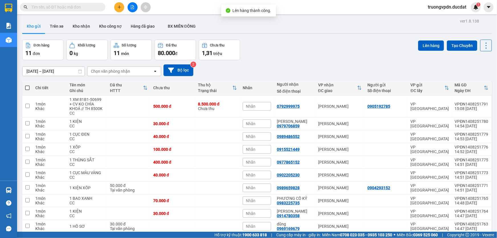
click at [28, 85] on span at bounding box center [27, 87] width 5 height 5
click at [27, 85] on input "checkbox" at bounding box center [27, 85] width 0 height 0
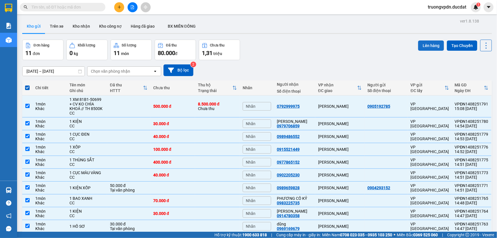
click at [423, 40] on button "Lên hàng" at bounding box center [431, 45] width 26 height 10
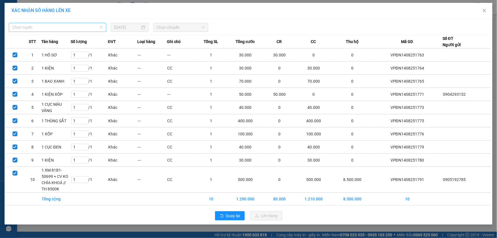
click at [25, 26] on span "Chọn tuyến" at bounding box center [57, 27] width 91 height 9
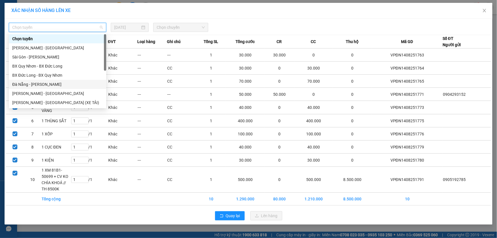
click at [33, 81] on div "Đà Nẵng - Gia Lai" at bounding box center [57, 84] width 91 height 6
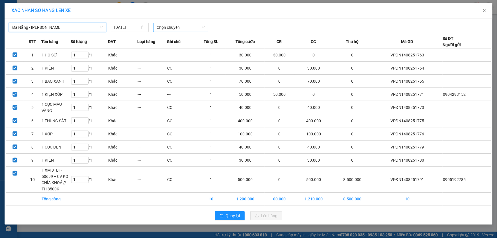
click at [157, 27] on span "Chọn chuyến" at bounding box center [181, 27] width 48 height 9
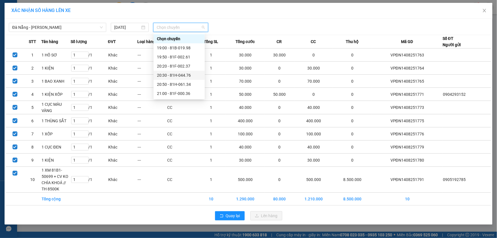
click at [165, 75] on div "20:30 - 81H-044.76" at bounding box center [179, 75] width 44 height 6
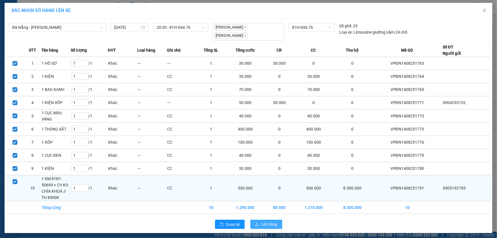
drag, startPoint x: 270, startPoint y: 222, endPoint x: 270, endPoint y: 187, distance: 34.4
click at [270, 222] on span "Lên hàng" at bounding box center [269, 224] width 17 height 6
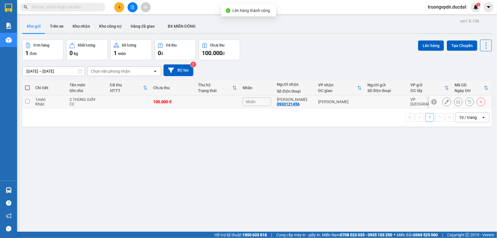
click at [319, 106] on td "[PERSON_NAME]" at bounding box center [339, 101] width 49 height 13
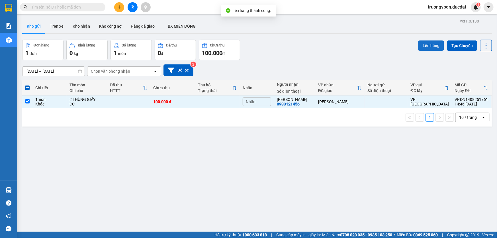
click at [430, 48] on button "Lên hàng" at bounding box center [431, 45] width 26 height 10
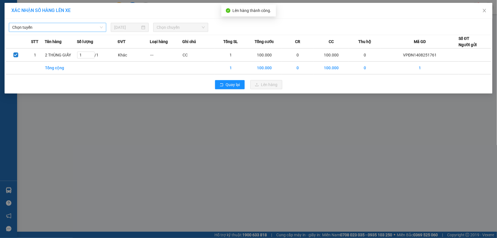
click at [22, 26] on span "Chọn tuyến" at bounding box center [57, 27] width 91 height 9
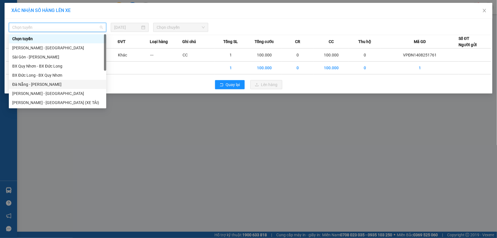
click at [32, 81] on div "Đà Nẵng - Gia Lai" at bounding box center [57, 84] width 91 height 6
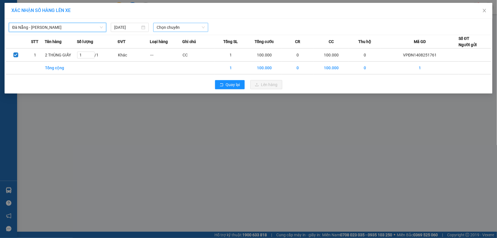
click at [171, 29] on span "Chọn chuyến" at bounding box center [181, 27] width 48 height 9
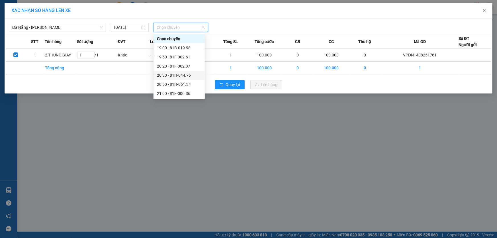
drag, startPoint x: 185, startPoint y: 74, endPoint x: 219, endPoint y: 78, distance: 34.1
click at [185, 74] on div "20:30 - 81H-044.76" at bounding box center [179, 75] width 44 height 6
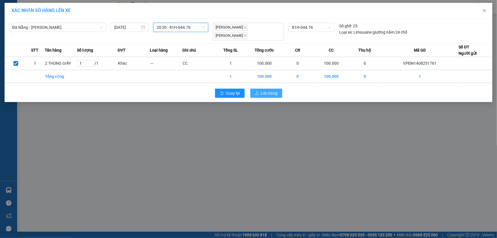
click at [268, 92] on span "Lên hàng" at bounding box center [269, 93] width 17 height 6
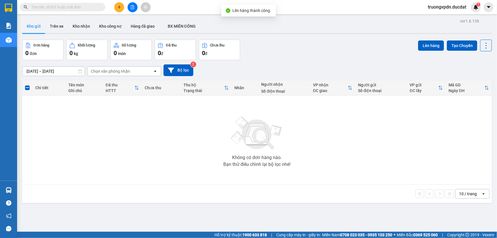
click at [134, 6] on icon "file-add" at bounding box center [132, 7] width 4 height 4
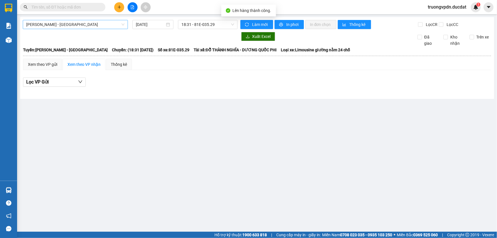
click at [74, 22] on span "Gia Lai - Sài Gòn" at bounding box center [75, 24] width 98 height 9
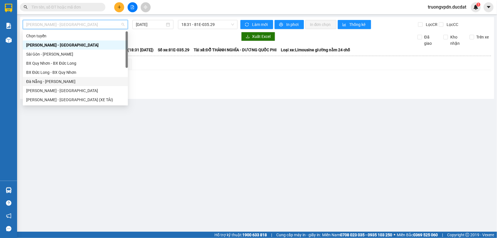
click at [54, 82] on div "Đà Nẵng - Gia Lai" at bounding box center [75, 81] width 98 height 6
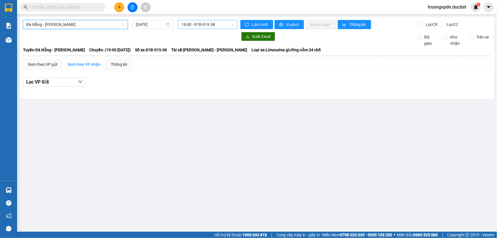
click at [218, 24] on span "19:00 - 81B-019.98" at bounding box center [207, 24] width 53 height 9
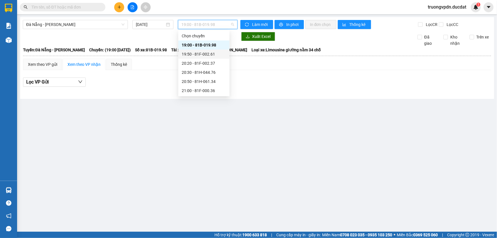
click at [212, 53] on div "19:50 - 81F-002.61" at bounding box center [204, 54] width 44 height 6
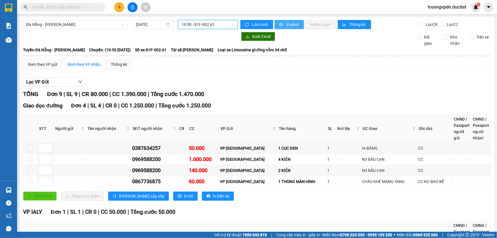
click at [287, 24] on span "In phơi" at bounding box center [292, 24] width 13 height 6
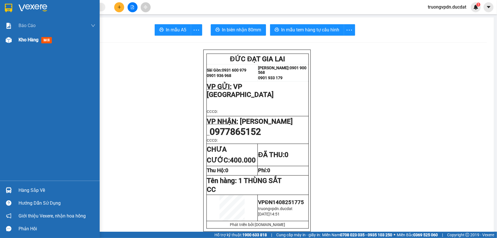
click at [19, 42] on span "Kho hàng" at bounding box center [29, 39] width 20 height 5
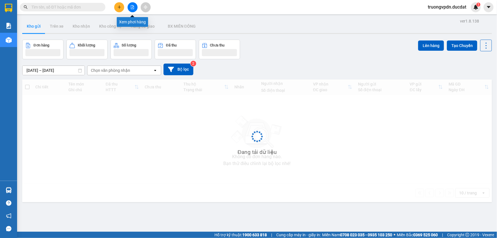
click at [133, 7] on icon "file-add" at bounding box center [132, 7] width 4 height 4
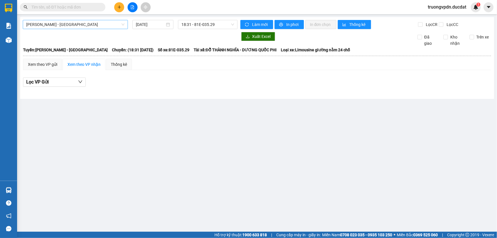
click at [42, 28] on div "Gia Lai - Sài Gòn 14/08/2025 18:31 - 81E-035.29 Làm mới In phơi In đơn chọn Thố…" at bounding box center [257, 58] width 474 height 82
click at [42, 25] on span "Gia Lai - Sài Gòn" at bounding box center [75, 24] width 98 height 9
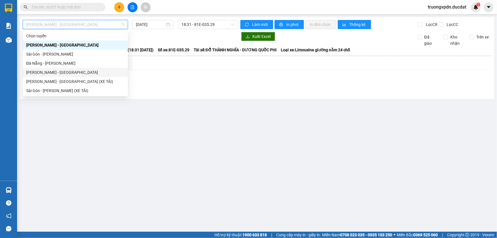
click at [47, 71] on div "Gia Lai - Đà Nẵng" at bounding box center [75, 72] width 98 height 6
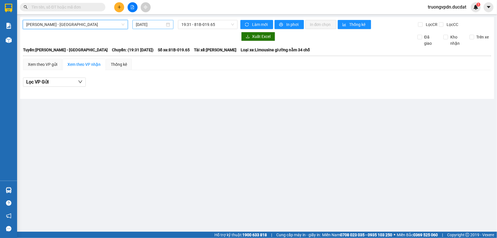
click at [160, 22] on input "[DATE]" at bounding box center [150, 24] width 29 height 6
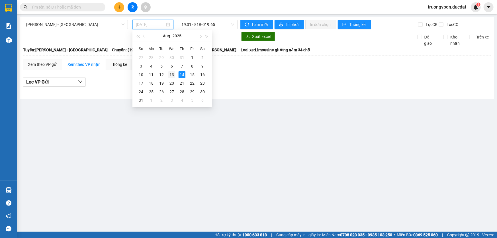
click at [169, 73] on div "13" at bounding box center [171, 74] width 7 height 7
type input "13/08/2025"
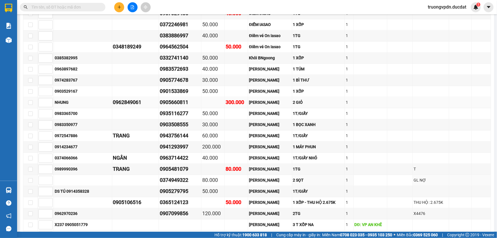
scroll to position [595, 0]
